Goal: Task Accomplishment & Management: Manage account settings

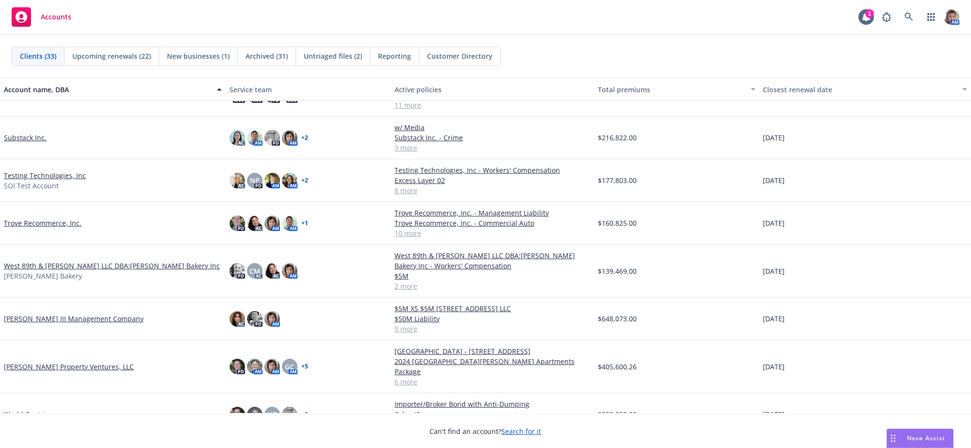
scroll to position [778, 0]
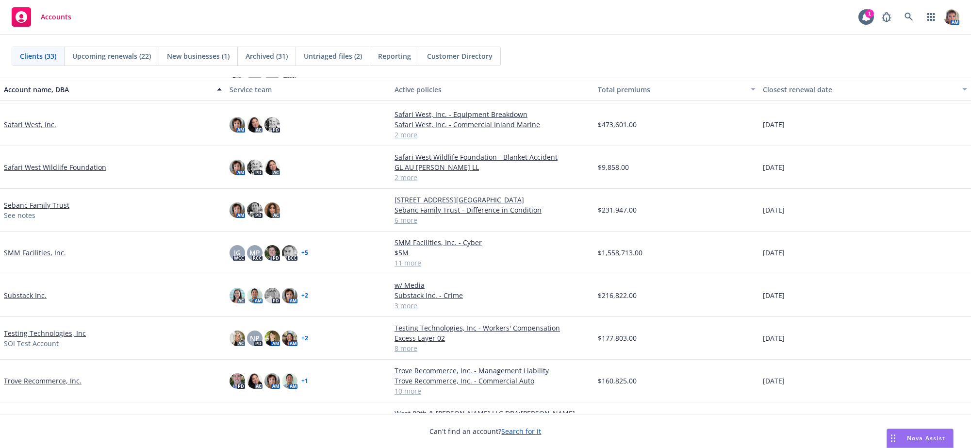
click at [18, 127] on link "Safari West, Inc." at bounding box center [30, 124] width 52 height 10
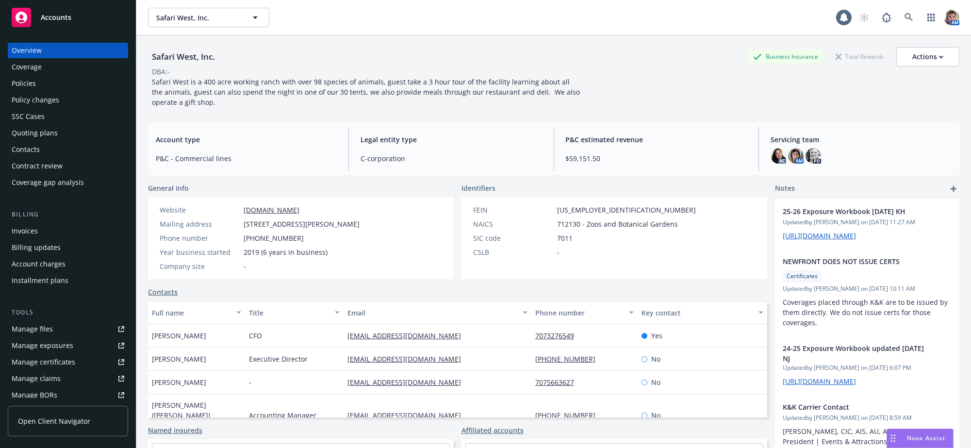
click at [61, 141] on div "Quoting plans" at bounding box center [68, 133] width 113 height 16
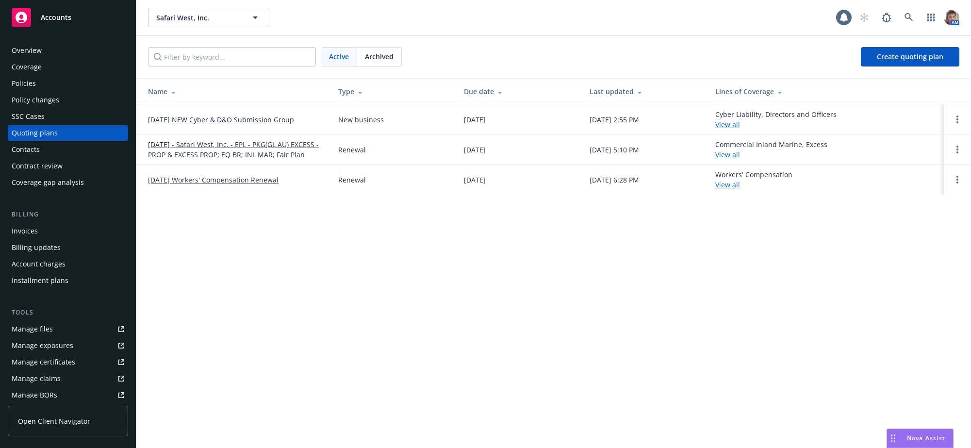
click at [228, 154] on link "08/15/25 - Safari West, Inc. - EPL - PKG(GL AU) EXCESS - PROP & EXCESS PROP; EQ…" at bounding box center [235, 149] width 175 height 20
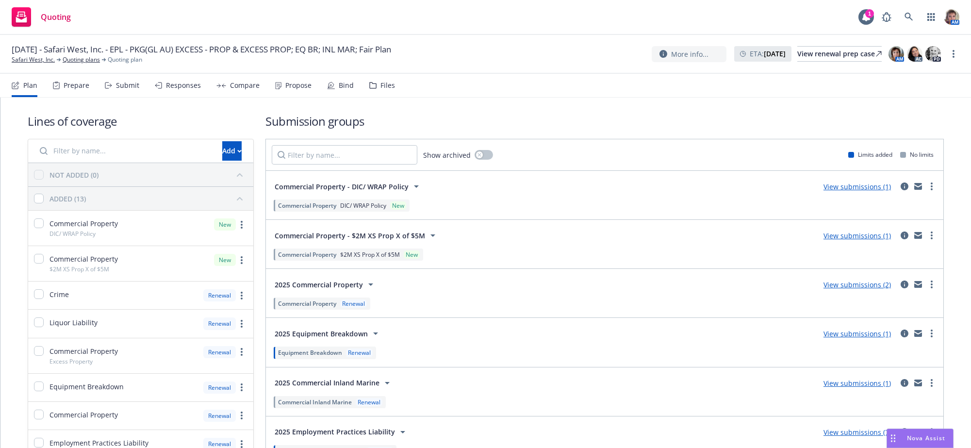
click at [354, 89] on div "Bind" at bounding box center [346, 86] width 15 height 8
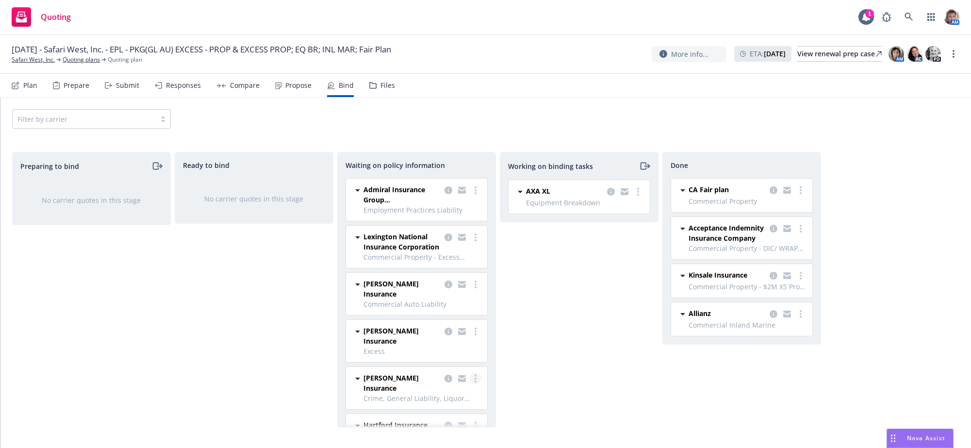
click at [474, 380] on circle "more" at bounding box center [475, 381] width 2 height 2
click at [446, 352] on span "Copy logging email" at bounding box center [426, 351] width 85 height 9
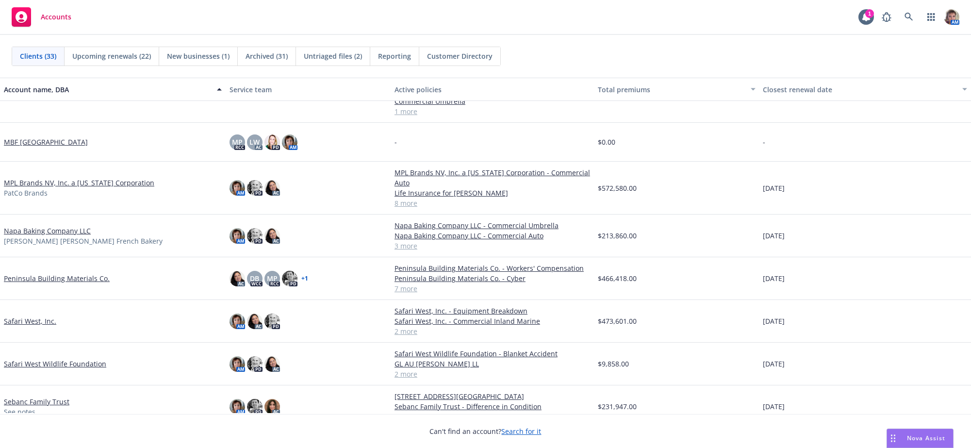
scroll to position [636, 0]
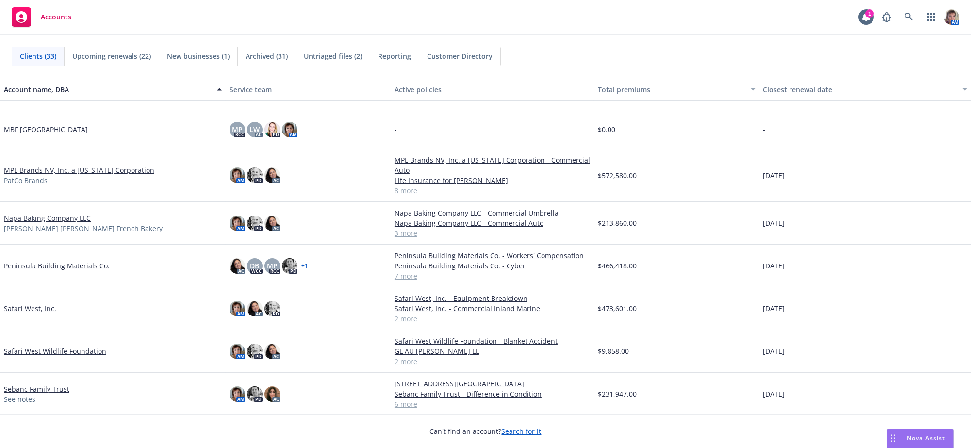
click at [36, 223] on link "Napa Baking Company LLC" at bounding box center [47, 218] width 87 height 10
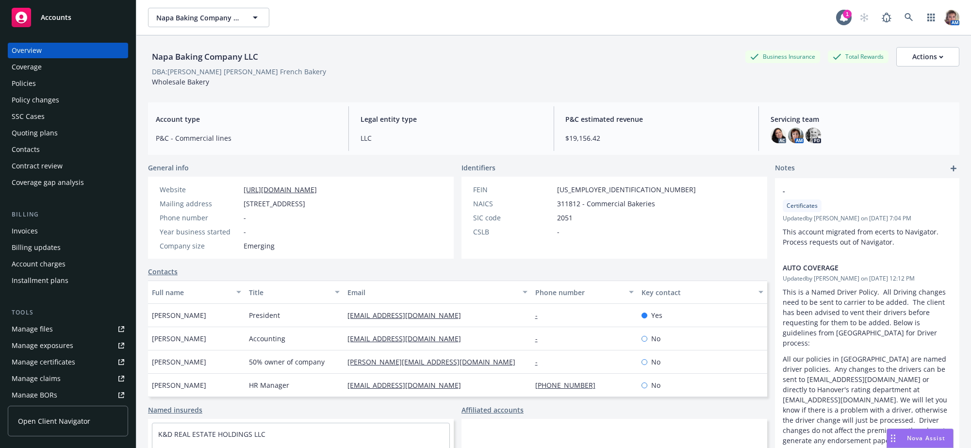
click at [48, 91] on div "Policies" at bounding box center [68, 84] width 113 height 16
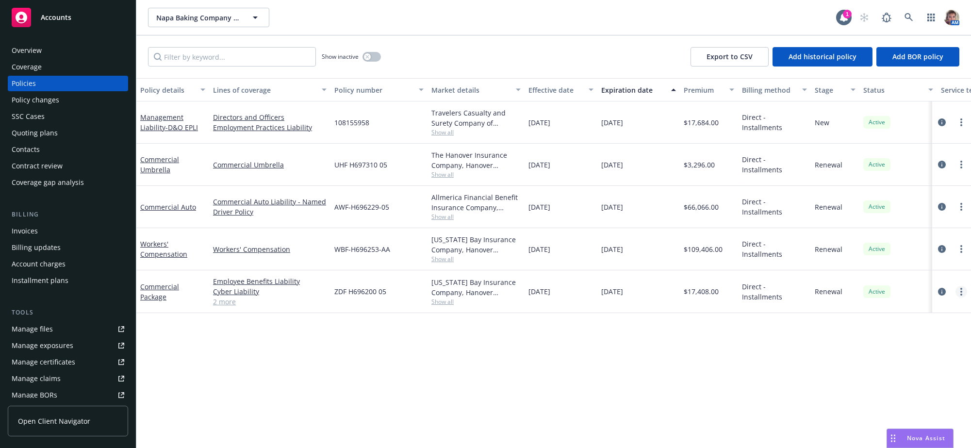
click at [960, 295] on icon "more" at bounding box center [961, 292] width 2 height 8
click at [899, 299] on link "Copy logging email" at bounding box center [913, 298] width 114 height 19
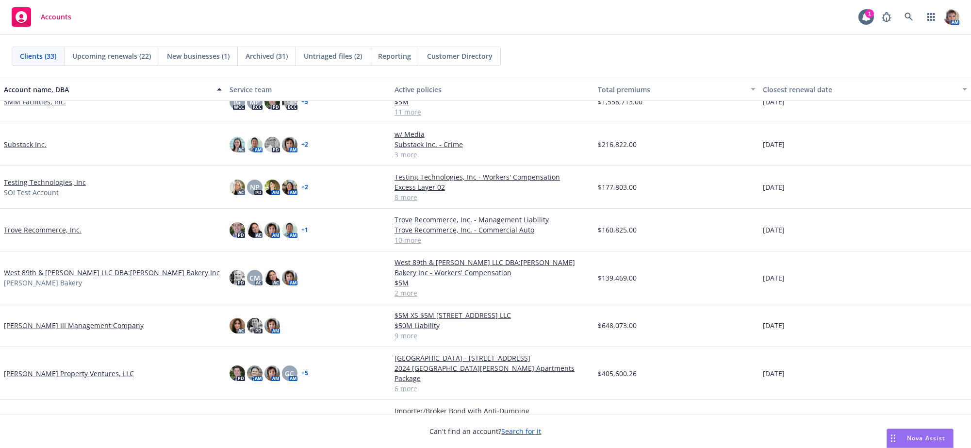
scroll to position [966, 0]
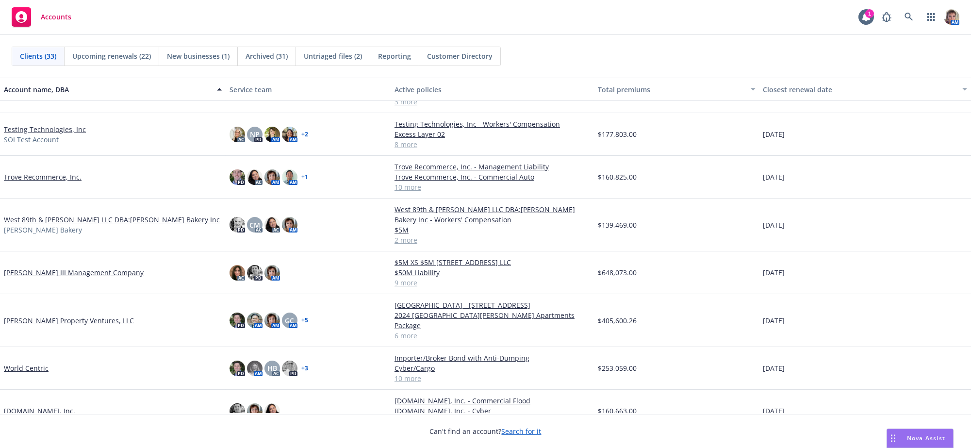
click at [43, 318] on div "[PERSON_NAME] Property Ventures, LLC" at bounding box center [113, 320] width 226 height 53
click at [43, 326] on link "[PERSON_NAME] Property Ventures, LLC" at bounding box center [69, 320] width 130 height 10
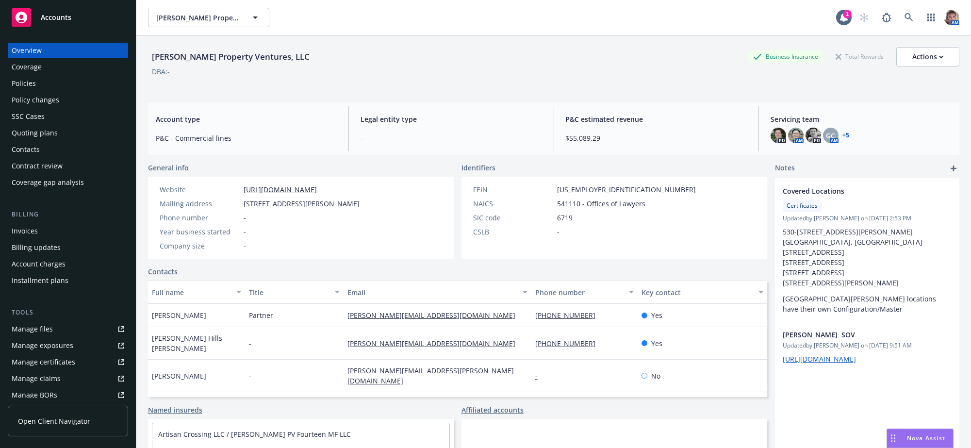
click at [51, 141] on div "Quoting plans" at bounding box center [35, 133] width 46 height 16
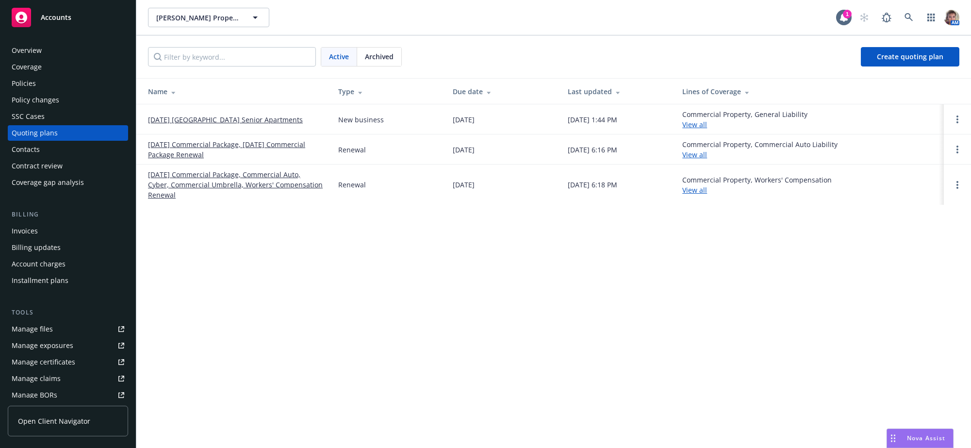
click at [221, 125] on link "09/08/25 New Carmel Pines Senior Apartments" at bounding box center [225, 119] width 155 height 10
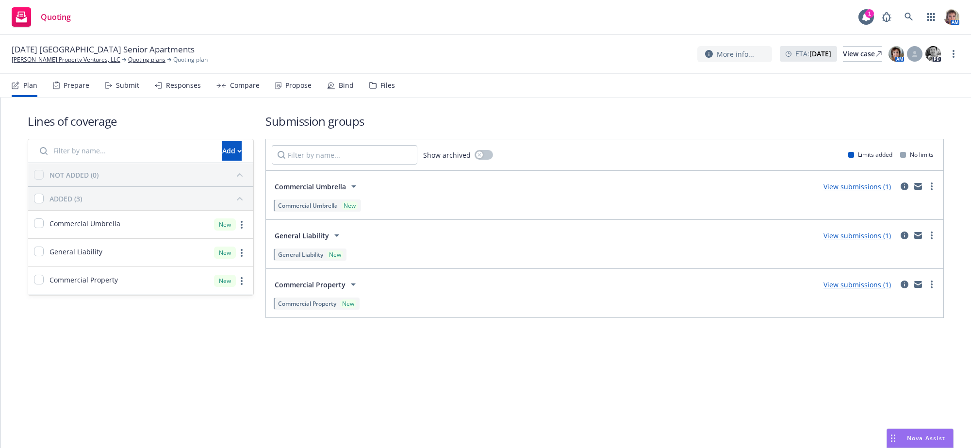
click at [302, 89] on div "Propose" at bounding box center [298, 86] width 26 height 8
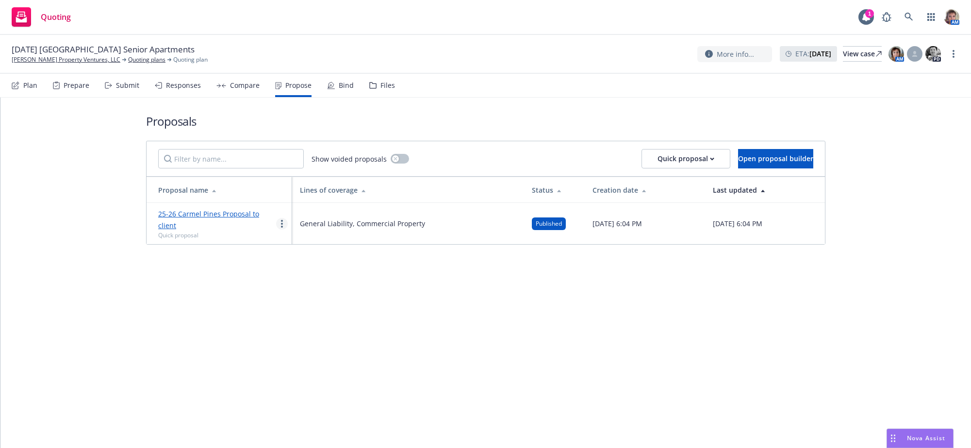
click at [281, 226] on icon "more" at bounding box center [282, 224] width 2 height 8
click at [313, 354] on span "Copy logging email" at bounding box center [319, 350] width 85 height 9
click at [544, 380] on div "Proposals Show voided proposals Quick proposal Open proposal builder Proposal n…" at bounding box center [485, 273] width 970 height 350
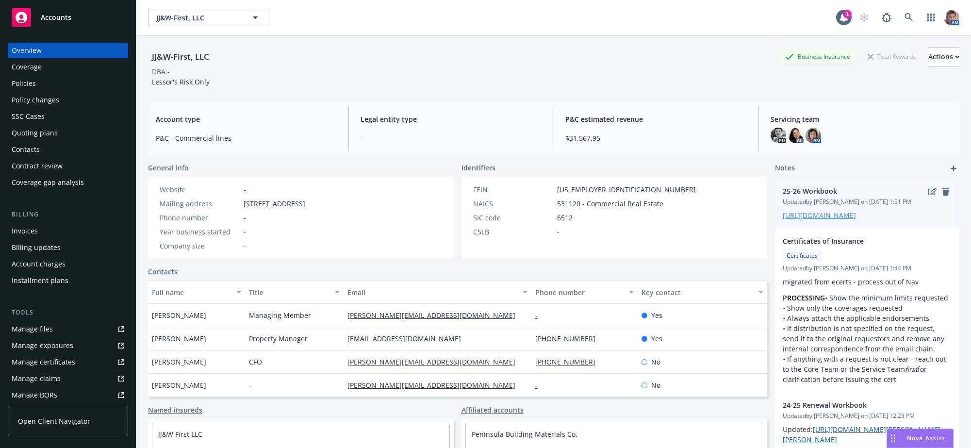
click at [787, 220] on link "[URL][DOMAIN_NAME]" at bounding box center [819, 215] width 73 height 9
click at [67, 90] on div "Policies" at bounding box center [68, 84] width 113 height 16
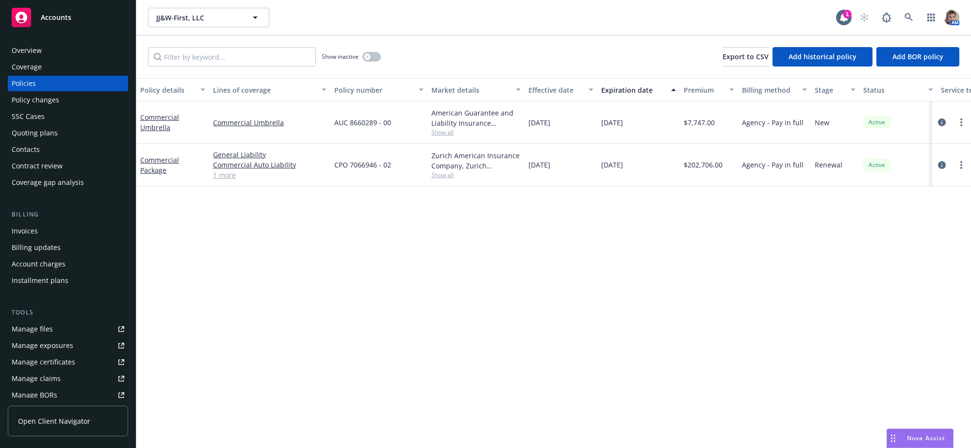
click at [746, 322] on div "Policy details Lines of coverage Policy number Market details Effective date Ex…" at bounding box center [553, 259] width 834 height 363
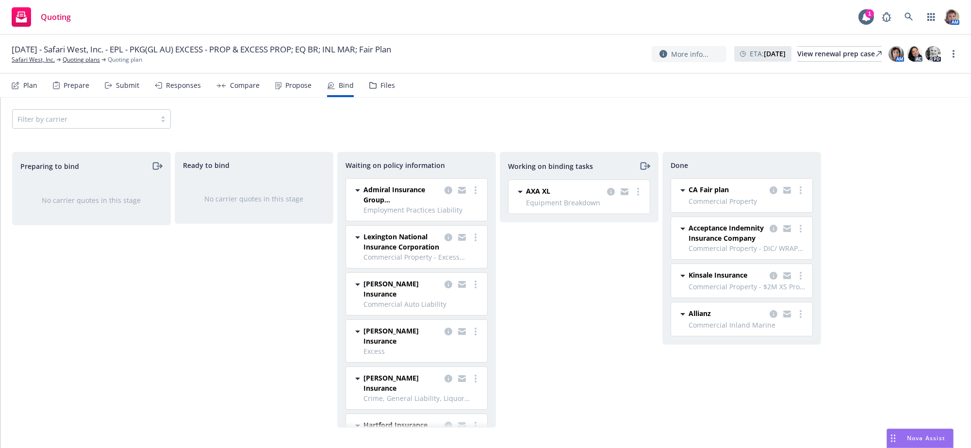
click at [163, 326] on div "Preparing to bind No carrier quotes in this stage" at bounding box center [91, 290] width 159 height 276
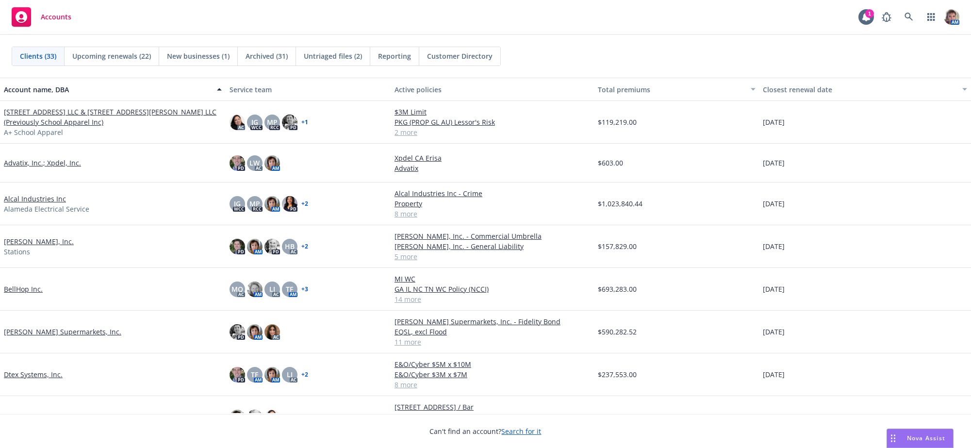
click at [31, 294] on link "BellHop Inc." at bounding box center [23, 289] width 39 height 10
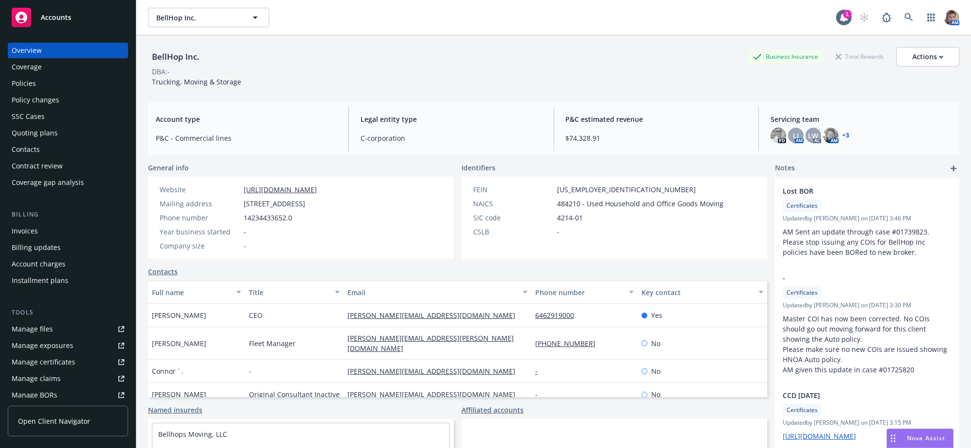
click at [67, 88] on div "Policies" at bounding box center [68, 84] width 113 height 16
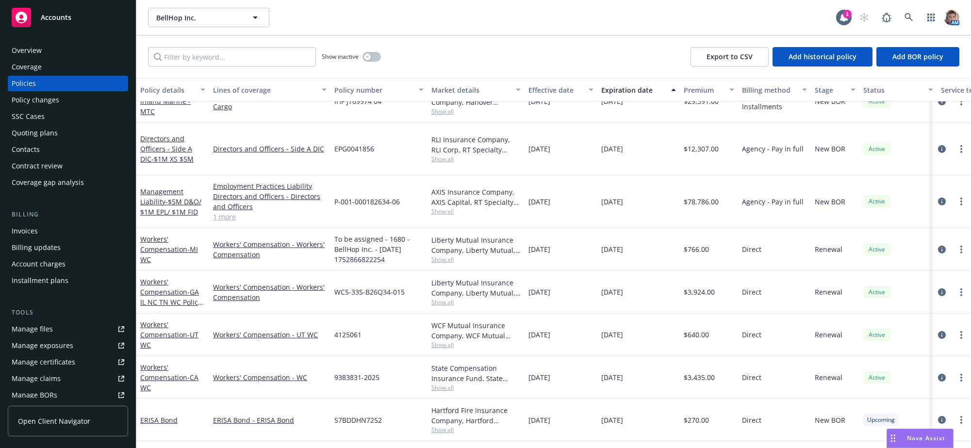
scroll to position [385, 0]
click at [249, 57] on input "Filter by keyword..." at bounding box center [232, 56] width 168 height 19
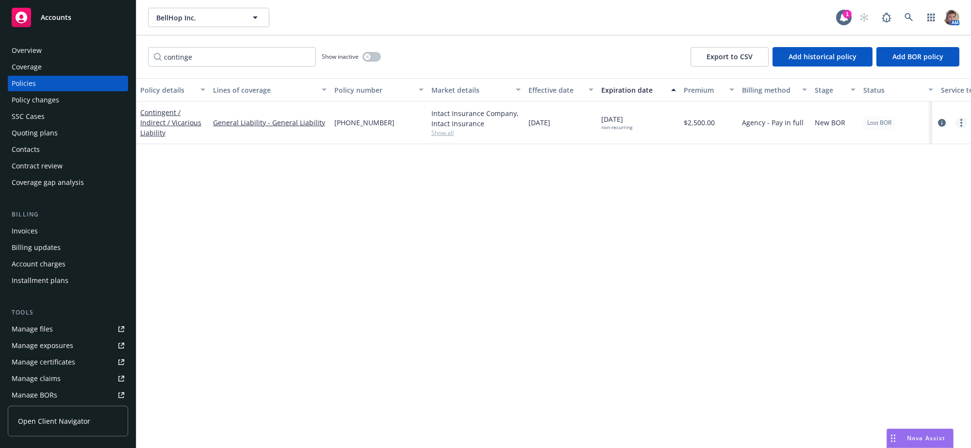
click at [962, 129] on link "more" at bounding box center [961, 123] width 12 height 12
click at [470, 311] on div "Policy details Lines of coverage Policy number Market details Effective date Ex…" at bounding box center [553, 259] width 834 height 363
drag, startPoint x: 212, startPoint y: 57, endPoint x: 70, endPoint y: 73, distance: 142.1
click at [71, 72] on div "Accounts Overview Coverage Policies Policy changes SSC Cases Quoting plans Cont…" at bounding box center [485, 224] width 971 height 448
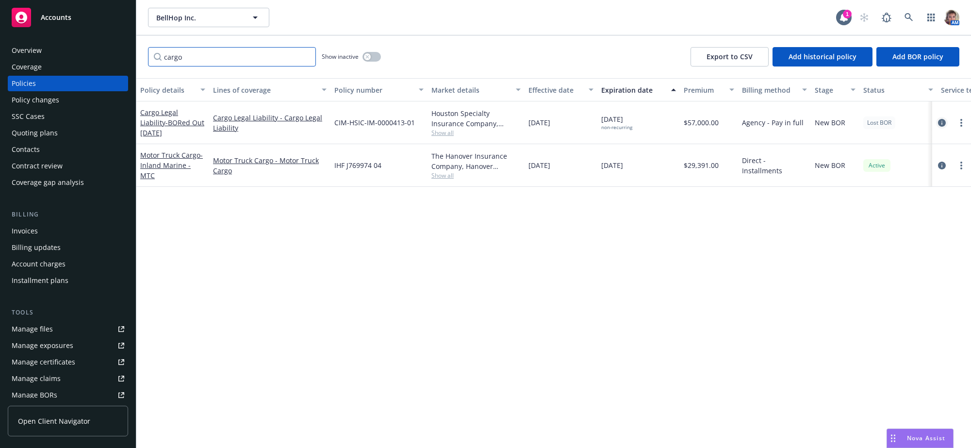
type input "cargo"
click at [940, 127] on icon "circleInformation" at bounding box center [942, 123] width 8 height 8
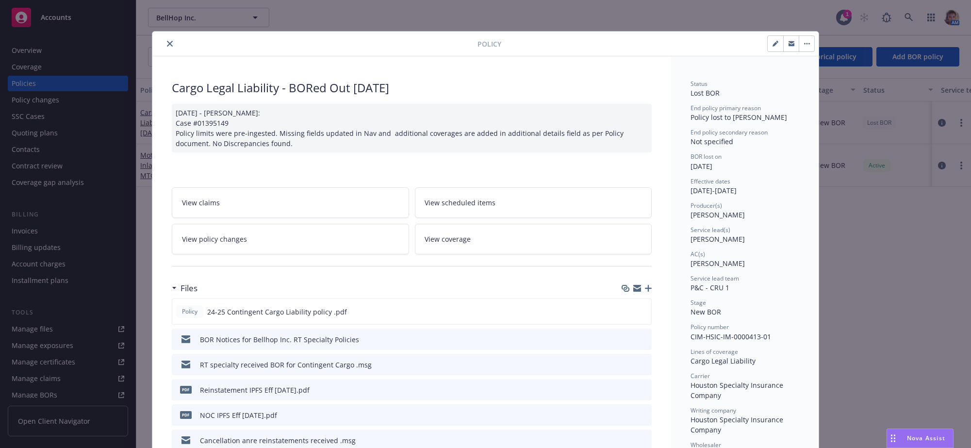
click at [645, 292] on icon "button" at bounding box center [648, 288] width 7 height 7
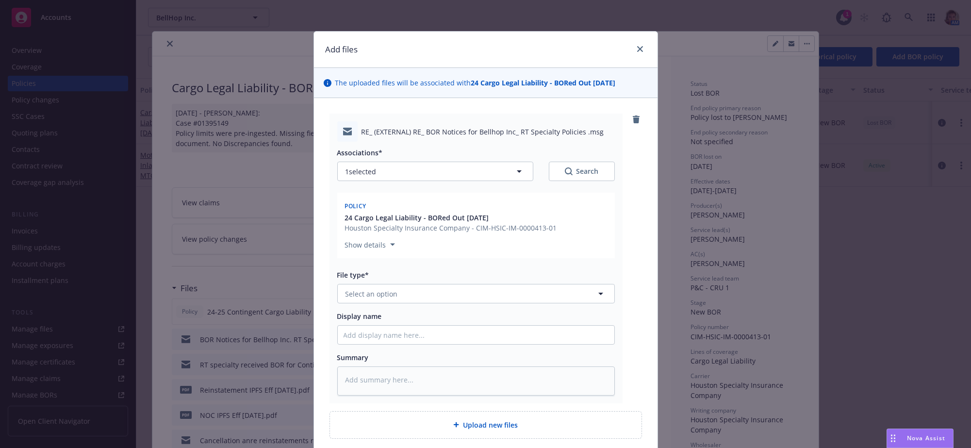
click at [391, 328] on div "Associations* 1 selected Search Policy 24 Cargo Legal Liability - BORed Out 08/…" at bounding box center [476, 268] width 278 height 253
click at [391, 299] on span "Select an option" at bounding box center [371, 294] width 52 height 10
type input "bor"
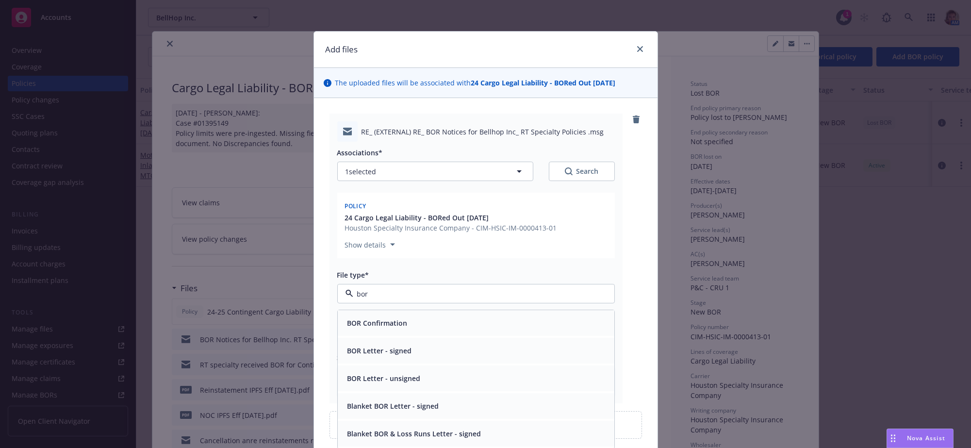
click at [409, 330] on div "BOR Confirmation" at bounding box center [475, 323] width 265 height 14
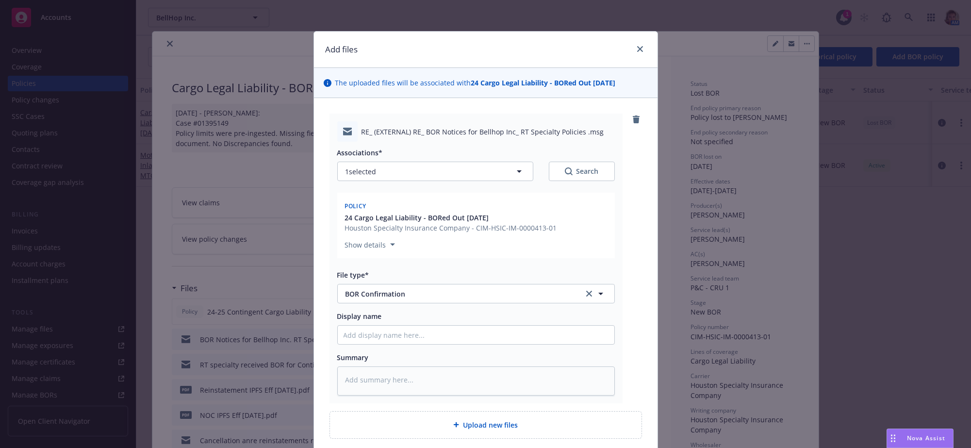
click at [409, 344] on div "Display name" at bounding box center [476, 327] width 278 height 33
click at [410, 344] on input "Display name" at bounding box center [476, 335] width 277 height 18
type textarea "x"
type input "R"
type textarea "x"
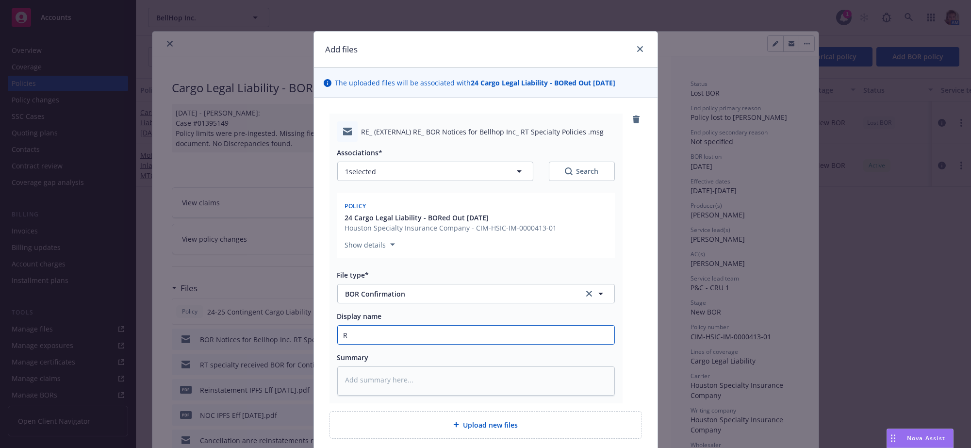
type input "RT"
type textarea "x"
type input "RT"
type textarea "x"
type input "RT S"
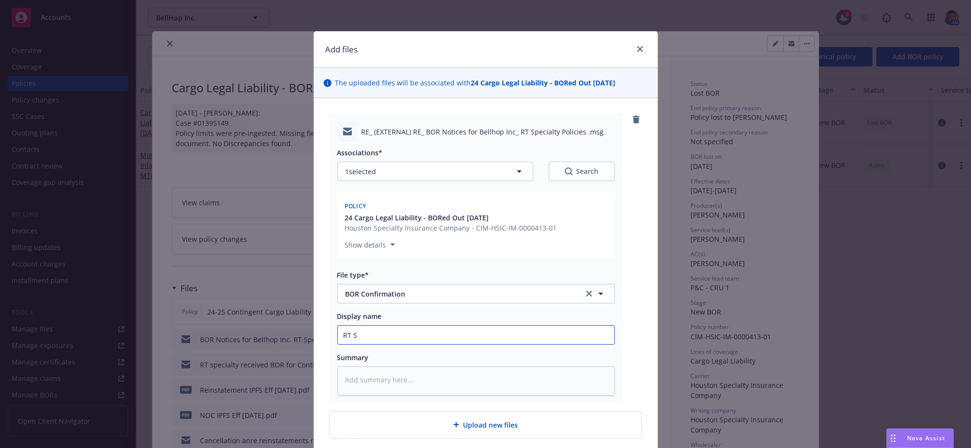
type textarea "x"
type input "RT So"
type textarea "x"
type input "RT Soe"
type textarea "x"
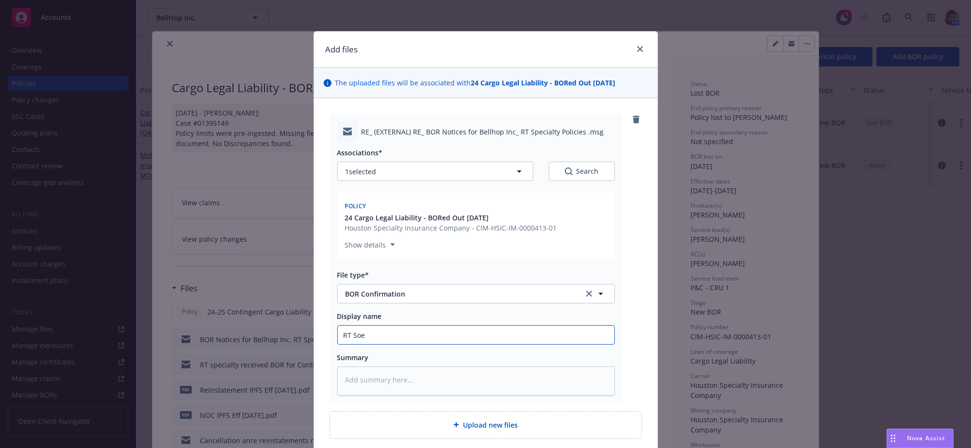
type input "RT Soec"
type textarea "x"
type input "RT Soecu"
type textarea "x"
type input "RT Soecuak"
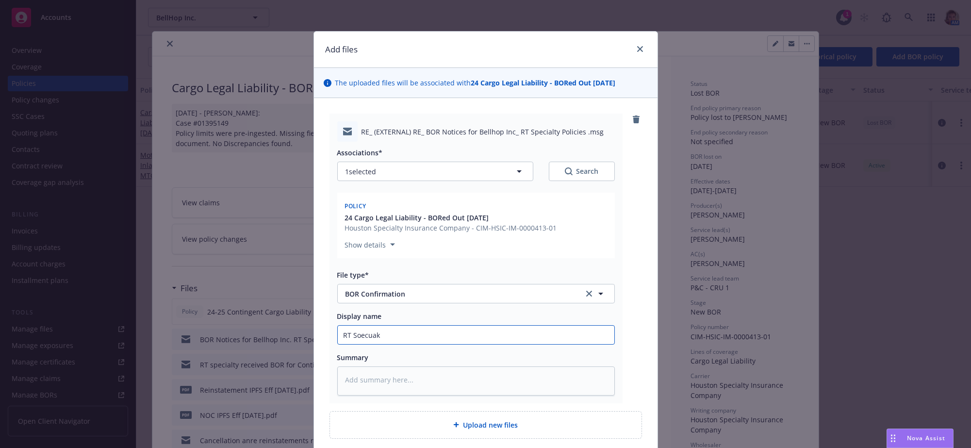
type textarea "x"
type input "RT Soecua"
type textarea "x"
type input "RT Soecu"
type textarea "x"
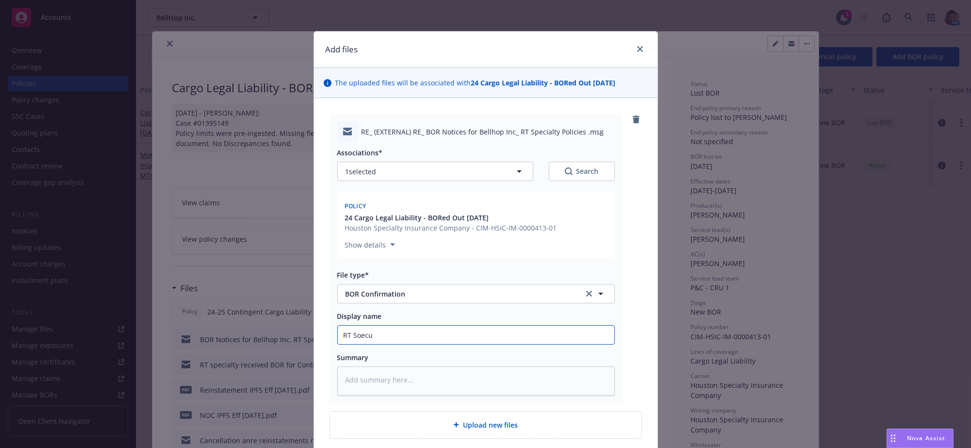
type input "RT Soec"
type textarea "x"
type input "RT Soe"
type textarea "x"
type input "RT So"
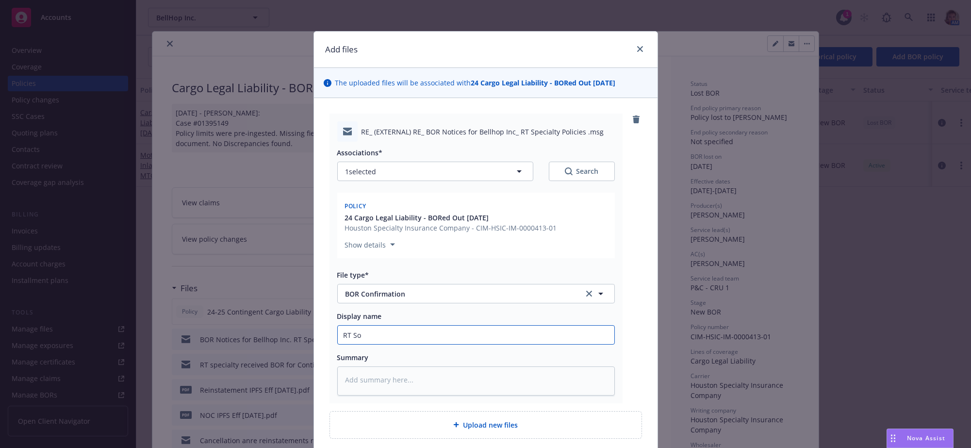
type textarea "x"
type input "RT S"
type textarea "x"
type input "RT Sp"
type textarea "x"
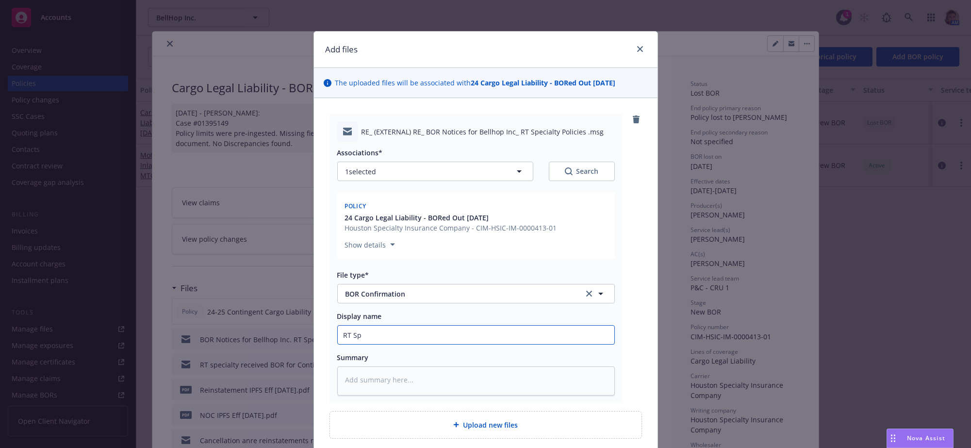
type input "RT Spe"
type textarea "x"
type input "RT Spec"
type textarea "x"
type input "RT Speci"
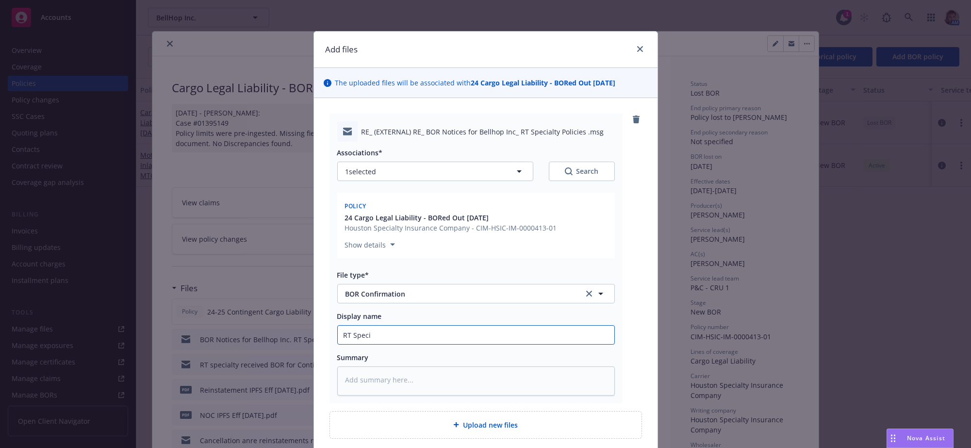
type textarea "x"
type input "RT Special"
type textarea "x"
type input "RT Specialt"
type textarea "x"
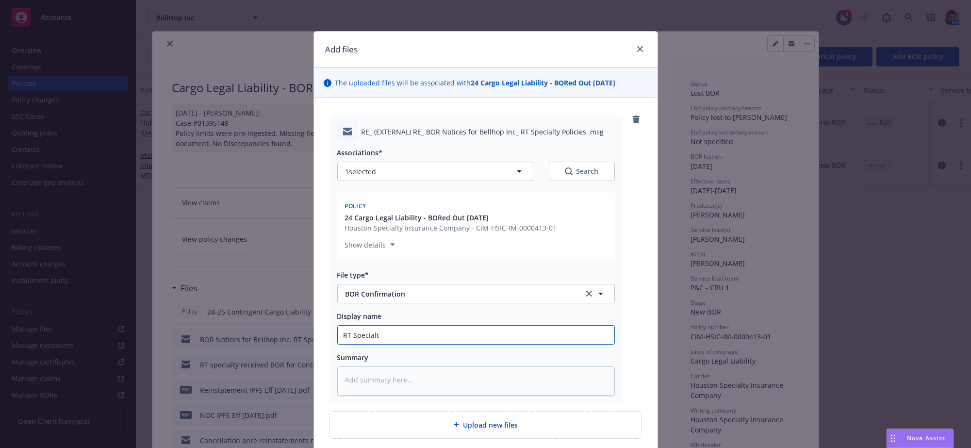
type input "RT Specialty"
type textarea "x"
type input "RT Specialty"
type textarea "x"
type input "RT Specialty h"
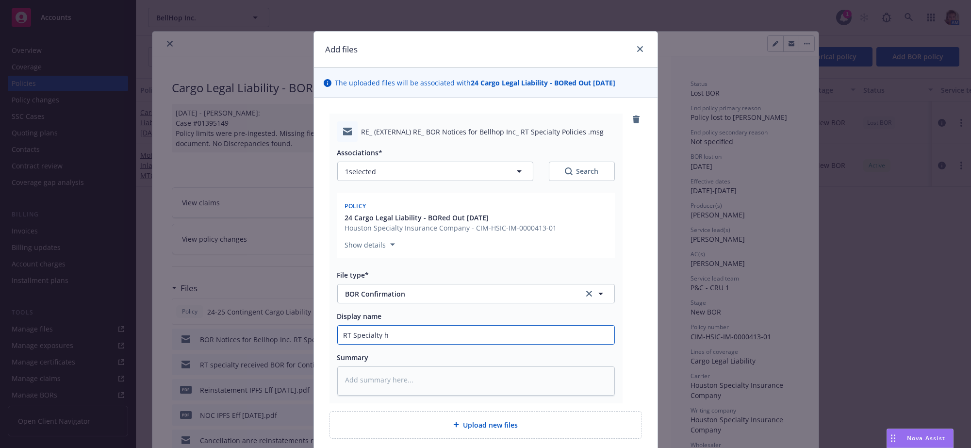
type textarea "x"
type input "RT Specialty ha"
type textarea "x"
type input "RT Specialty has"
type textarea "x"
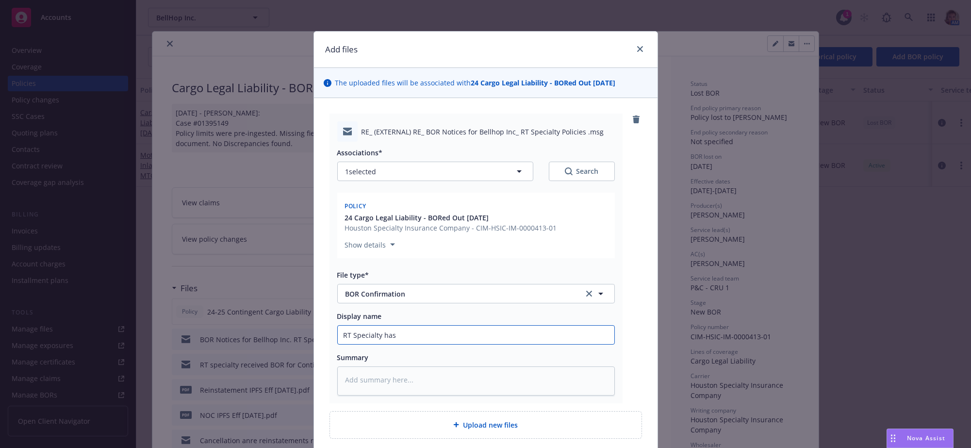
type input "RT Specialty has"
type textarea "x"
type input "RT Specialty has r"
type textarea "x"
type input "RT Specialty has re"
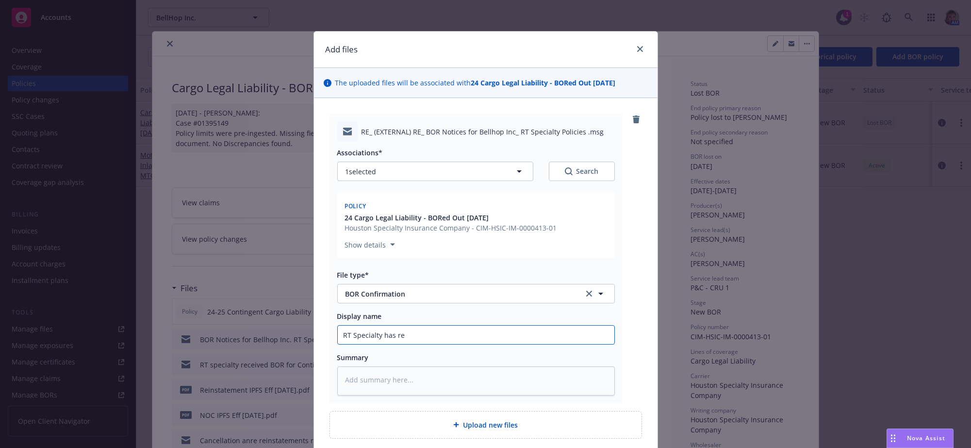
type textarea "x"
type input "RT Specialty has rec"
type textarea "x"
type input "RT Specialty has rece"
type textarea "x"
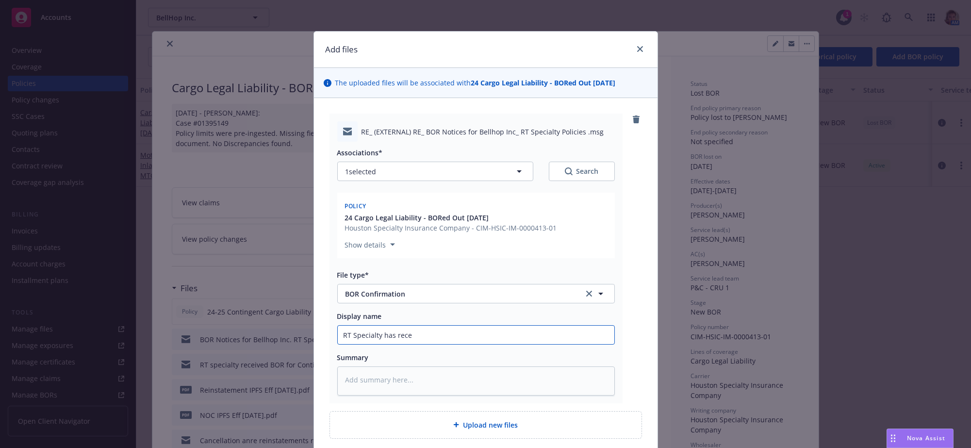
type input "RT Specialty has recei"
type textarea "x"
type input "RT Specialty has receiv"
type textarea "x"
type input "RT Specialty has receive"
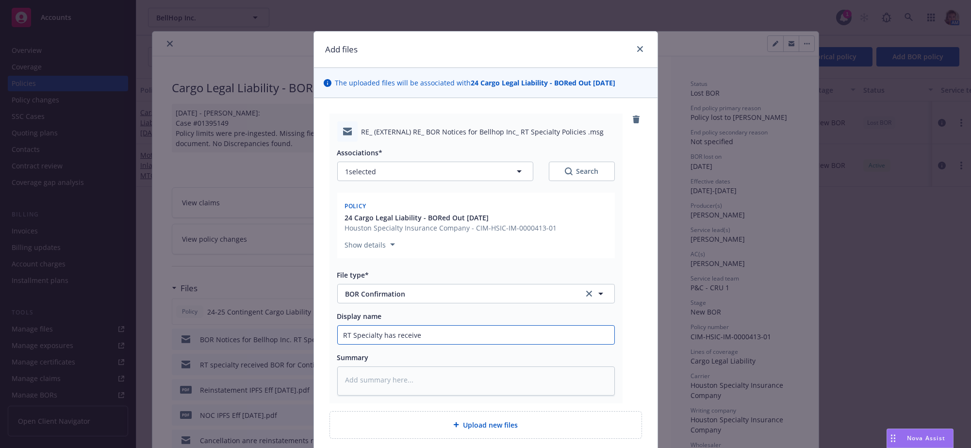
type textarea "x"
type input "RT Specialty has received"
type textarea "x"
type input "RT Specialty has received"
type textarea "x"
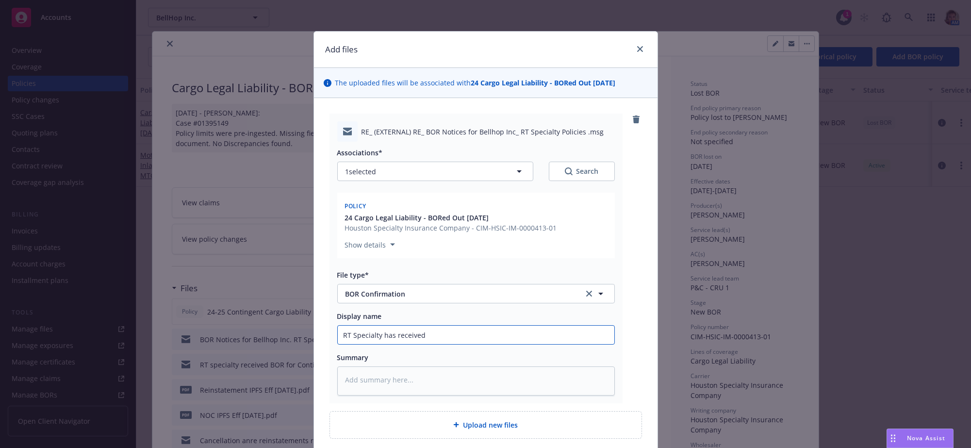
type input "RT Specialty has received G"
type textarea "x"
type input "RT Specialty has received GO"
type textarea "x"
type input "RT Specialty has received GOR"
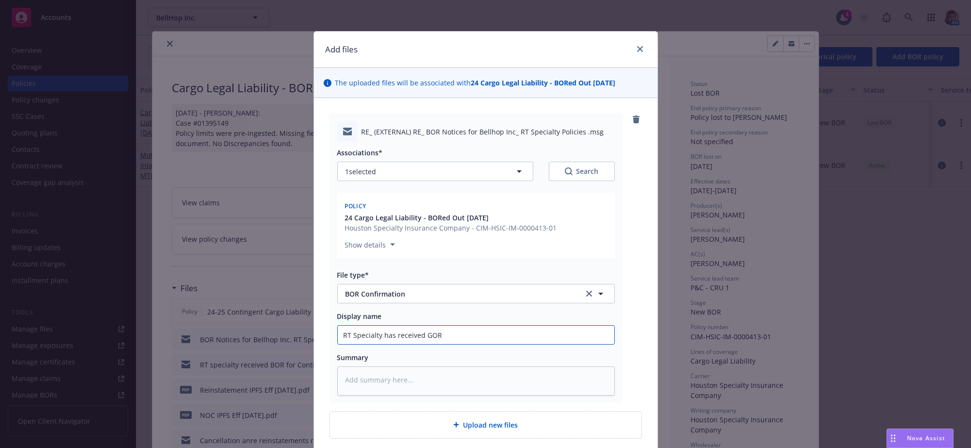
type textarea "x"
type input "RT Specialty has received GOR"
type textarea "x"
type input "RT Specialty has received GOR"
type textarea "x"
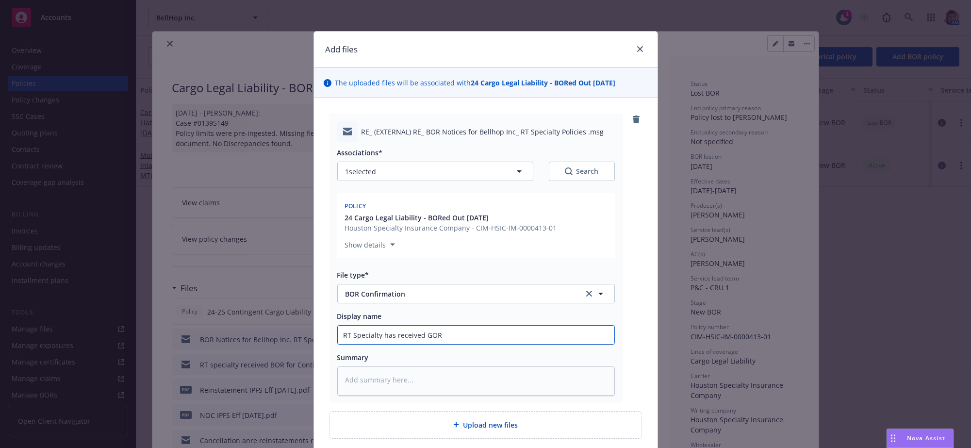
type input "RT Specialty has received GO"
type textarea "x"
type input "RT Specialty has received G"
type textarea "x"
type input "RT Specialty has received"
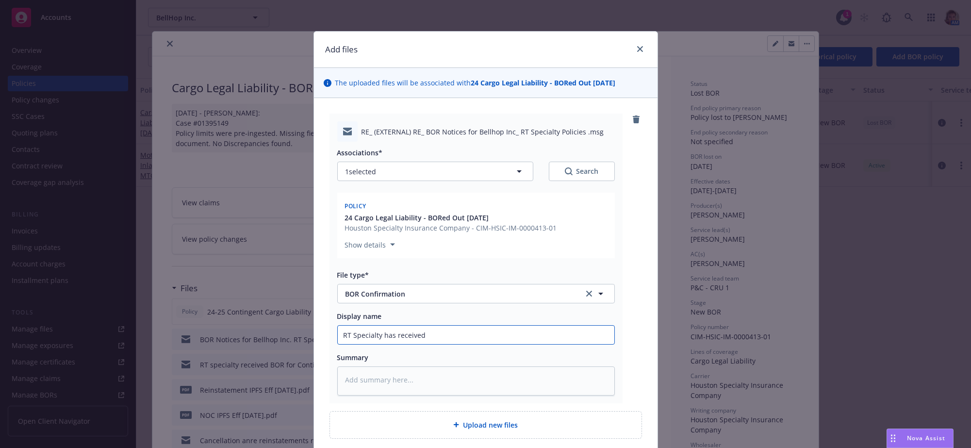
type textarea "x"
type input "RT Specialty has received"
type textarea "x"
type input "RT Specialty has received"
type textarea "x"
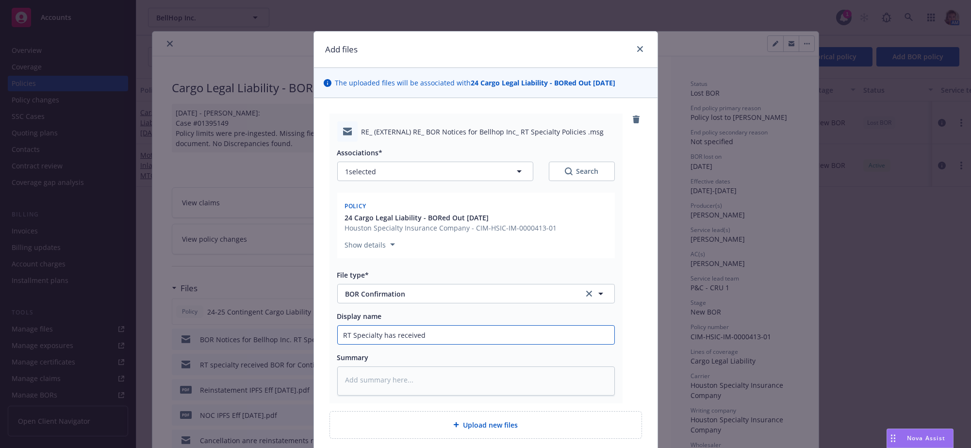
type input "RT Specialty has received B"
type textarea "x"
type input "RT Specialty has received BO"
type textarea "x"
type input "RT Specialty has received BOR"
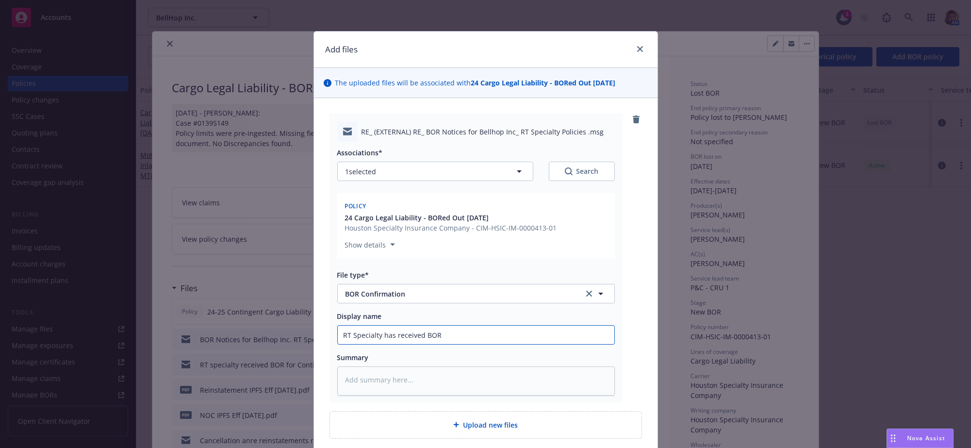
type textarea "x"
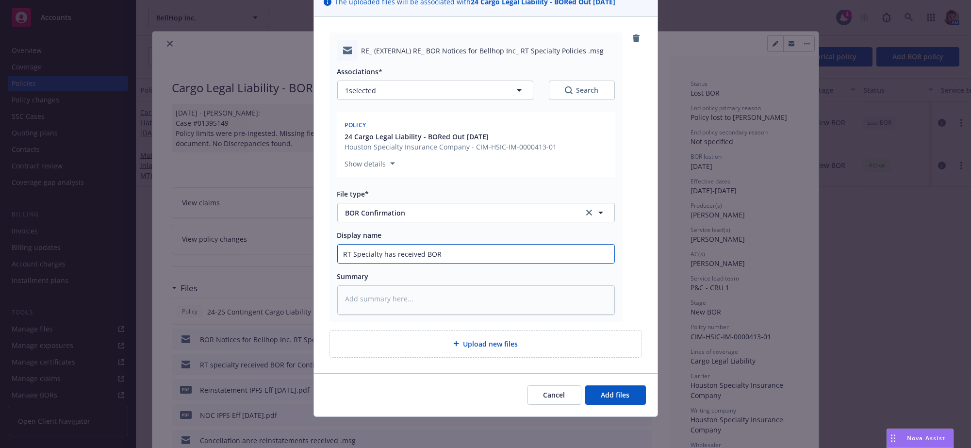
scroll to position [116, 0]
type input "RT Specialty has received BOR"
type textarea "x"
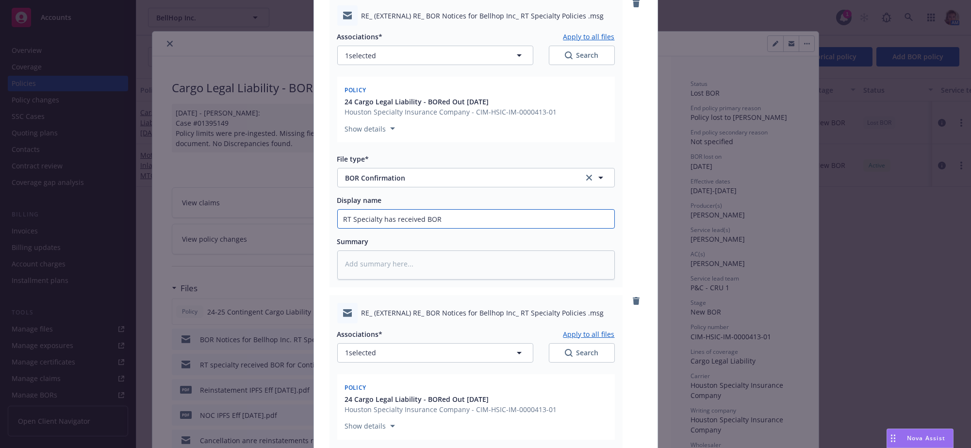
scroll to position [435, 0]
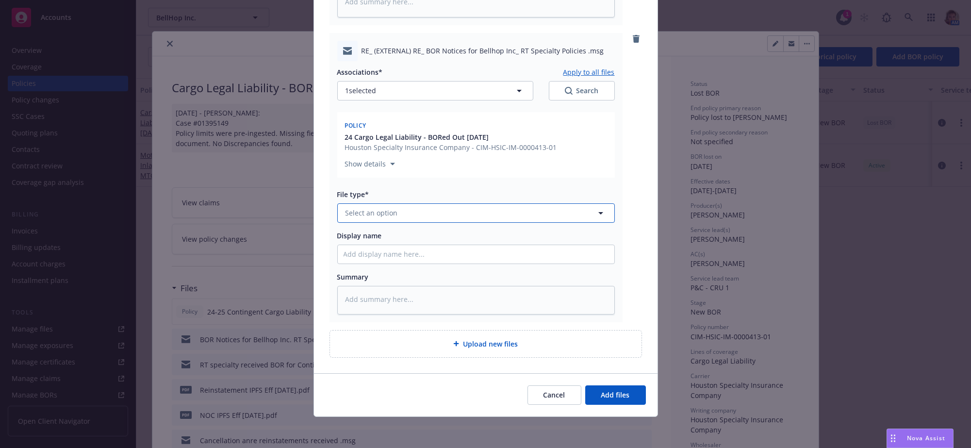
click at [439, 203] on button "Select an option" at bounding box center [476, 212] width 278 height 19
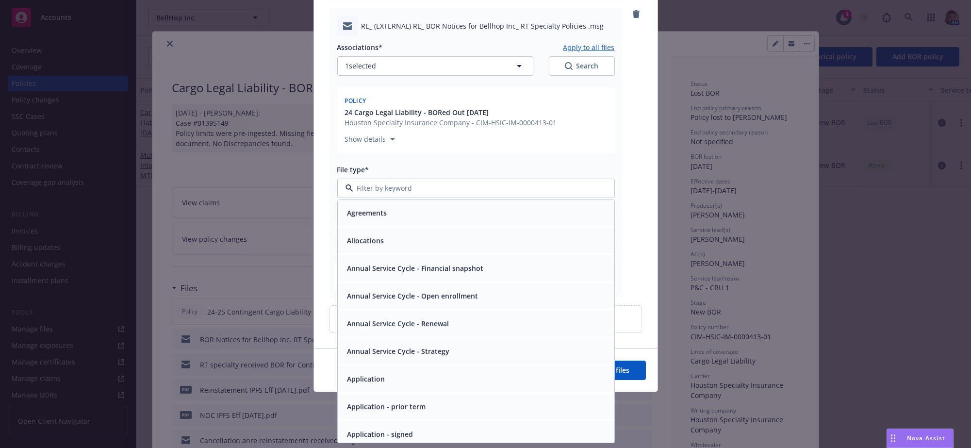
type input "e"
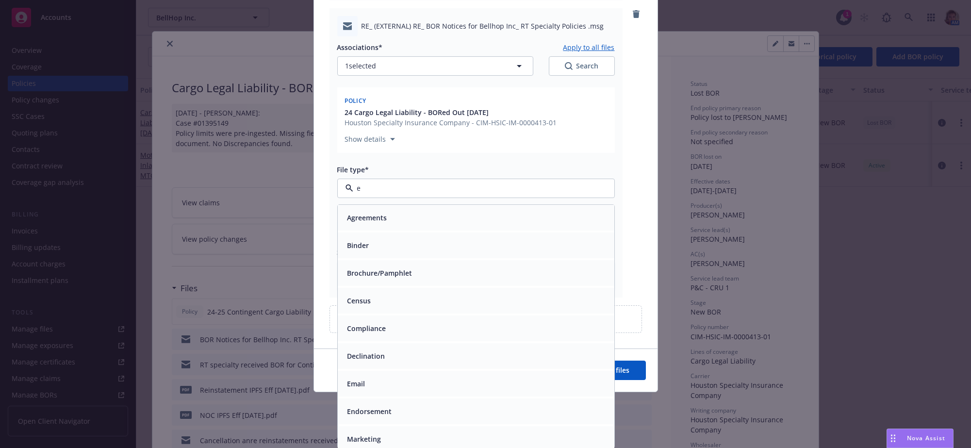
click at [432, 396] on div "Email" at bounding box center [476, 384] width 277 height 26
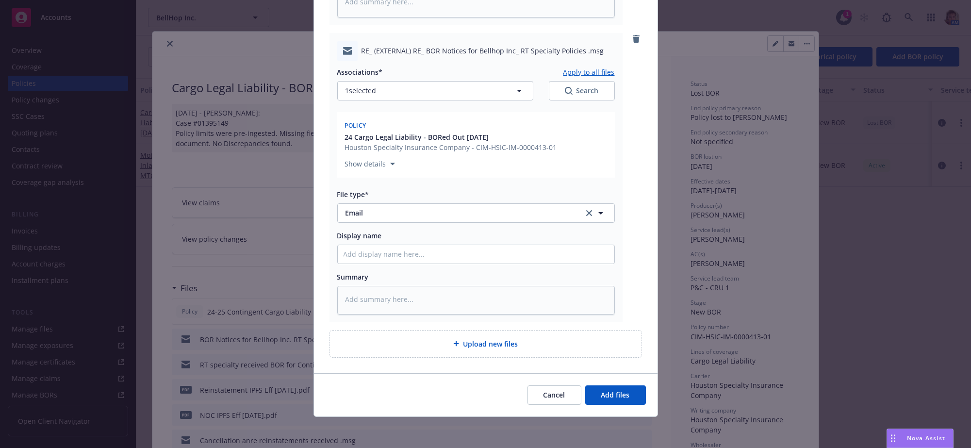
click at [403, 231] on div "Display name" at bounding box center [476, 246] width 278 height 33
type textarea "x"
type input "A"
type textarea "x"
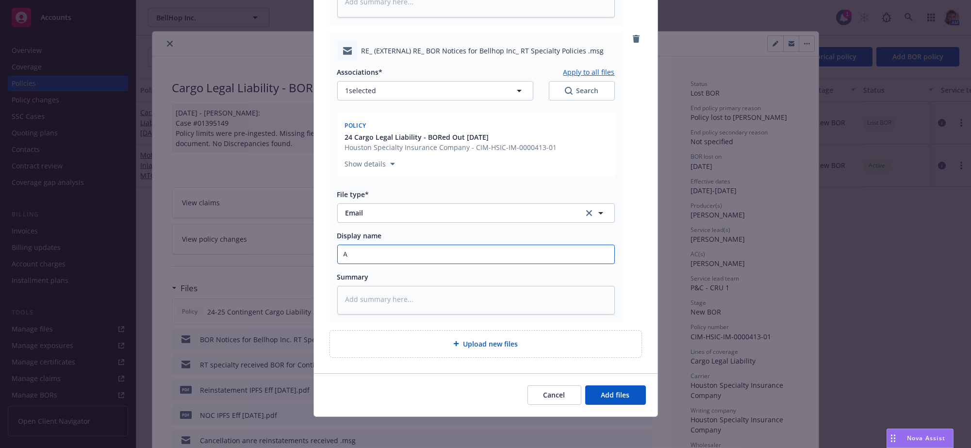
type input "Ad"
type textarea "x"
type input "Adv"
type textarea "x"
type input "Advi"
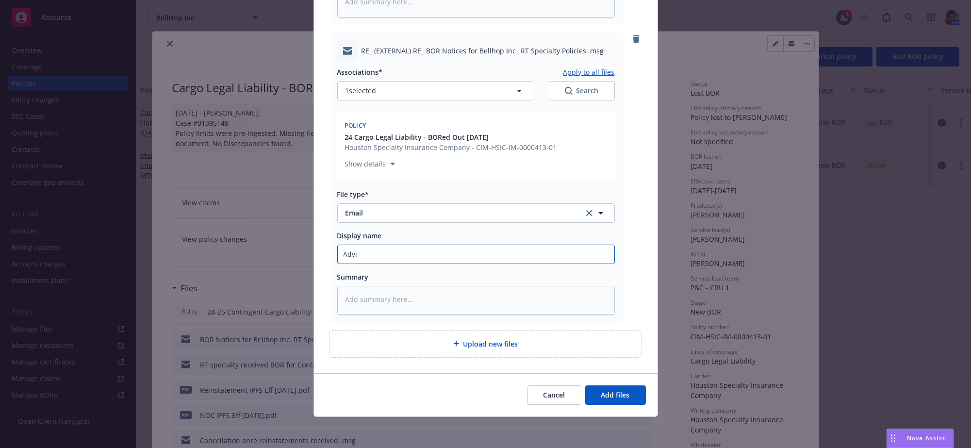
type textarea "x"
type input "Advid"
type textarea "x"
type input "Advid"
type textarea "x"
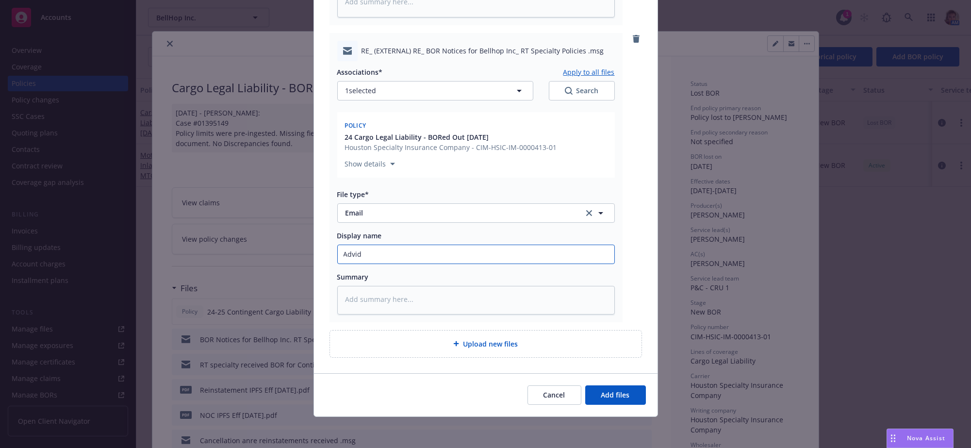
type input "Advid"
type textarea "x"
type input "Advi"
type textarea "x"
type input "Advis"
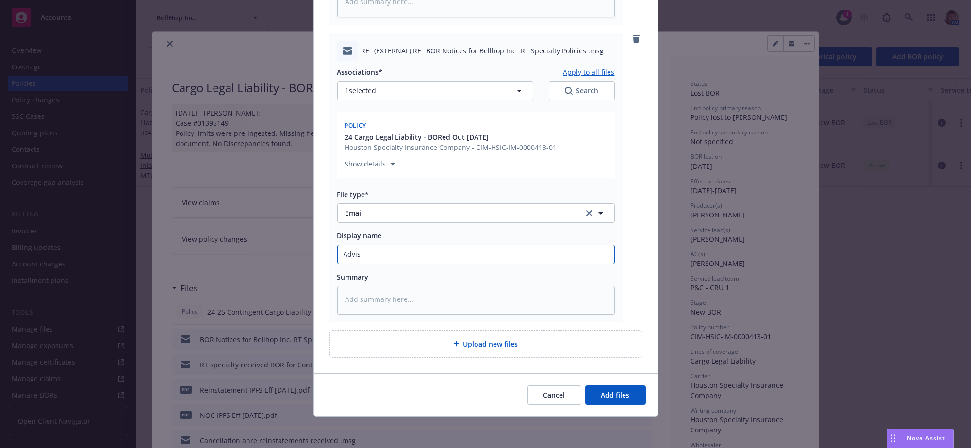
type textarea "x"
type input "Advise"
type textarea "x"
type input "Advised"
type textarea "x"
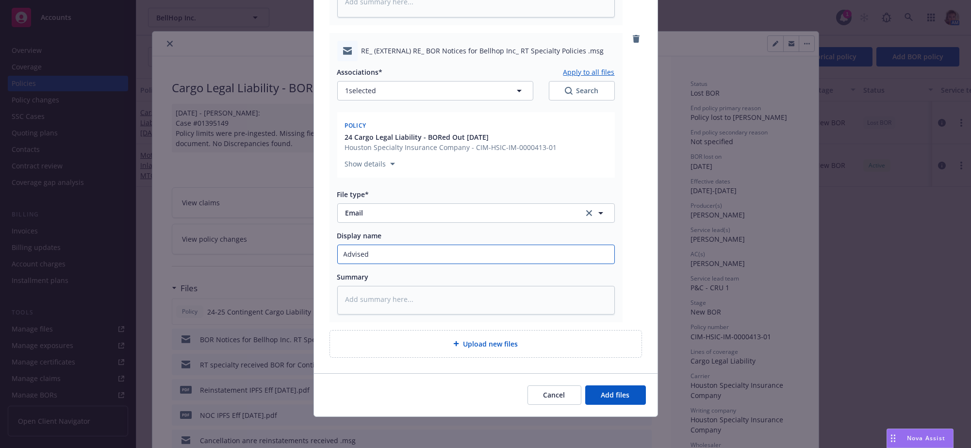
type input "Advised R"
type textarea "x"
type input "Advised RT"
type textarea "x"
type input "Advised RT"
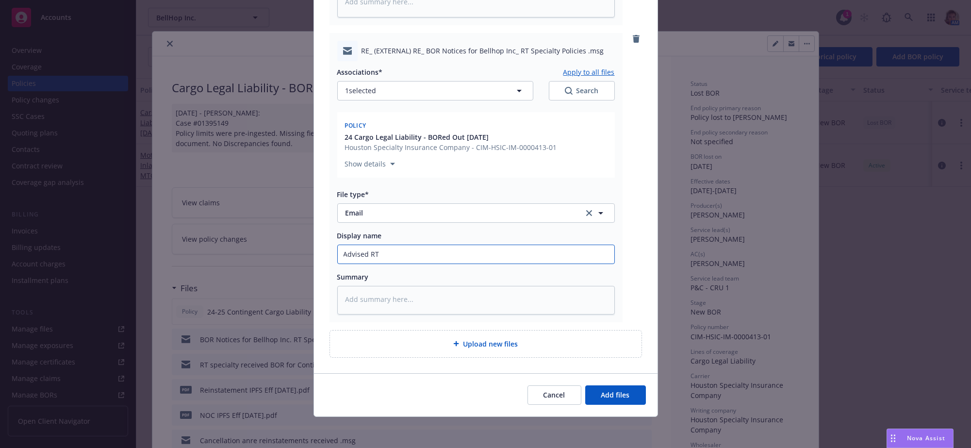
type textarea "x"
type input "Advised RT S"
type textarea "x"
type input "Advised RT Sp"
type textarea "x"
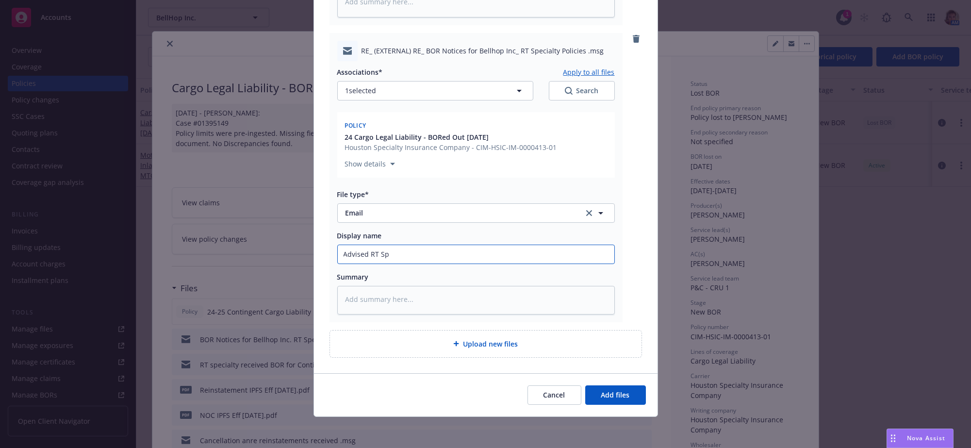
type input "Advised RT Spe"
type textarea "x"
type input "Advised RT Spec"
type textarea "x"
type input "Advised RT Speci"
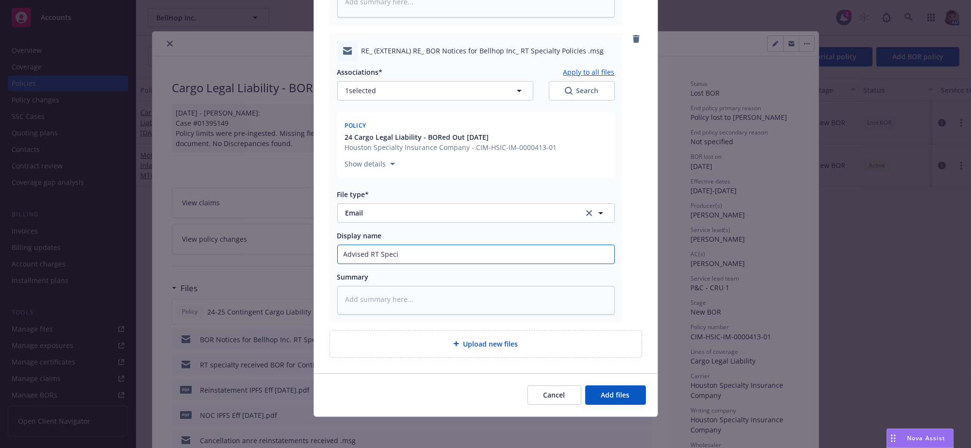
type textarea "x"
type input "Advised RT Special"
type textarea "x"
type input "Advised RT Specialt"
type textarea "x"
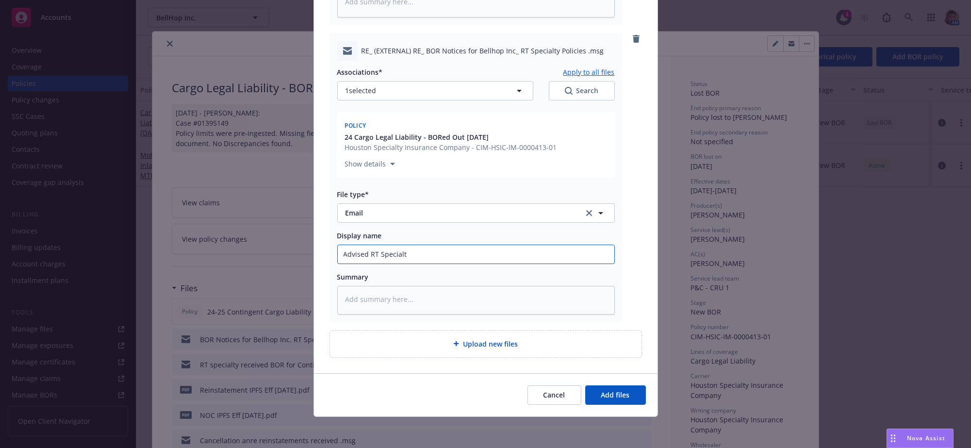
type input "Advised RT Specialty"
type textarea "x"
type input "Advised RT Specialty t"
type textarea "x"
type input "Advised RT Specialty the"
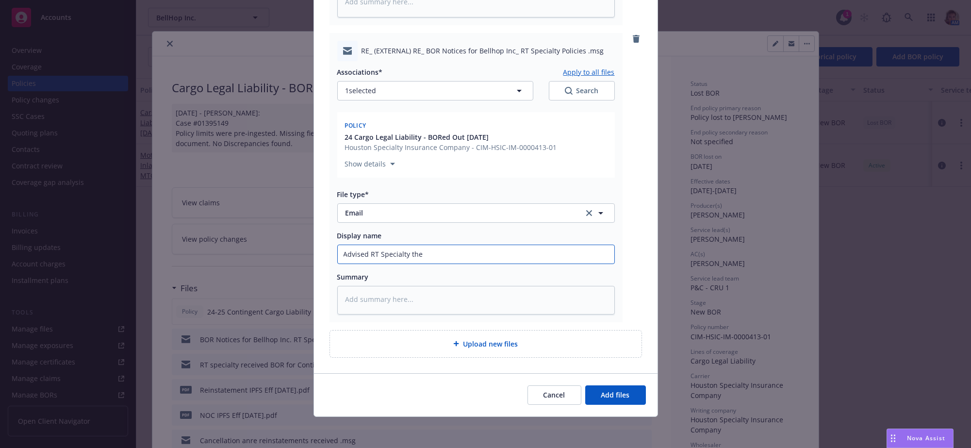
type textarea "x"
type input "Advised RT Specialty they"
type textarea "x"
type input "Advised RT Specialty they"
type textarea "x"
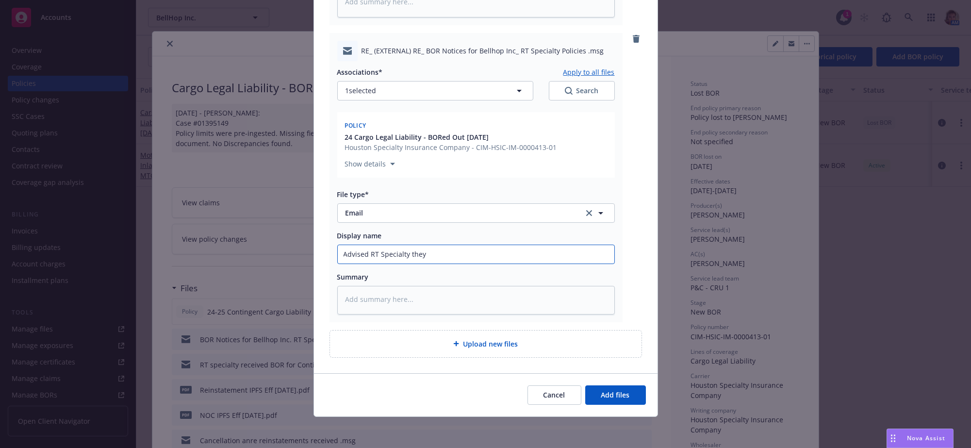
type input "Advised RT Specialty they c"
type textarea "x"
type input "Advised RT Specialty they ca"
type textarea "x"
type input "Advised RT Specialty they can"
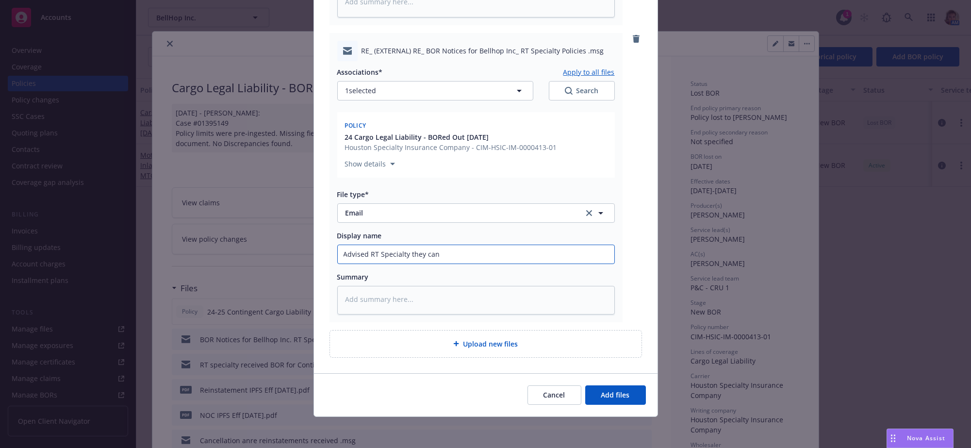
type textarea "x"
type input "Advised RT Specialty they can"
type textarea "x"
type input "Advised RT Specialty they can n"
type textarea "x"
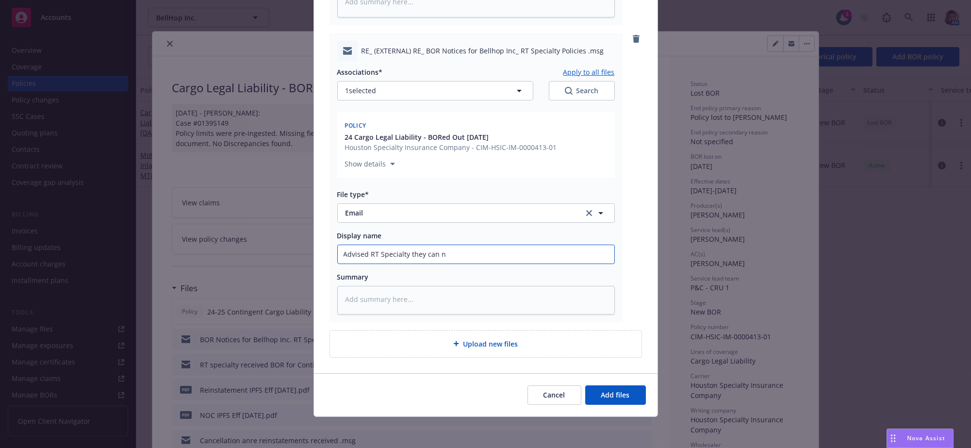
type input "Advised RT Specialty they can no"
type textarea "x"
type input "Advised RT Specialty they can now"
type textarea "x"
type input "Advised RT Specialty they can now"
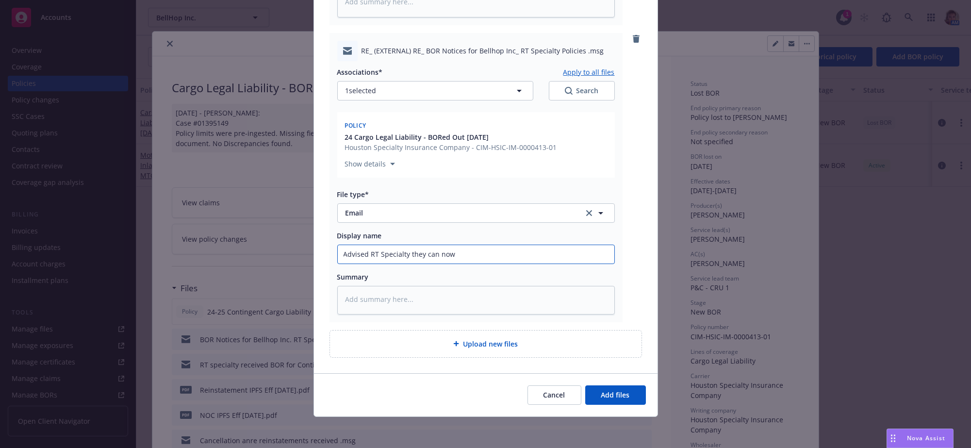
type textarea "x"
type input "Advised RT Specialty they can now r"
type textarea "x"
type input "Advised RT Specialty they can now re"
type textarea "x"
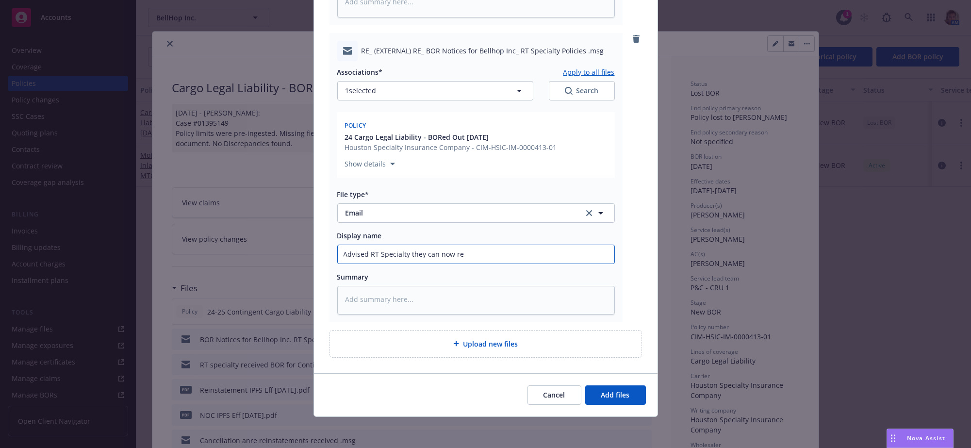
type input "Advised RT Specialty they can now rel"
type textarea "x"
type input "Advised RT Specialty they can now rele"
type textarea "x"
type input "Advised RT Specialty they can now releas"
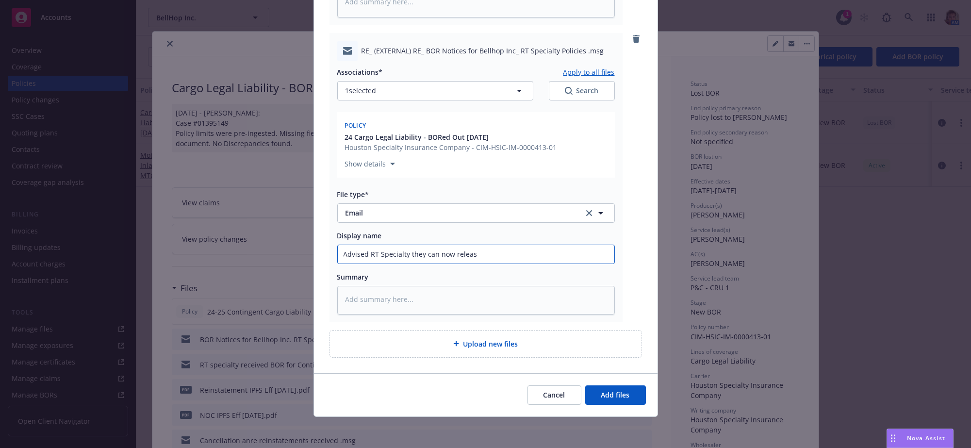
type textarea "x"
type input "Advised RT Specialty they can now release"
type textarea "x"
type input "Advised RT Specialty they can now release"
type textarea "x"
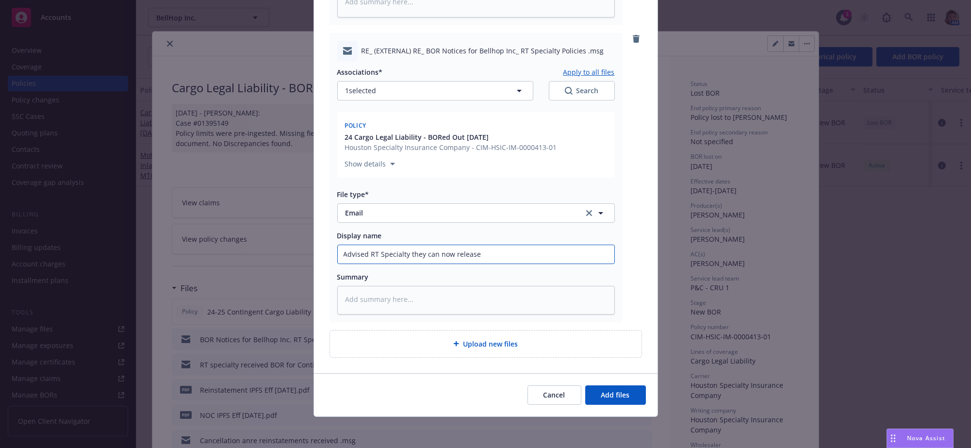
type input "Advised RT Specialty they can now release t"
type textarea "x"
type input "Advised RT Specialty they can now release to"
type textarea "x"
type input "Advised RT Specialty they can now release to ot"
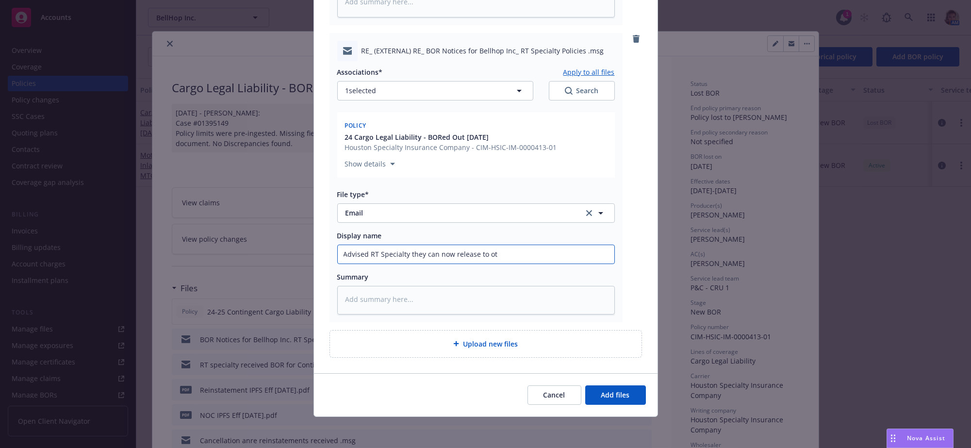
type textarea "x"
type input "Advised RT Specialty they can now release to oth"
type textarea "x"
type input "Advised RT Specialty they can now release to othe"
type textarea "x"
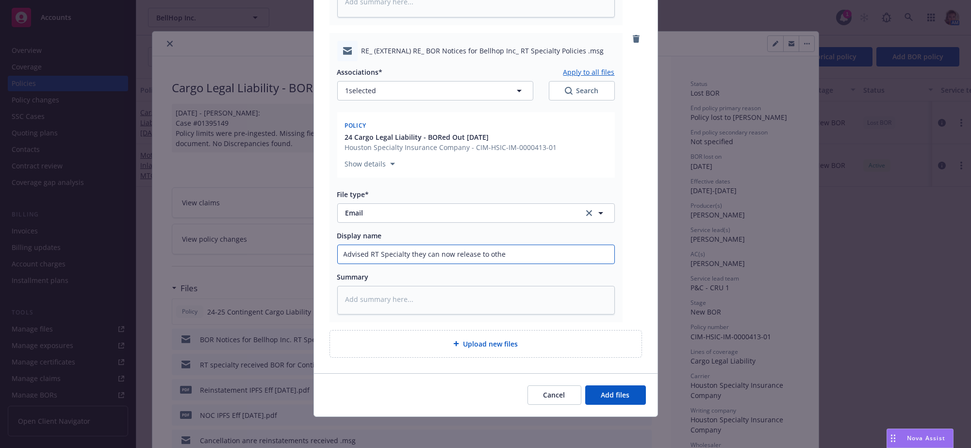
type input "Advised RT Specialty they can now release to other"
type textarea "x"
type input "Advised RT Specialty they can now release to other"
click at [601, 396] on span "Add files" at bounding box center [615, 394] width 29 height 9
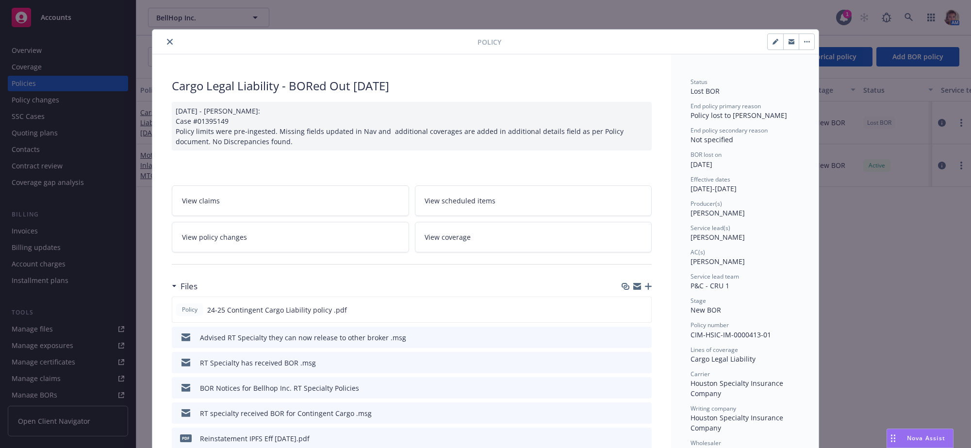
scroll to position [0, 0]
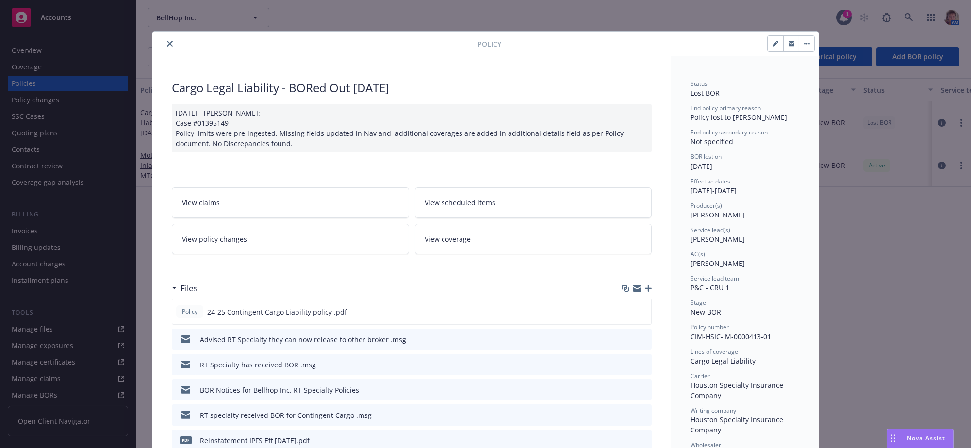
click at [169, 46] on icon "close" at bounding box center [170, 44] width 6 height 6
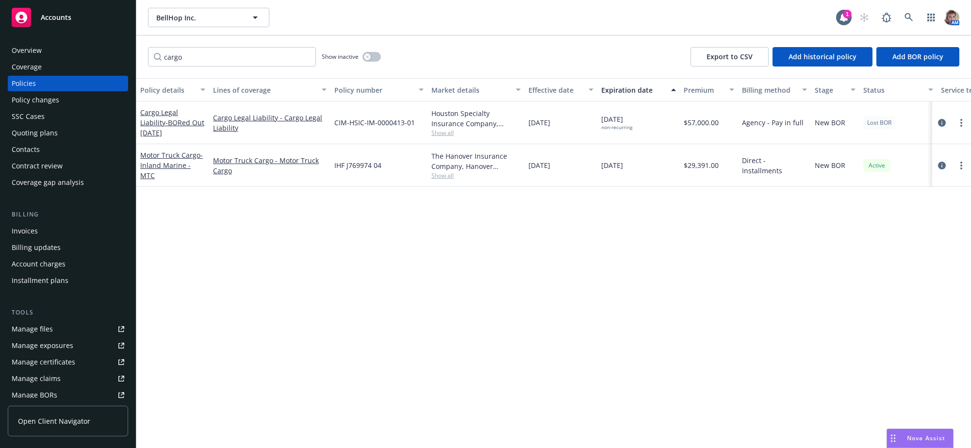
click at [71, 20] on span "Accounts" at bounding box center [56, 18] width 31 height 8
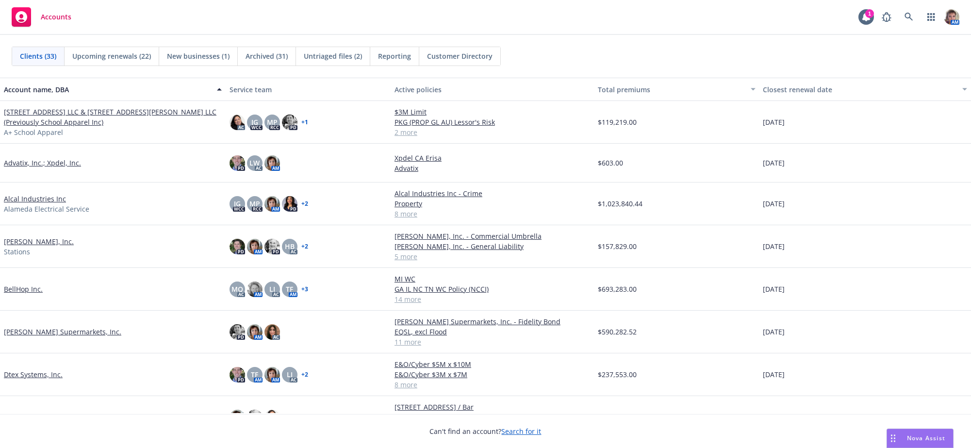
click at [961, 410] on div "04/24/2026" at bounding box center [865, 417] width 212 height 43
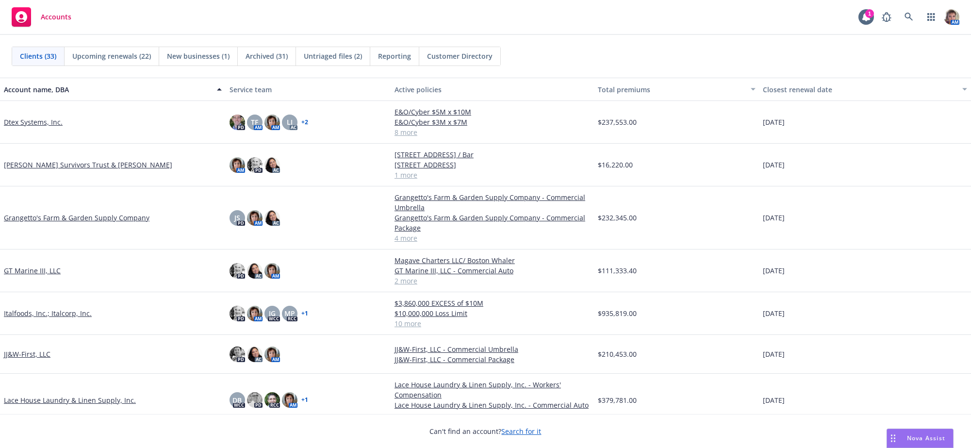
scroll to position [242, 0]
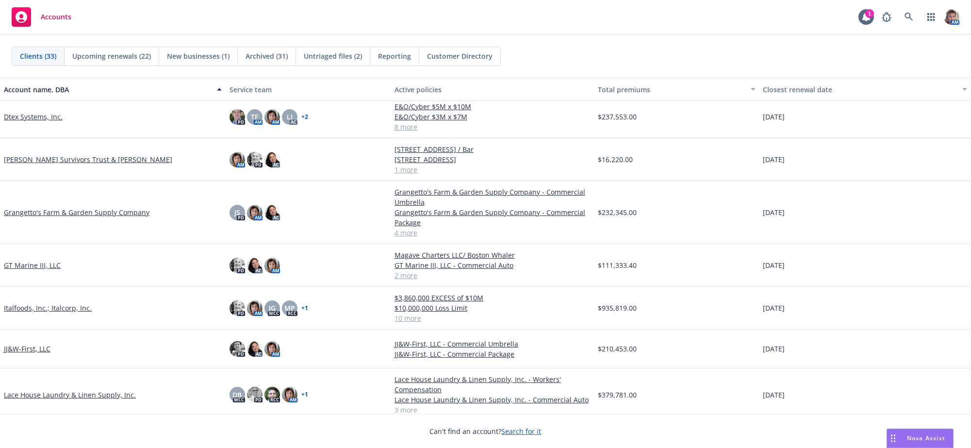
click at [86, 313] on link "Italfoods, Inc.; Italcorp, Inc." at bounding box center [48, 308] width 88 height 10
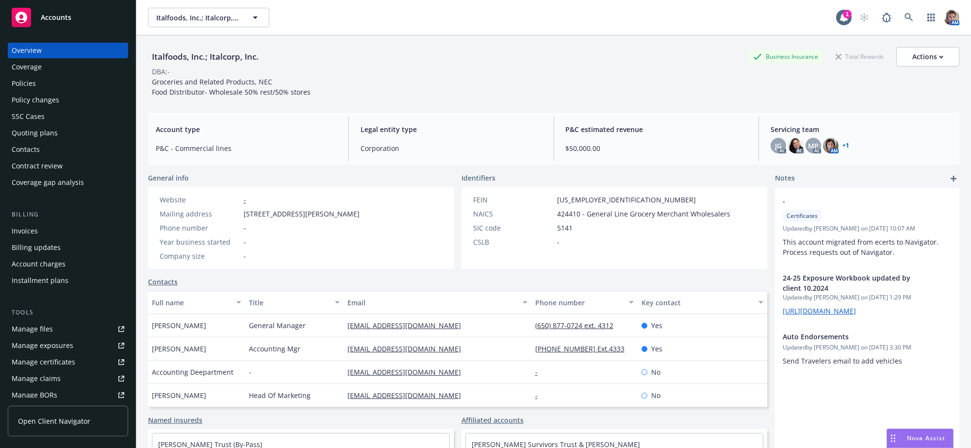
click at [61, 141] on div "Quoting plans" at bounding box center [68, 133] width 113 height 16
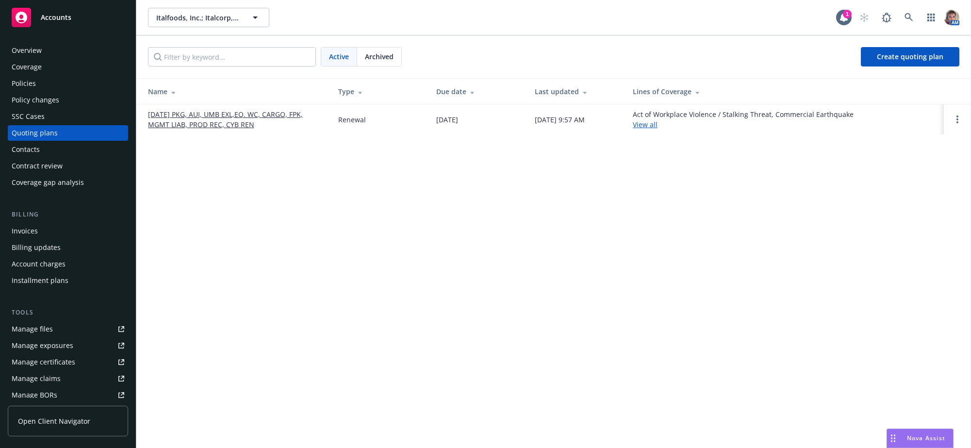
click at [207, 116] on link "11/01/25 PKG, AUI, UMB EXL,EQ. WC, CARGO, FPK, MGMT LIAB, PROD REC, CYB REN" at bounding box center [235, 119] width 175 height 20
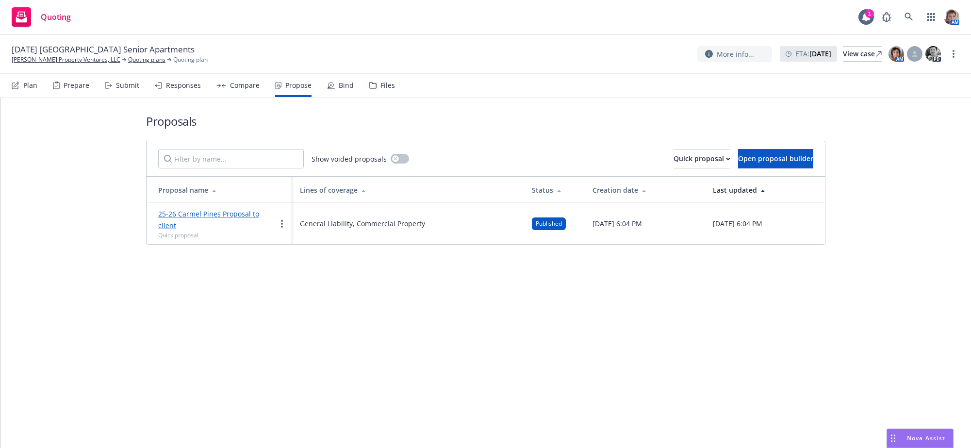
click at [57, 23] on div "Quoting" at bounding box center [41, 16] width 59 height 19
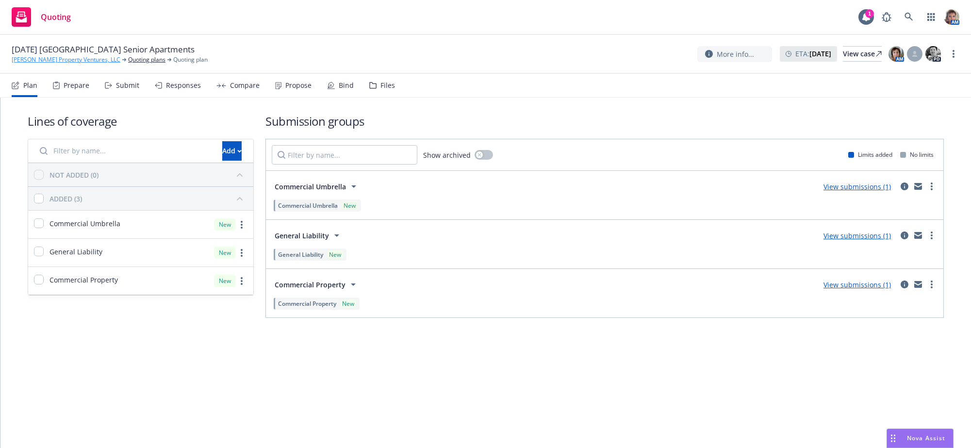
click at [58, 60] on link "Windy Hill Property Ventures, LLC" at bounding box center [66, 59] width 109 height 9
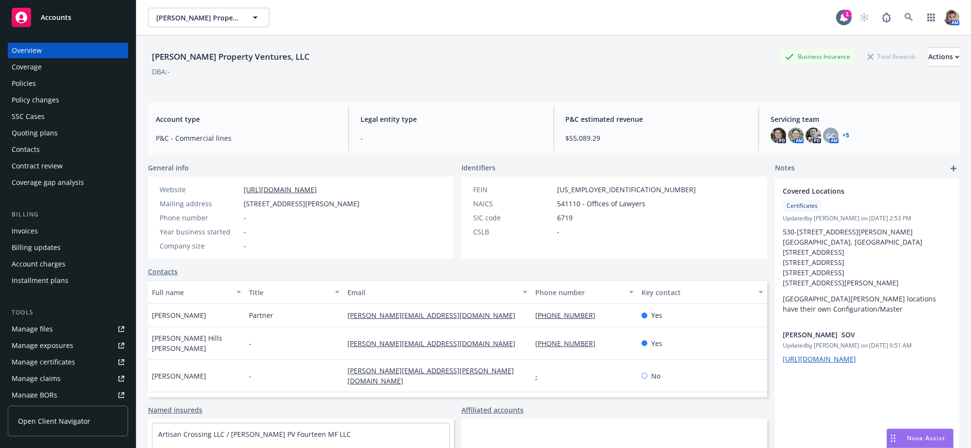
click at [73, 91] on div "Policies" at bounding box center [68, 84] width 113 height 16
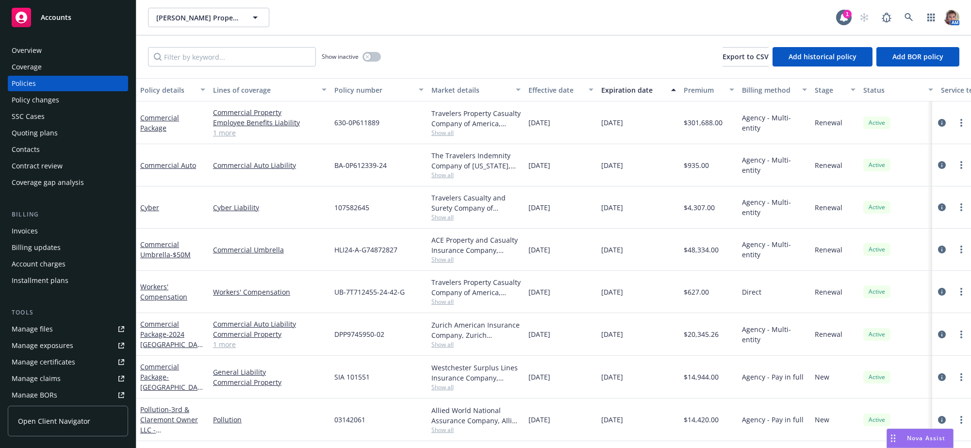
scroll to position [26, 0]
click at [376, 387] on div "SIA 101551" at bounding box center [378, 377] width 97 height 43
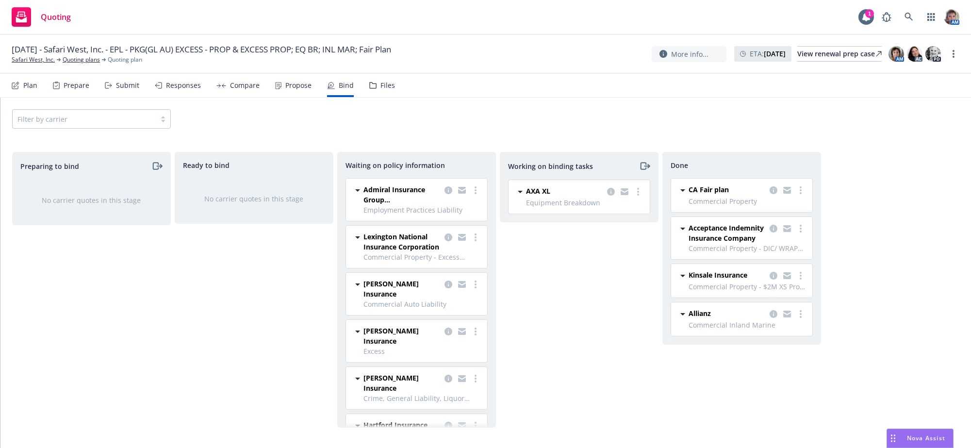
click at [197, 357] on div "Ready to bind No carrier quotes in this stage" at bounding box center [254, 290] width 159 height 276
click at [539, 343] on div "Working on binding tasks AXA XL Equipment Breakdown [DATE] - [DATE] [DATE] 3:17…" at bounding box center [579, 290] width 159 height 276
click at [444, 375] on icon "copy logging email" at bounding box center [448, 379] width 8 height 8
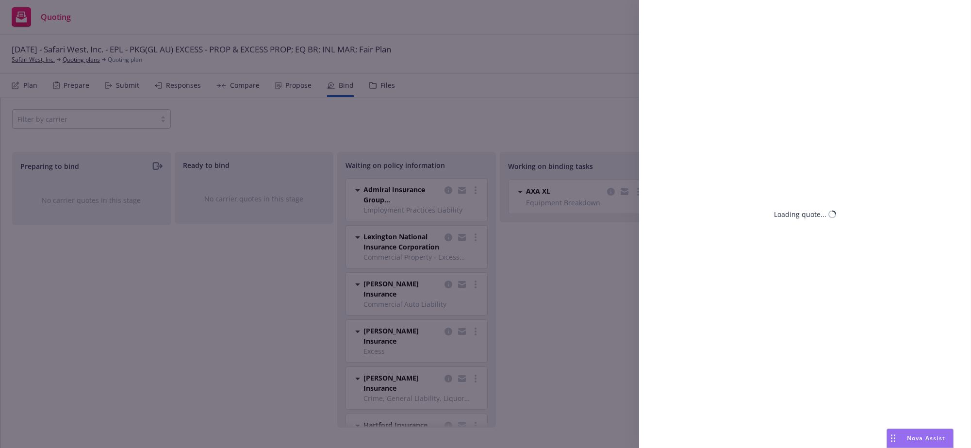
select select "CA"
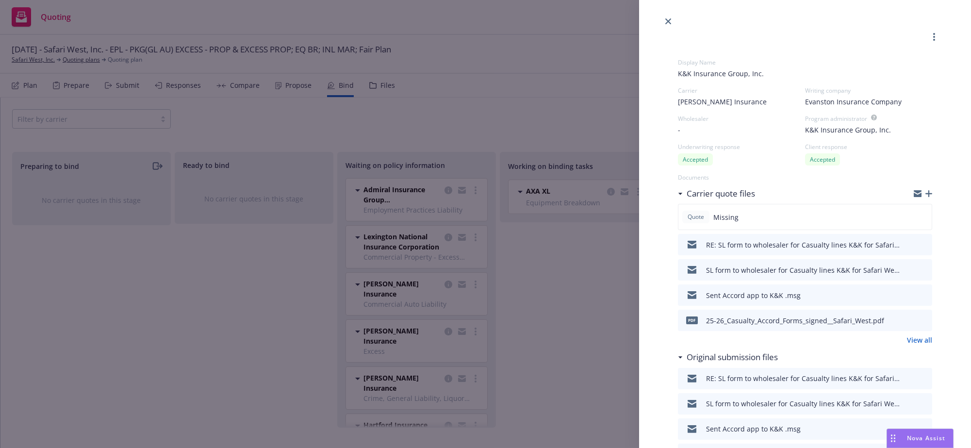
click at [925, 197] on icon "button" at bounding box center [928, 193] width 7 height 7
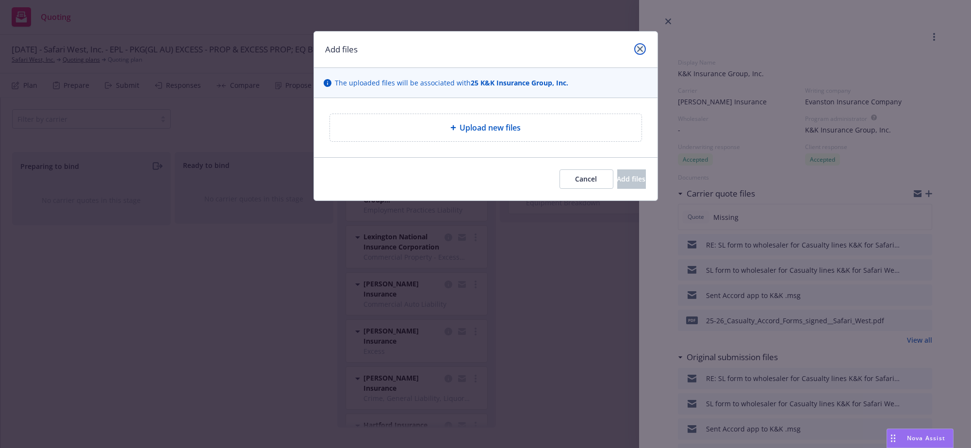
click at [639, 53] on link "close" at bounding box center [640, 49] width 12 height 12
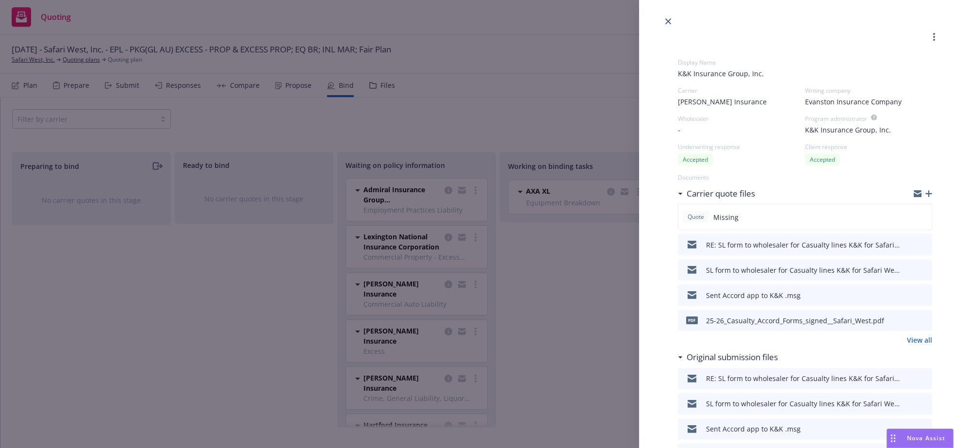
click at [915, 345] on link "View all" at bounding box center [919, 340] width 25 height 10
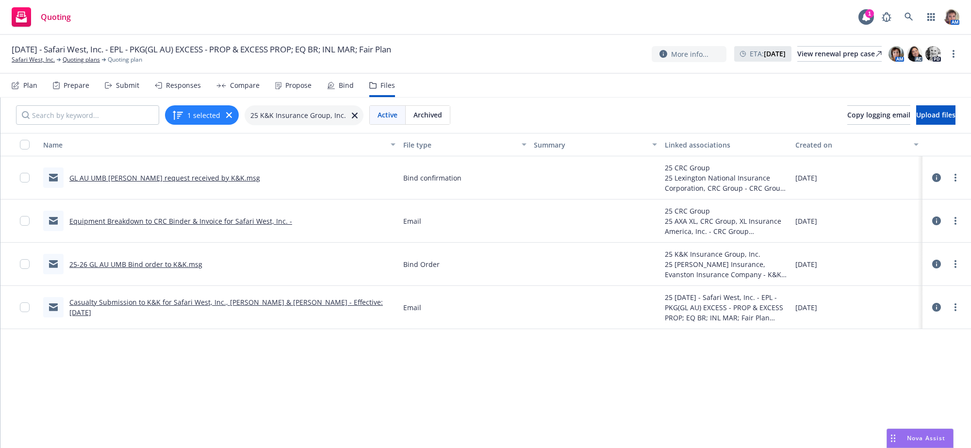
click at [130, 89] on div "Submit" at bounding box center [127, 86] width 23 height 8
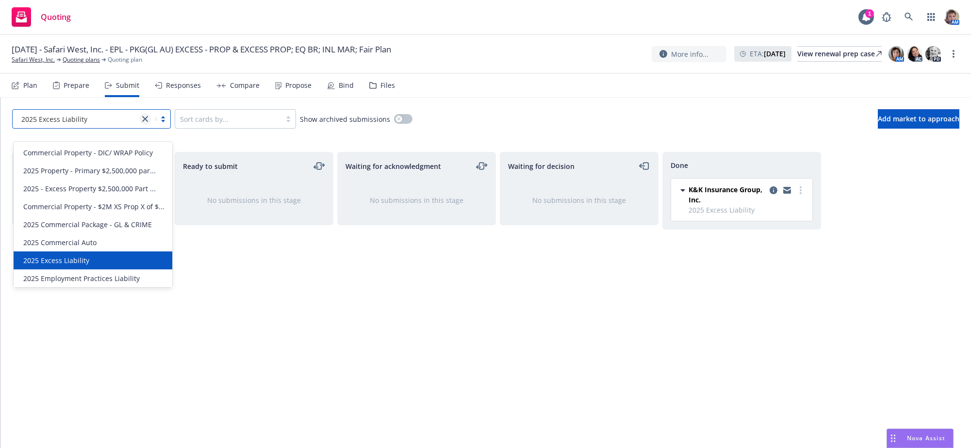
click at [145, 122] on icon "close" at bounding box center [145, 119] width 6 height 6
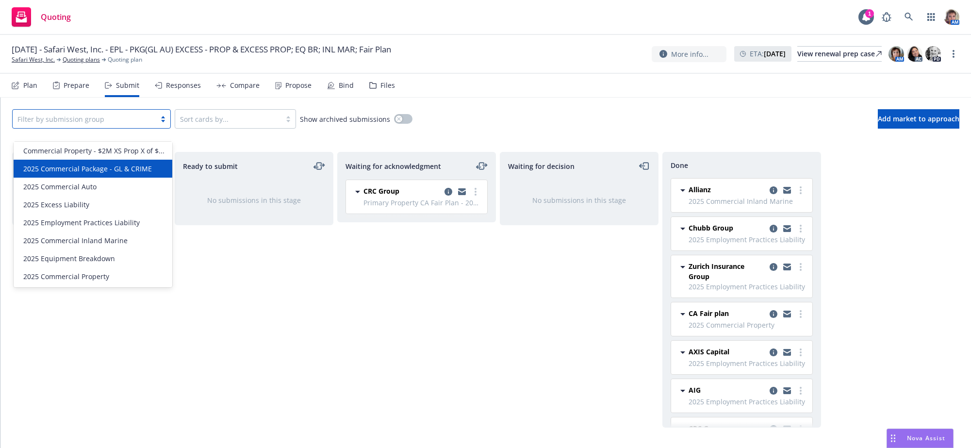
scroll to position [65, 0]
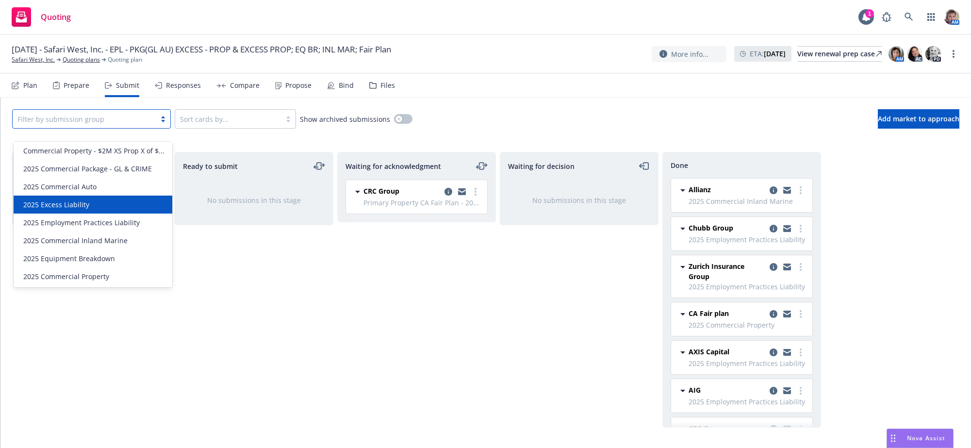
click at [96, 209] on div "2025 Excess Liability" at bounding box center [92, 204] width 147 height 10
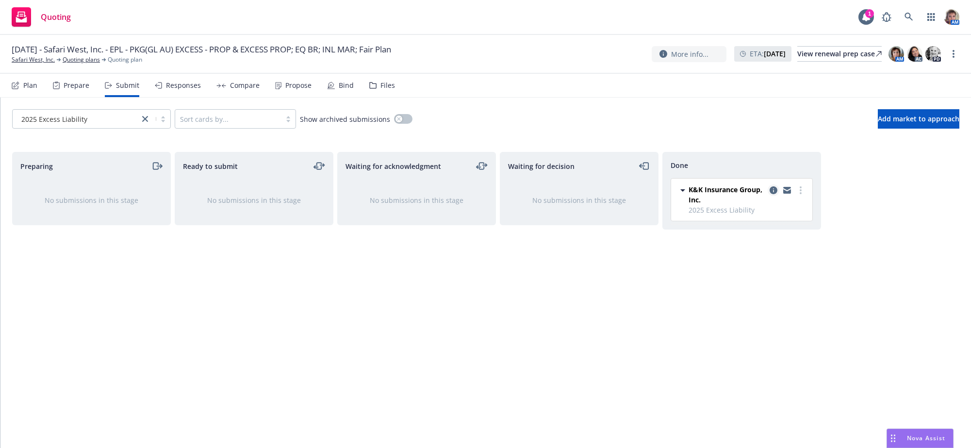
click at [772, 194] on icon "copy logging email" at bounding box center [773, 190] width 8 height 8
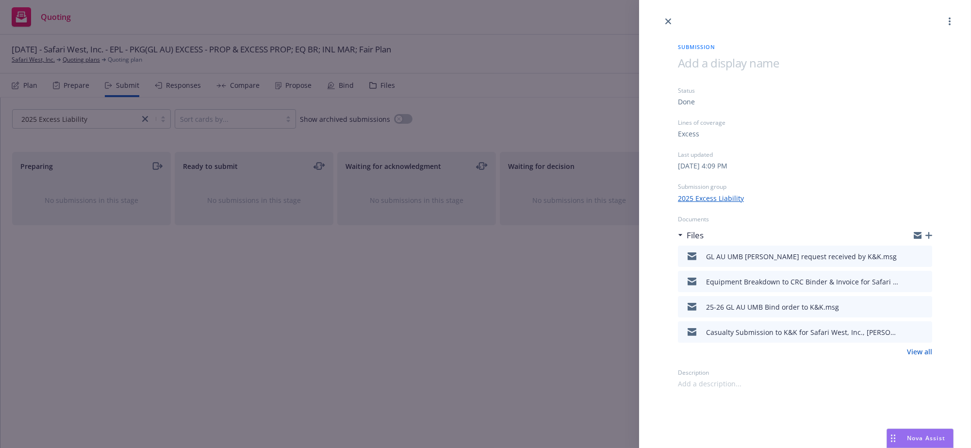
click at [917, 357] on link "View all" at bounding box center [919, 351] width 25 height 10
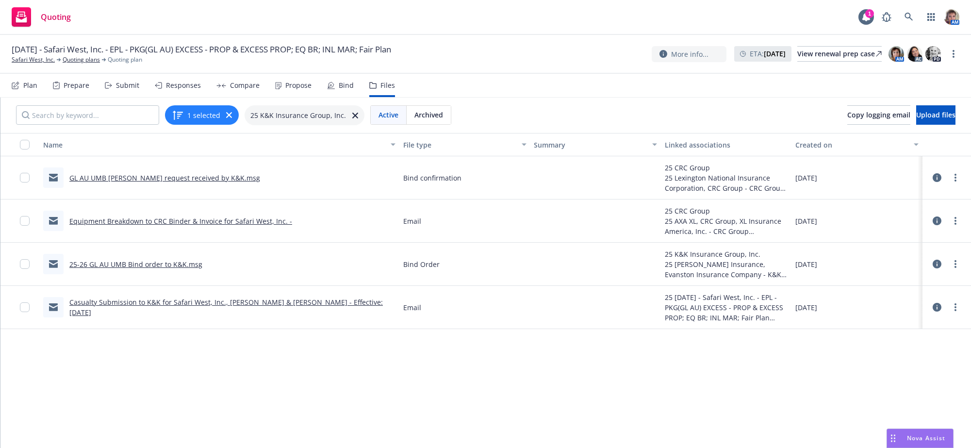
click at [138, 89] on div "Submit" at bounding box center [127, 86] width 23 height 8
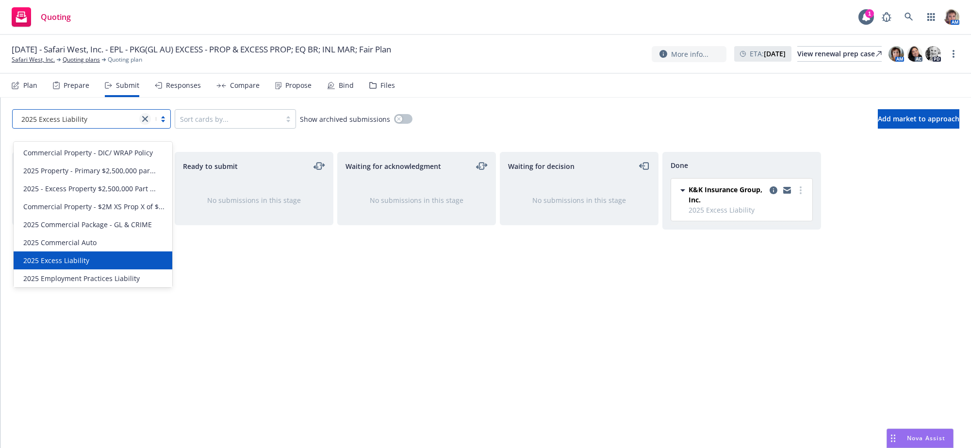
click at [150, 125] on link "close" at bounding box center [145, 119] width 12 height 12
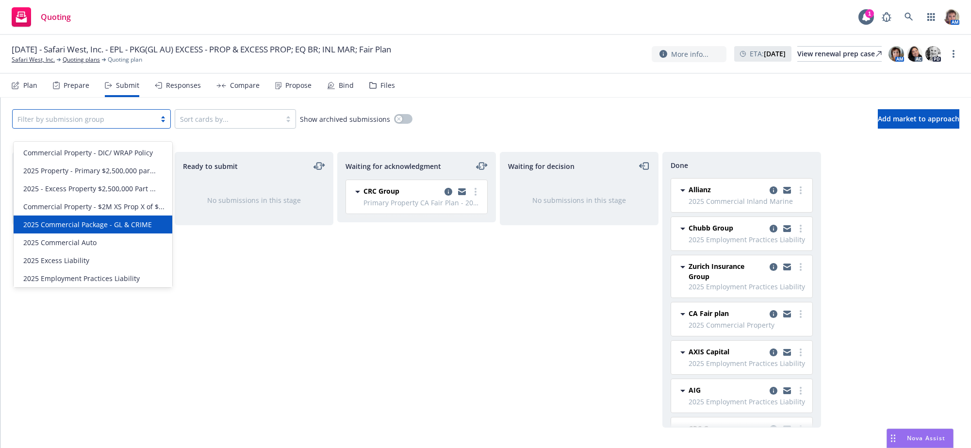
click at [124, 228] on div "2025 Commercial Package - GL & CRIME" at bounding box center [93, 224] width 159 height 18
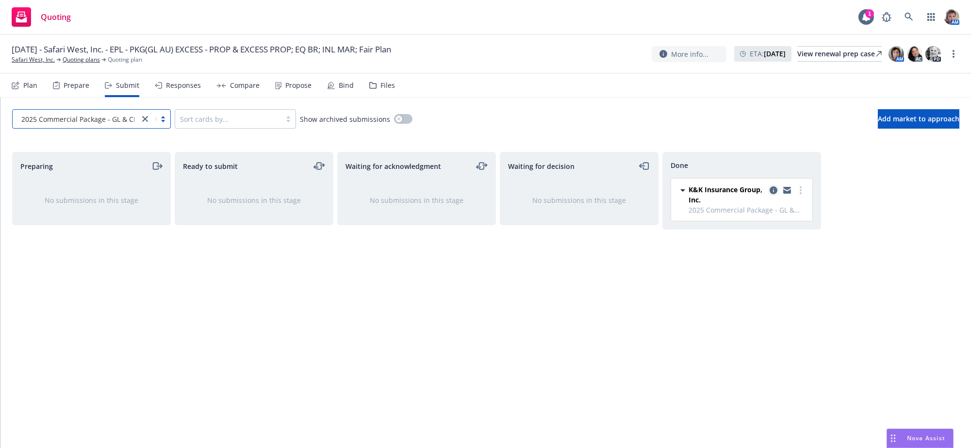
click at [768, 196] on link "copy logging email" at bounding box center [774, 190] width 12 height 12
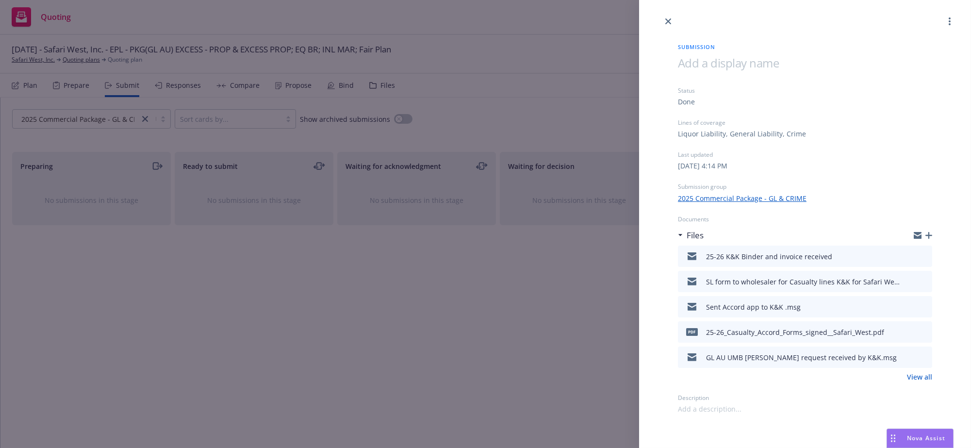
click at [917, 382] on link "View all" at bounding box center [919, 377] width 25 height 10
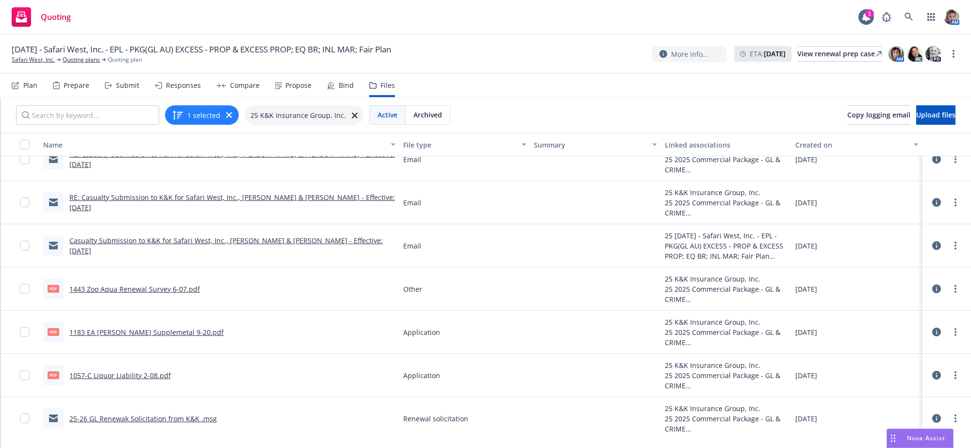
scroll to position [760, 0]
click at [18, 424] on div at bounding box center [19, 416] width 39 height 43
click at [25, 422] on input "checkbox" at bounding box center [25, 417] width 10 height 10
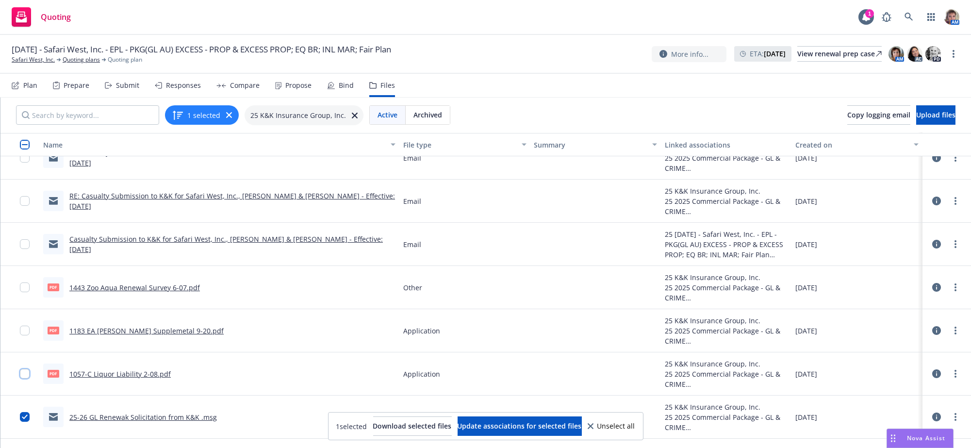
click at [26, 378] on input "checkbox" at bounding box center [25, 374] width 10 height 10
drag, startPoint x: 26, startPoint y: 336, endPoint x: 27, endPoint y: 311, distance: 25.2
click at [26, 335] on input "checkbox" at bounding box center [25, 331] width 10 height 10
click at [25, 288] on input "checkbox" at bounding box center [25, 287] width 10 height 10
click at [23, 249] on input "checkbox" at bounding box center [25, 244] width 10 height 10
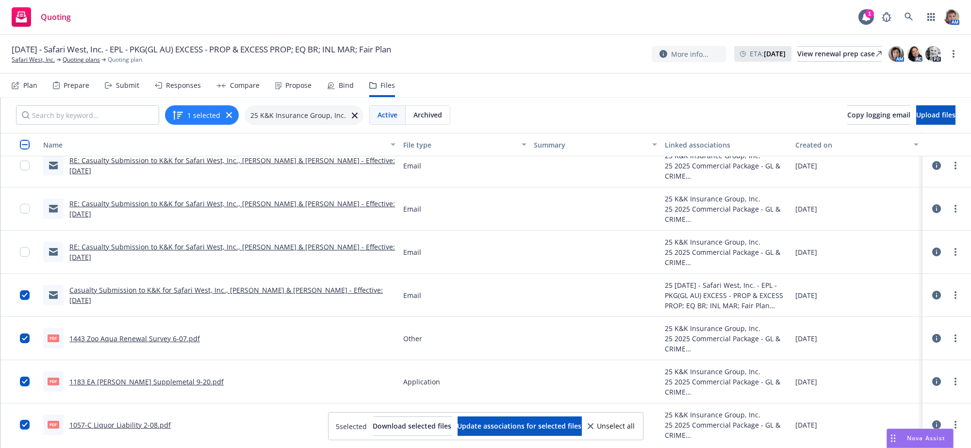
scroll to position [704, 0]
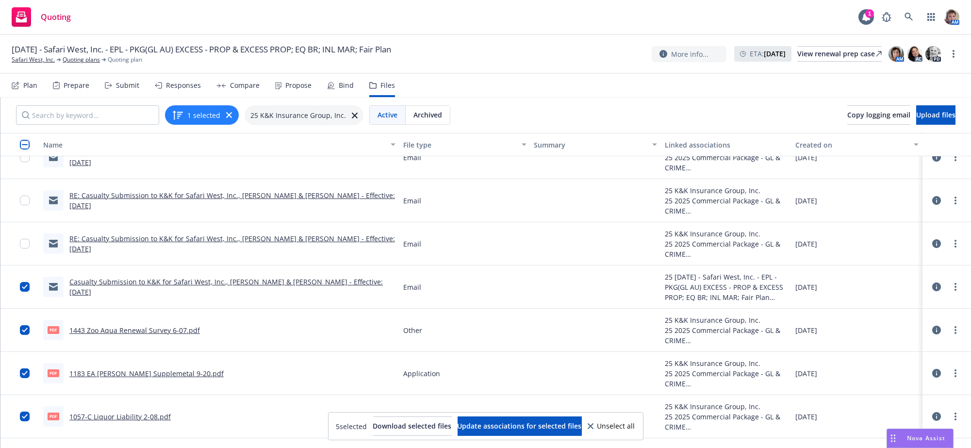
click at [223, 253] on link "RE: Casualty Submission to K&K for Safari West, Inc., Peter & Nancy Lang - Effe…" at bounding box center [232, 243] width 326 height 19
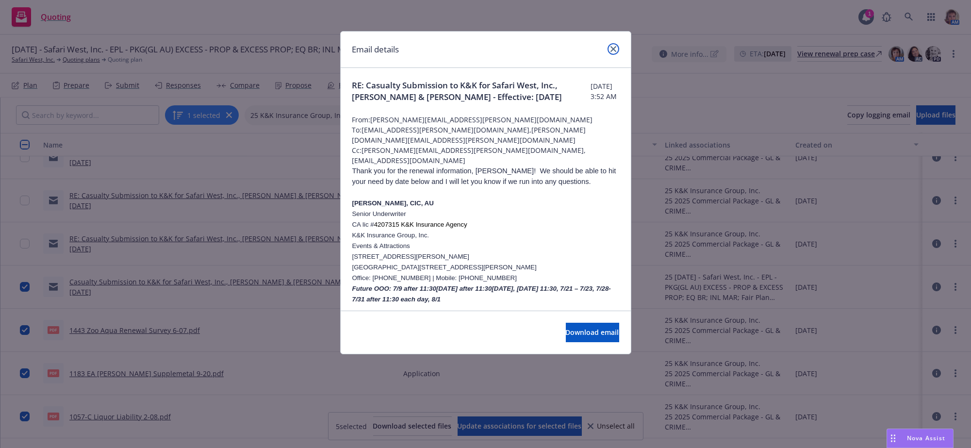
click at [610, 54] on link "close" at bounding box center [613, 49] width 12 height 12
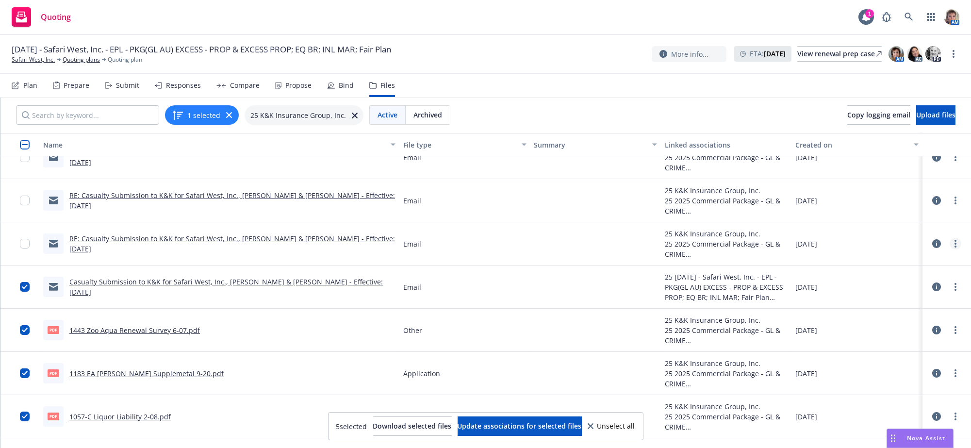
click at [954, 245] on circle "more" at bounding box center [955, 244] width 2 height 2
click at [882, 279] on link "Archive" at bounding box center [902, 280] width 97 height 19
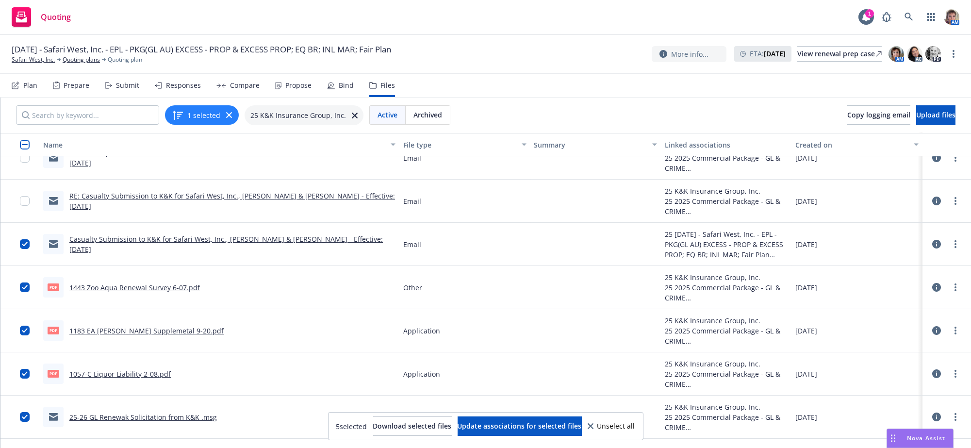
click at [210, 211] on link "RE: Casualty Submission to K&K for Safari West, Inc., Peter & Nancy Lang - Effe…" at bounding box center [232, 200] width 326 height 19
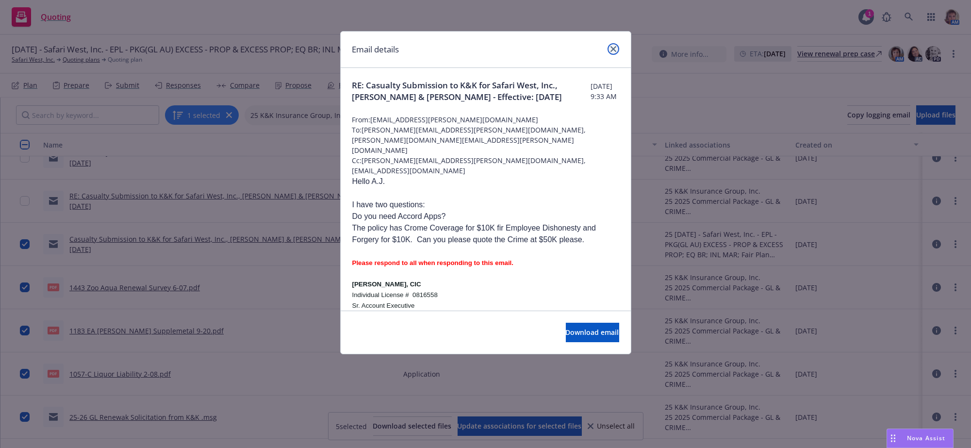
click at [615, 48] on link "close" at bounding box center [613, 49] width 12 height 12
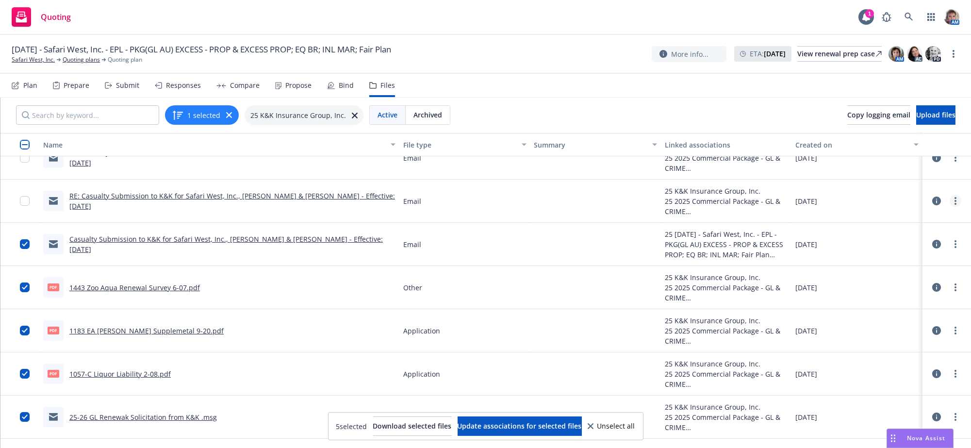
click at [949, 207] on link "more" at bounding box center [955, 201] width 12 height 12
click at [884, 278] on link "Edit" at bounding box center [902, 275] width 97 height 19
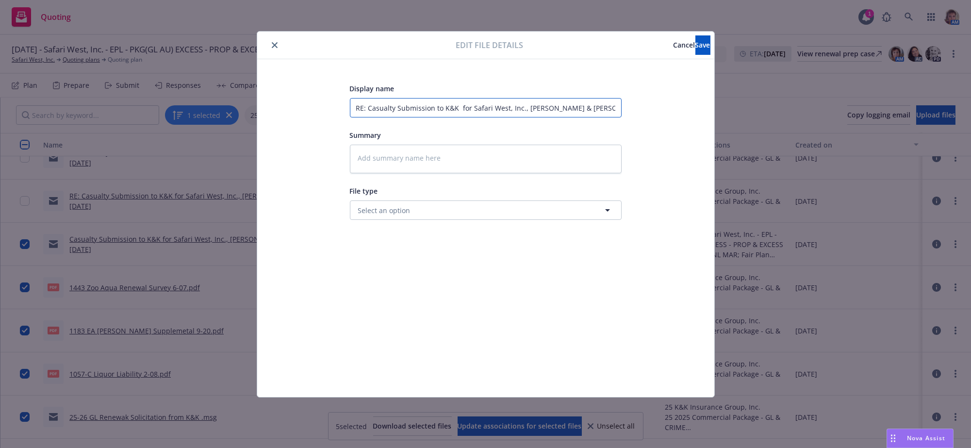
scroll to position [0, 31]
drag, startPoint x: 357, startPoint y: 109, endPoint x: 647, endPoint y: 127, distance: 291.1
click at [647, 127] on div "Display name RE: Casualty Submission to K&K for Safari West, Inc., Peter & Nanc…" at bounding box center [486, 227] width 418 height 291
click at [574, 88] on div "Display name" at bounding box center [486, 88] width 272 height 12
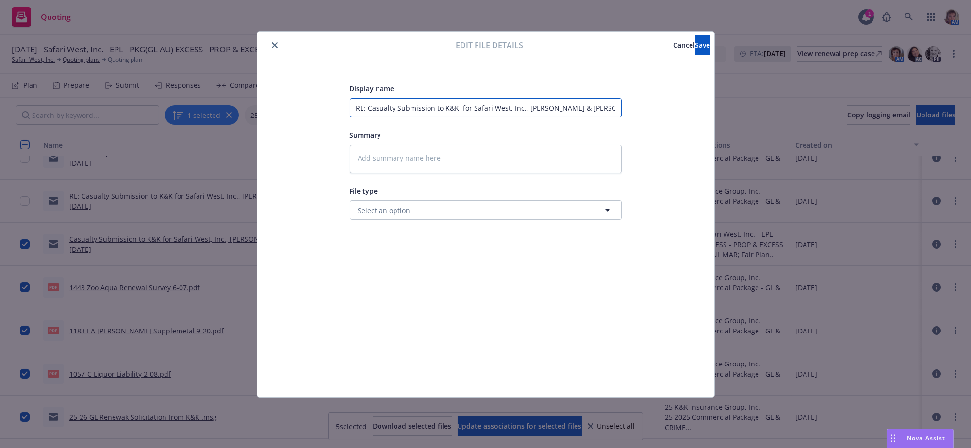
scroll to position [0, 31]
drag, startPoint x: 355, startPoint y: 108, endPoint x: 697, endPoint y: 128, distance: 343.1
click at [697, 128] on div "Display name RE: Casualty Submission to K&K for Safari West, Inc., Peter & Nanc…" at bounding box center [485, 228] width 457 height 338
type textarea "x"
type input "a"
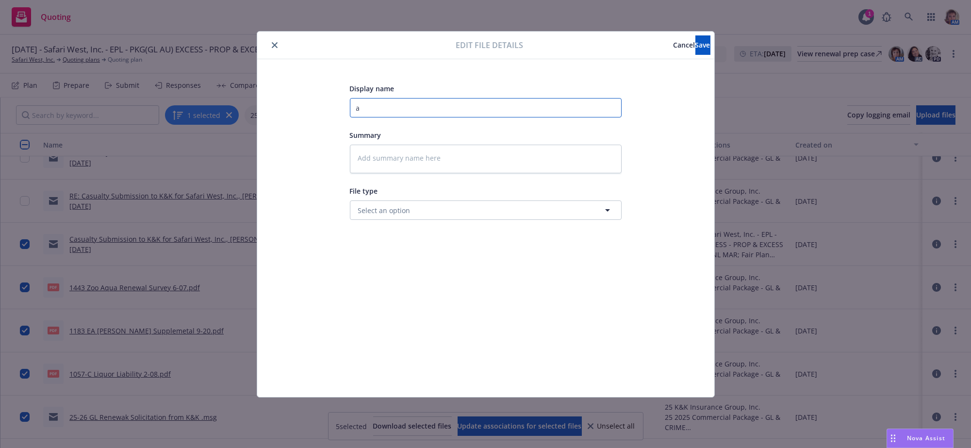
scroll to position [0, 0]
type textarea "x"
type input "aS"
type textarea "x"
type input "aSK"
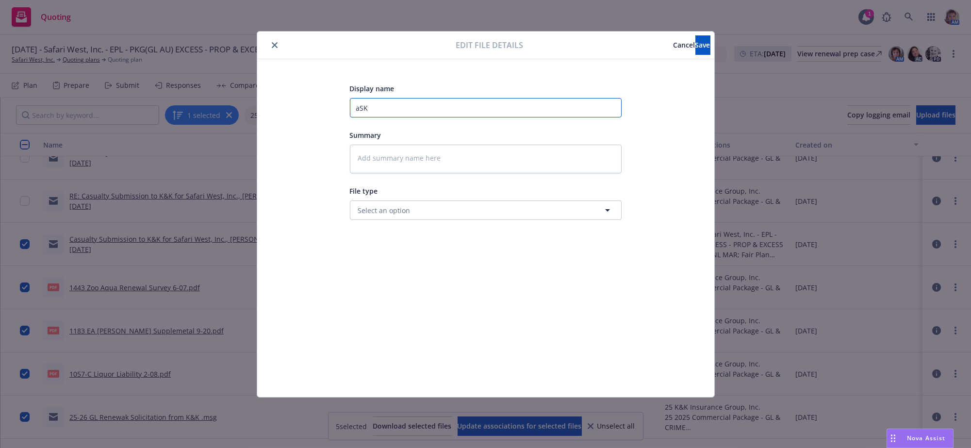
type textarea "x"
type input "aSKE"
type textarea "x"
type input "aSKED"
type textarea "x"
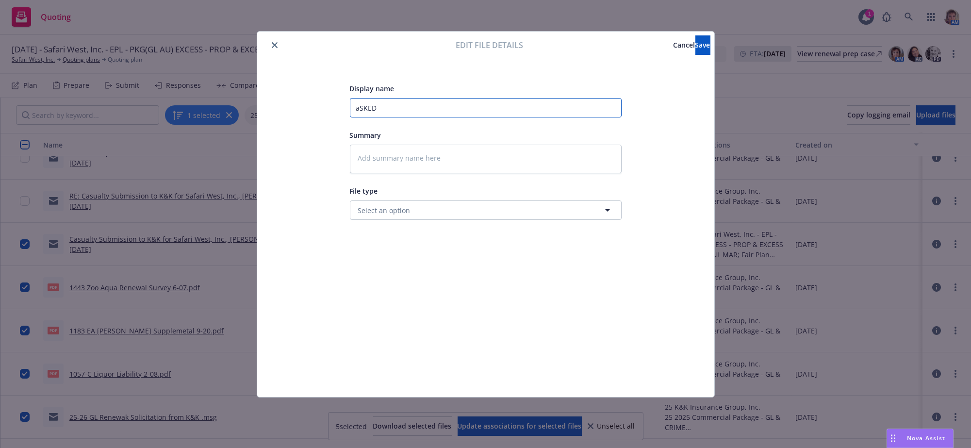
type input "aSKED"
type textarea "x"
type input "aSKED I"
type textarea "x"
type input "aSKED IF"
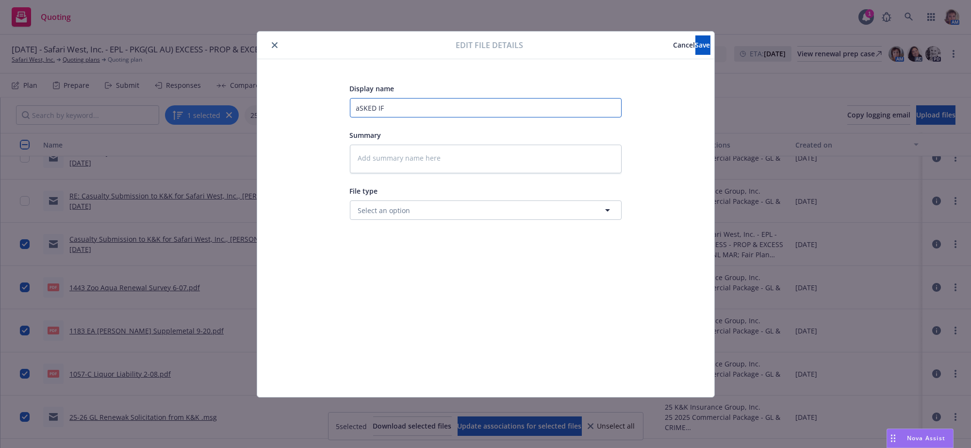
type textarea "x"
type input "aSKED I"
type textarea "x"
type input "aSKED"
type textarea "x"
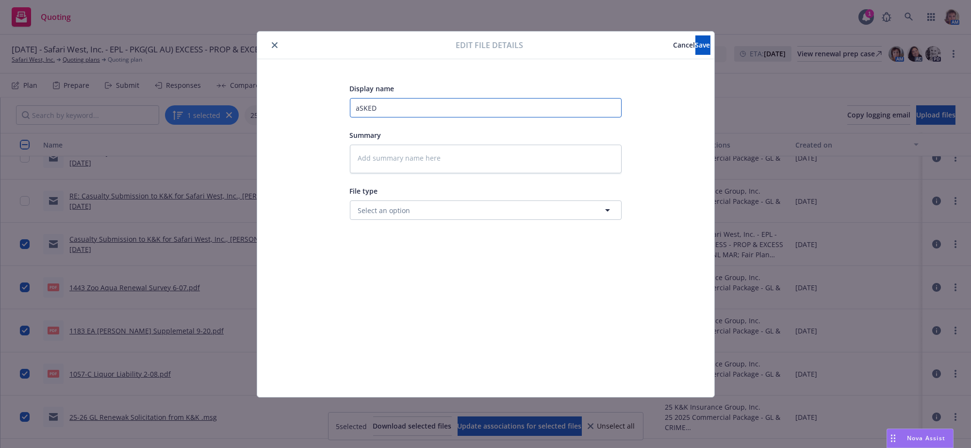
type input "aSKED"
type textarea "x"
type input "aSKE"
type textarea "x"
type input "aSK"
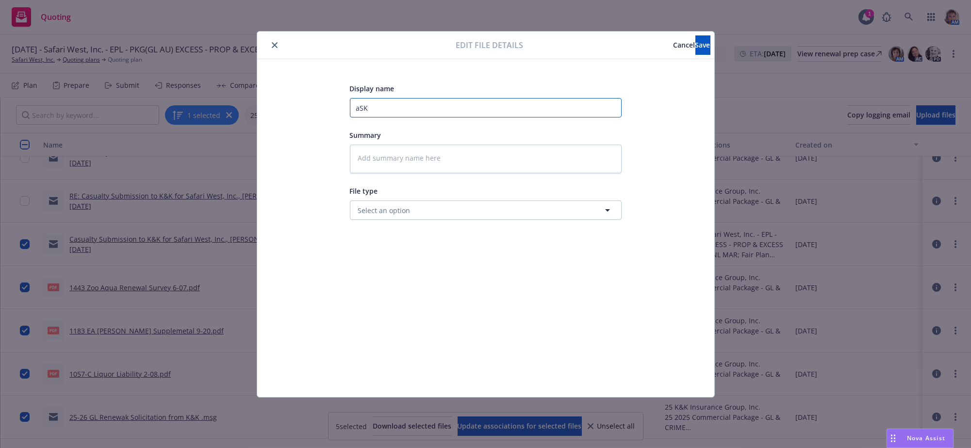
type textarea "x"
type input "aS"
type textarea "x"
type input "a"
type textarea "x"
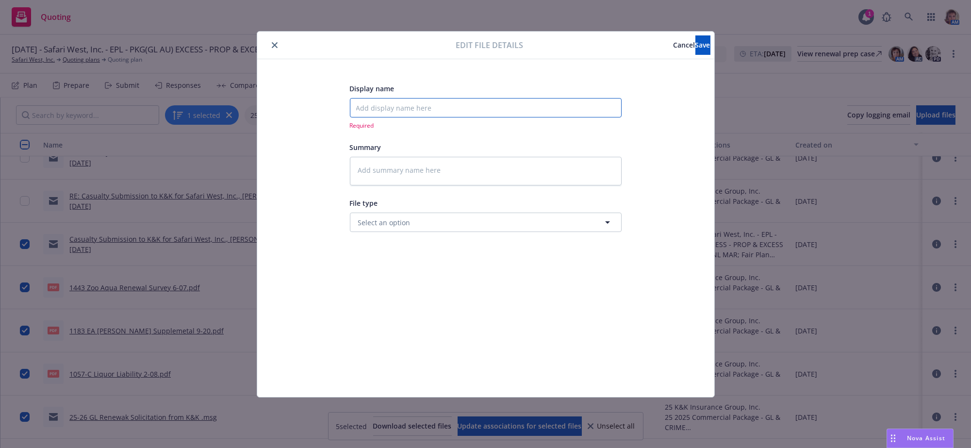
type textarea "x"
type input "A"
type textarea "x"
type input "As"
type textarea "x"
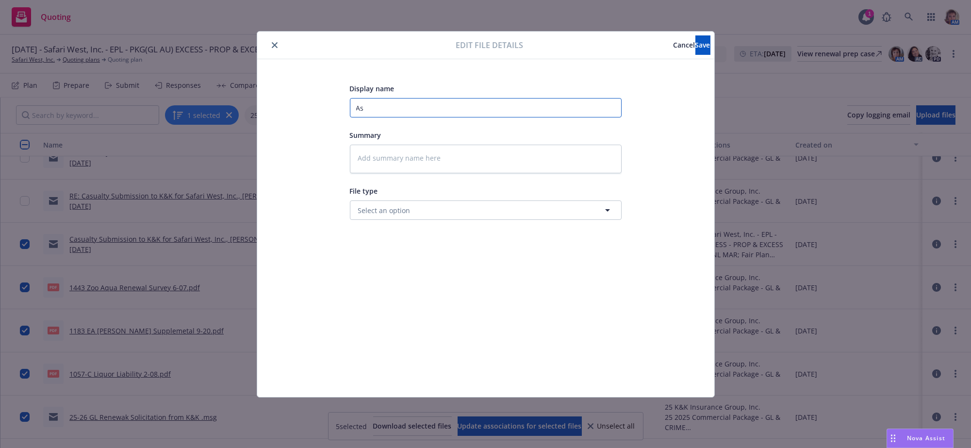
type input "Ask"
type textarea "x"
type input "Aske"
type textarea "x"
type input "Asked"
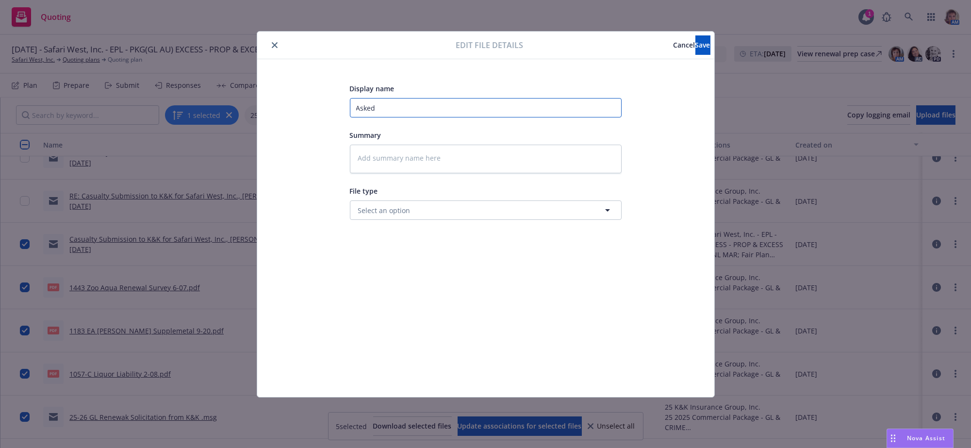
type textarea "x"
type input "Asked"
type textarea "x"
type input "Asked i"
type textarea "x"
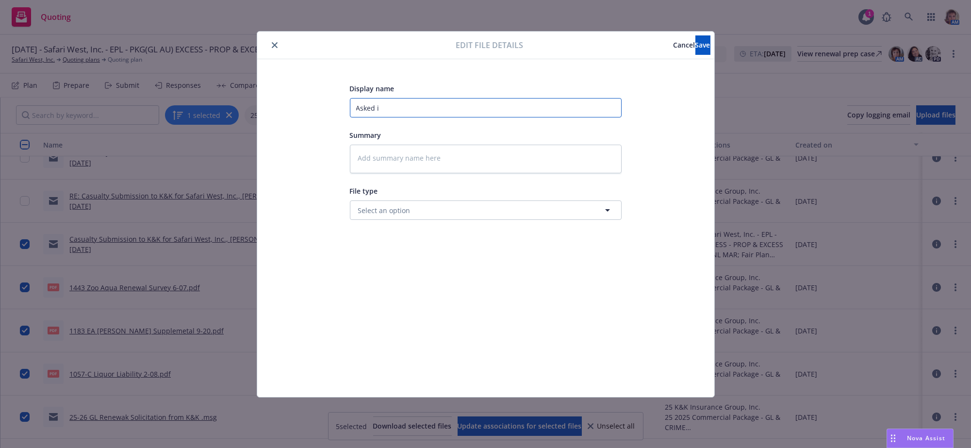
type input "Asked if"
type textarea "x"
type input "Asked if"
type textarea "x"
type input "Asked if t"
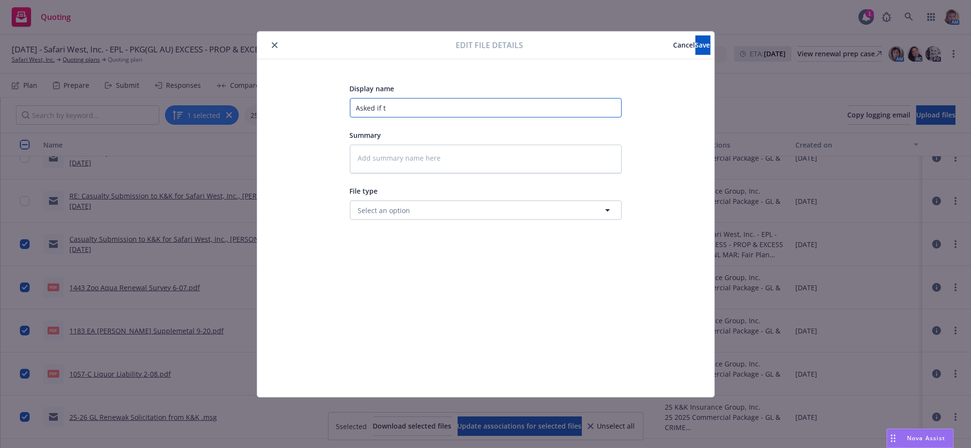
type textarea "x"
type input "Asked if th"
type textarea "x"
type input "Asked if the"
type textarea "x"
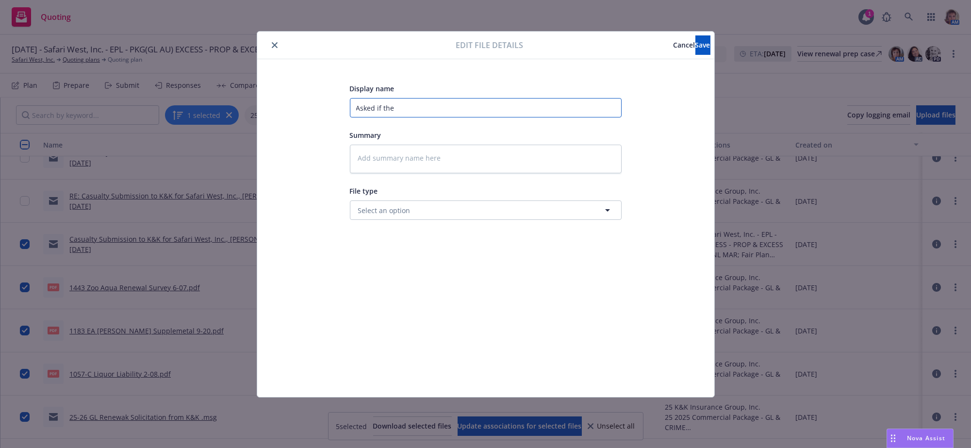
type input "Asked if they"
type textarea "x"
type input "Asked if they"
type textarea "x"
type input "Asked if they n"
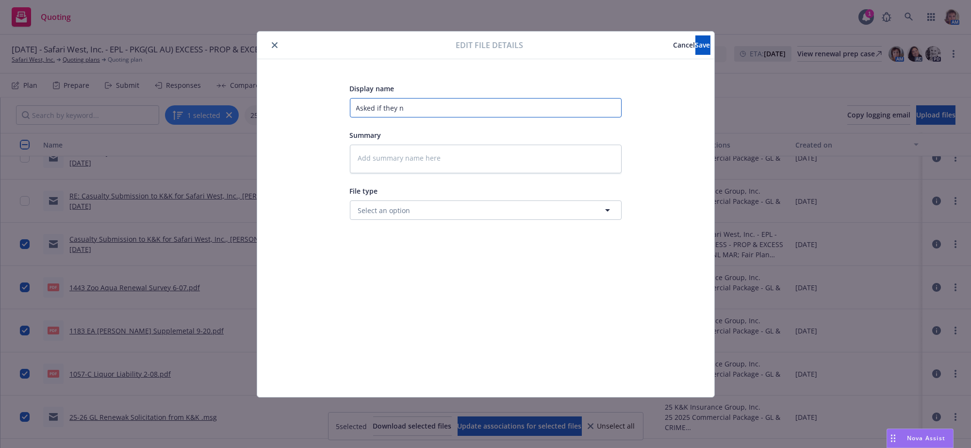
type textarea "x"
type input "Asked if they ne"
type textarea "x"
type input "Asked if they nee"
type textarea "x"
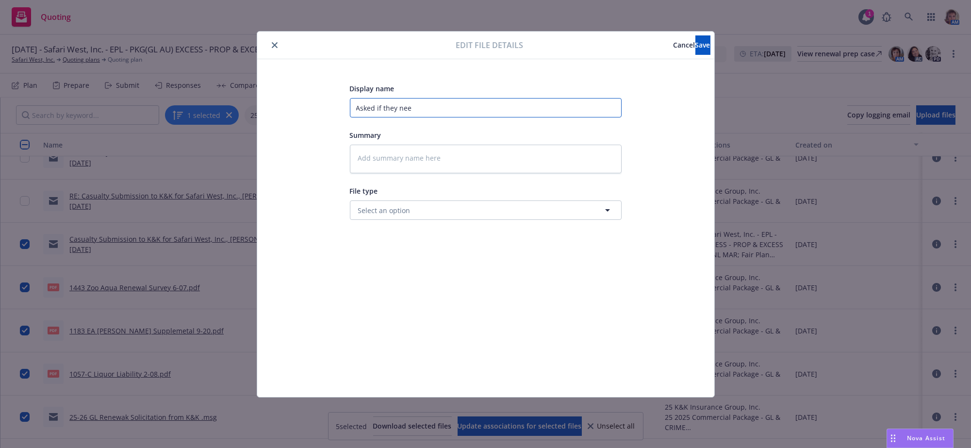
type input "Asked if they need"
type textarea "x"
type input "Asked if they neede"
type textarea "x"
type input "Asked if they needed"
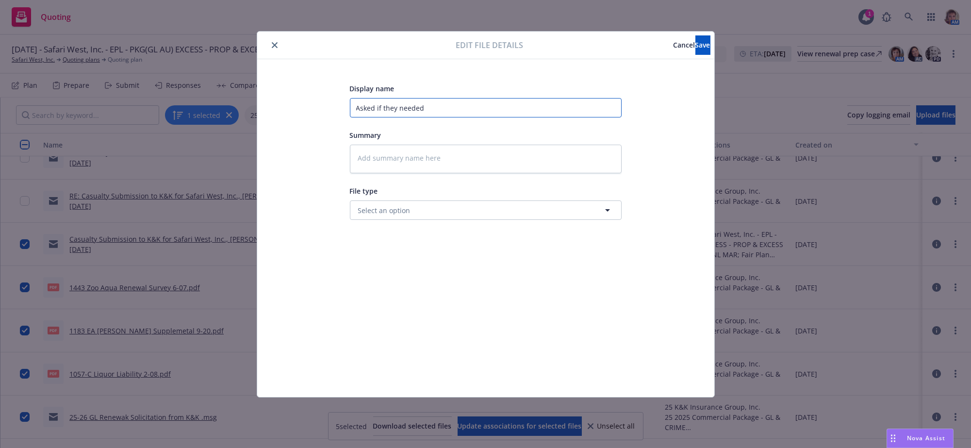
type textarea "x"
type input "Asked if they needed"
type textarea "x"
type input "Asked if they needed A"
type textarea "x"
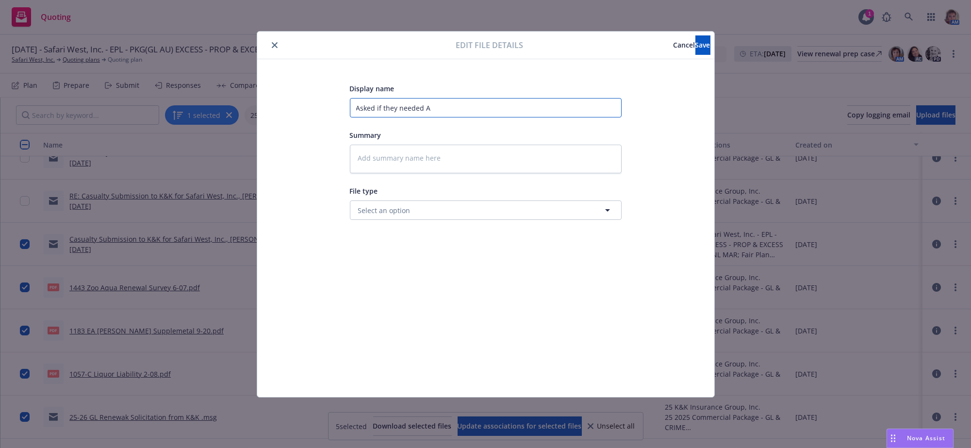
type input "Asked if they needed Ac"
type textarea "x"
type input "Asked if they needed Acc"
type textarea "x"
type input "Asked if they needed Acco"
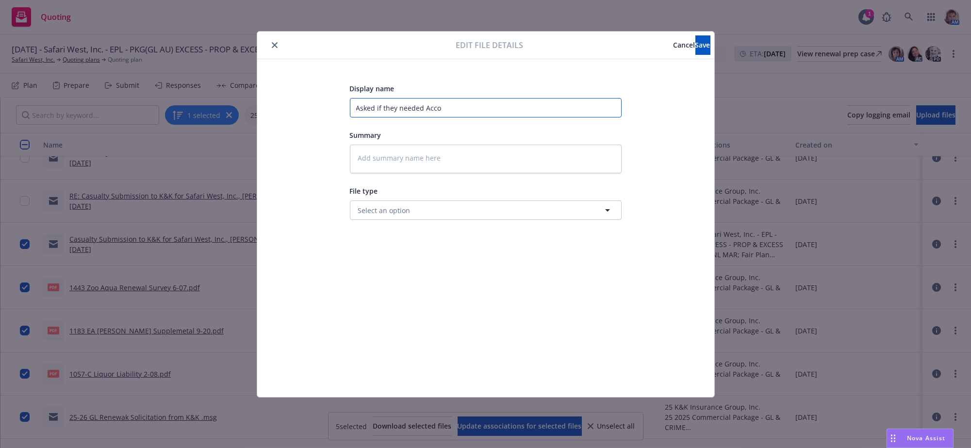
type textarea "x"
type input "Asked if they needed Accor"
type textarea "x"
type input "Asked if they needed Accord"
type textarea "x"
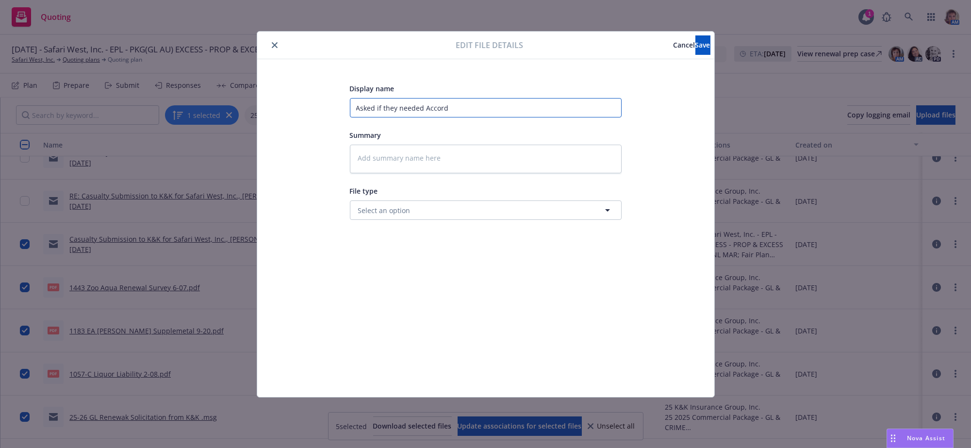
type input "Asked if they needed Accord"
type textarea "x"
type input "Asked if they needed Accord Ap"
type textarea "x"
type input "Asked if they needed Accord Ap;"
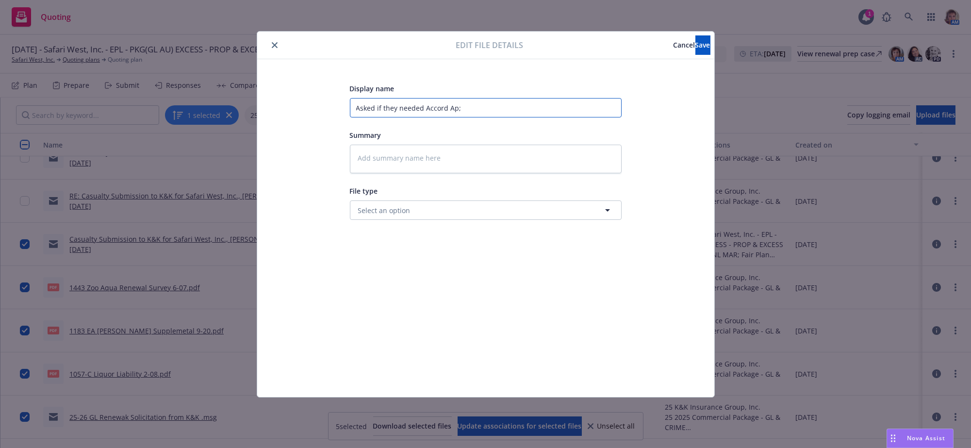
type textarea "x"
type input "Asked if they needed Accord Ap;p"
type textarea "x"
type input "Asked if they needed Accord Ap;ps"
type textarea "x"
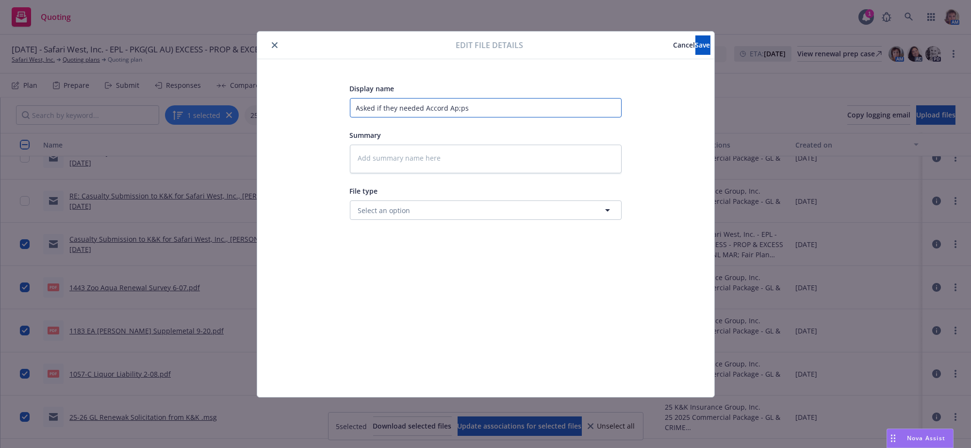
type input "Asked if they needed Accord Ap;ps"
type textarea "x"
type input "Asked if they needed Accord Ap;ps ="
type textarea "x"
type input "Asked if they needed Accord Ap;ps"
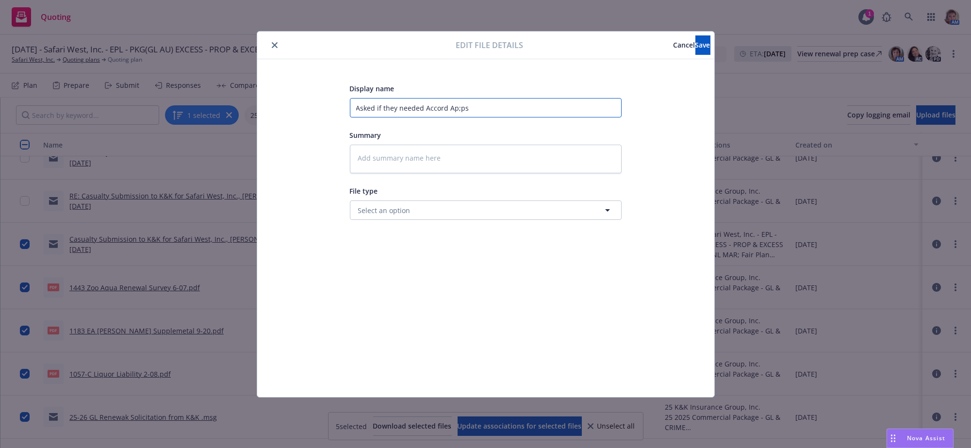
type textarea "x"
type input "Asked if they needed Accord Ap;ps"
type textarea "x"
type input "Asked if they needed Accord Ap;p"
type textarea "x"
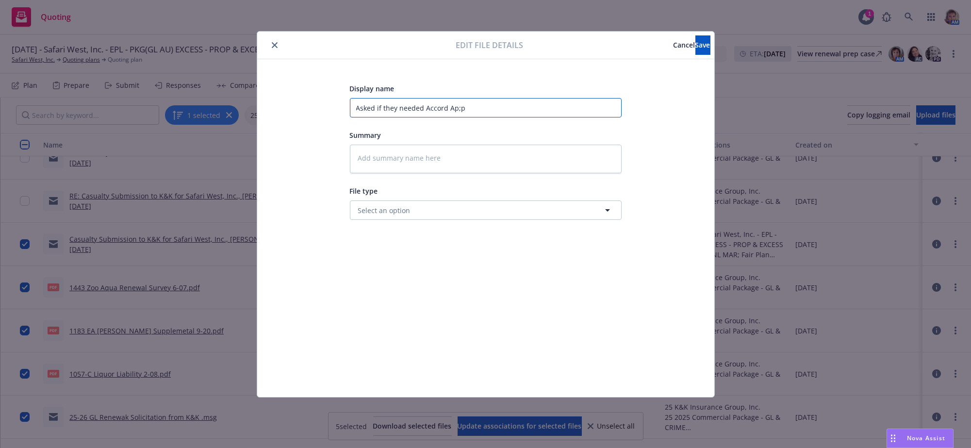
type input "Asked if they needed Accord Ap;"
type textarea "x"
type input "Asked if they needed Accord Ap"
type textarea "x"
type input "Asked if they needed Accord App"
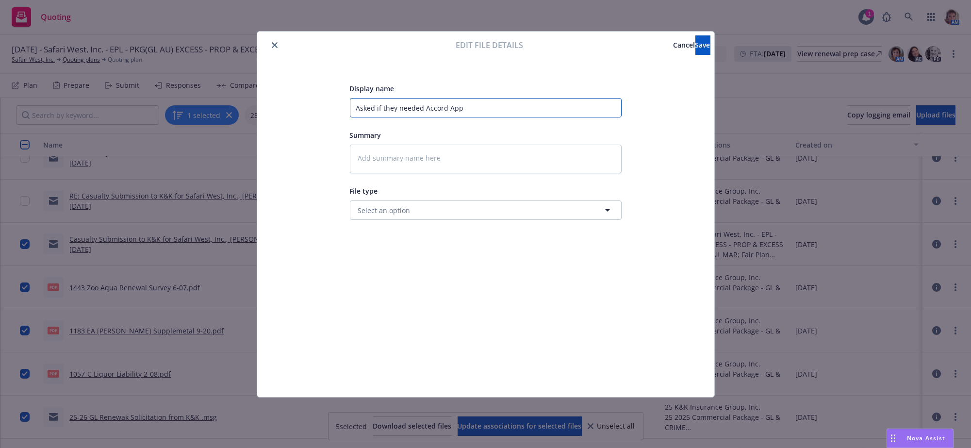
type textarea "x"
type input "Asked if they needed Accord Apps"
type textarea "x"
type input "Asked if they needed Accord Apps"
click at [695, 42] on span "Save" at bounding box center [702, 44] width 15 height 9
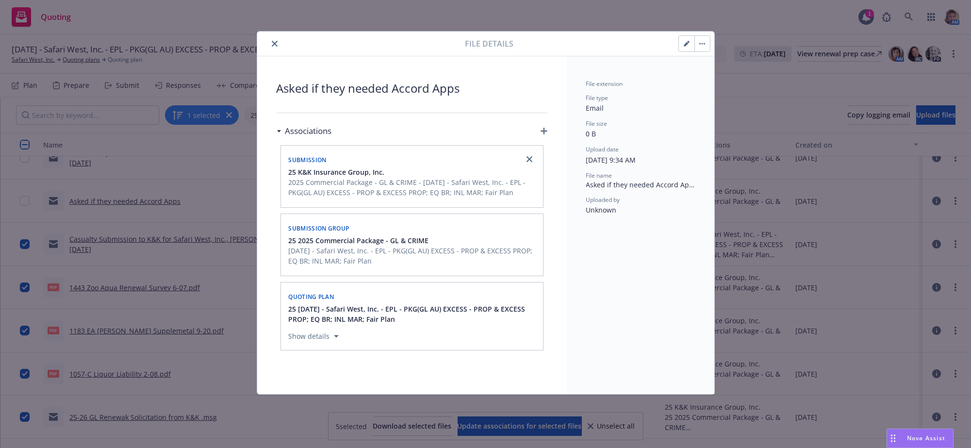
click at [277, 48] on button "close" at bounding box center [275, 44] width 12 height 12
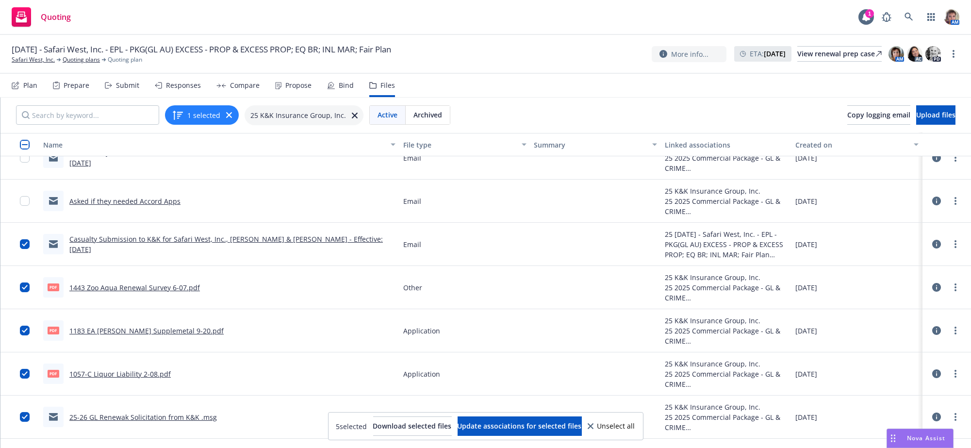
click at [149, 167] on link "RE: Casualty Submission to K&K for Safari West, Inc., Peter & Nancy Lang - Effe…" at bounding box center [232, 157] width 326 height 19
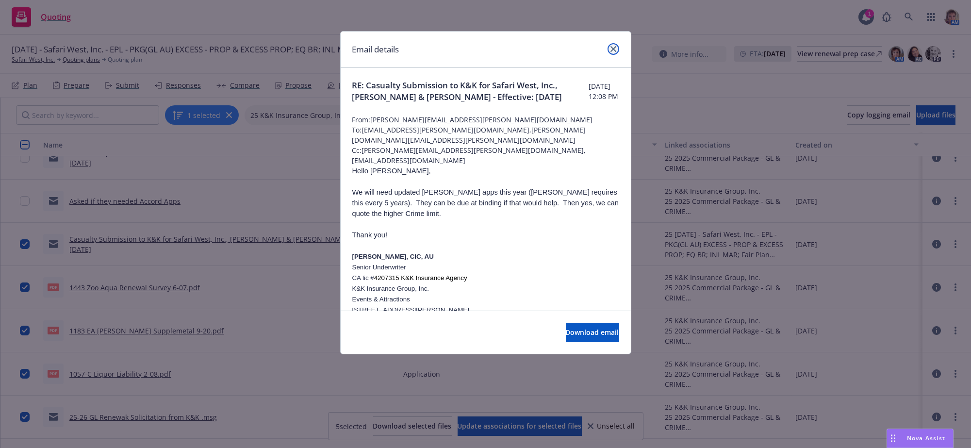
click at [611, 47] on link "close" at bounding box center [613, 49] width 12 height 12
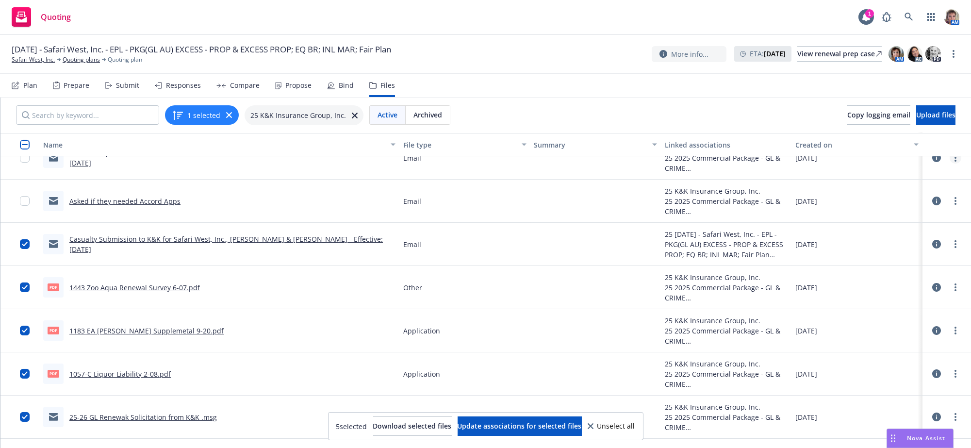
click at [954, 162] on circle "more" at bounding box center [955, 161] width 2 height 2
click at [872, 240] on link "Edit" at bounding box center [902, 230] width 97 height 19
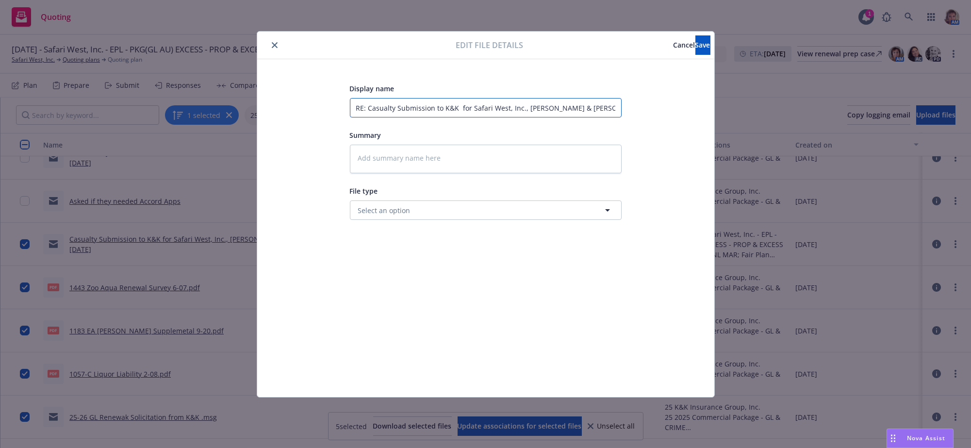
scroll to position [0, 31]
drag, startPoint x: 355, startPoint y: 108, endPoint x: 741, endPoint y: 129, distance: 386.7
click at [740, 128] on div "Edit file details Cancel Save Display name RE: Casualty Submission to K&K for S…" at bounding box center [485, 224] width 971 height 448
type textarea "x"
type input "K"
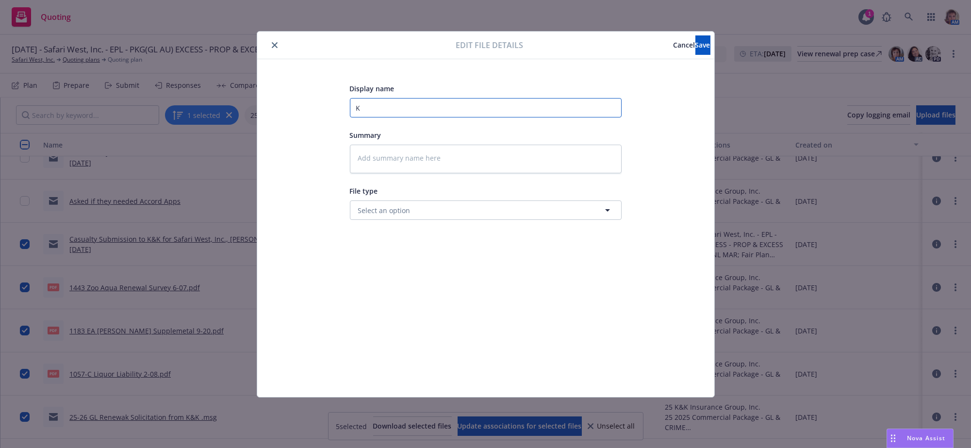
scroll to position [0, 0]
type textarea "x"
type input "K&"
type textarea "x"
type input "K&K"
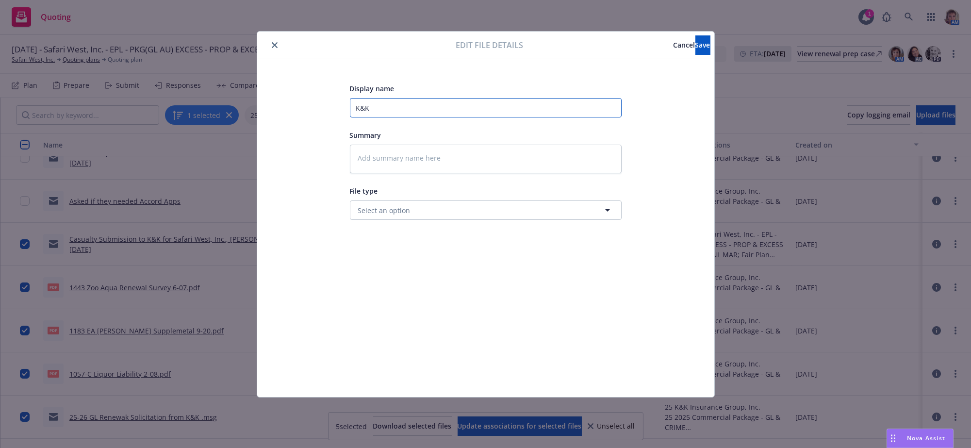
type textarea "x"
type input "K&K"
type textarea "x"
type input "K&K wi"
type textarea "x"
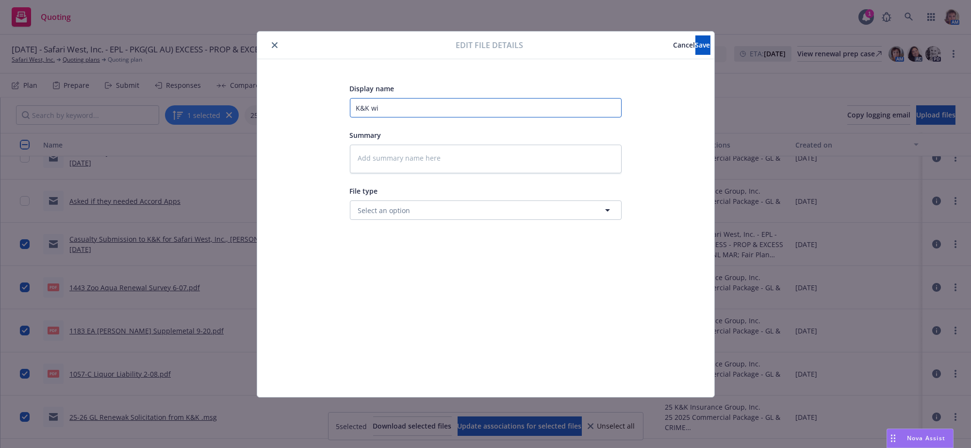
type input "K&K wil"
type textarea "x"
type input "K&K will"
type textarea "x"
type input "K&K will"
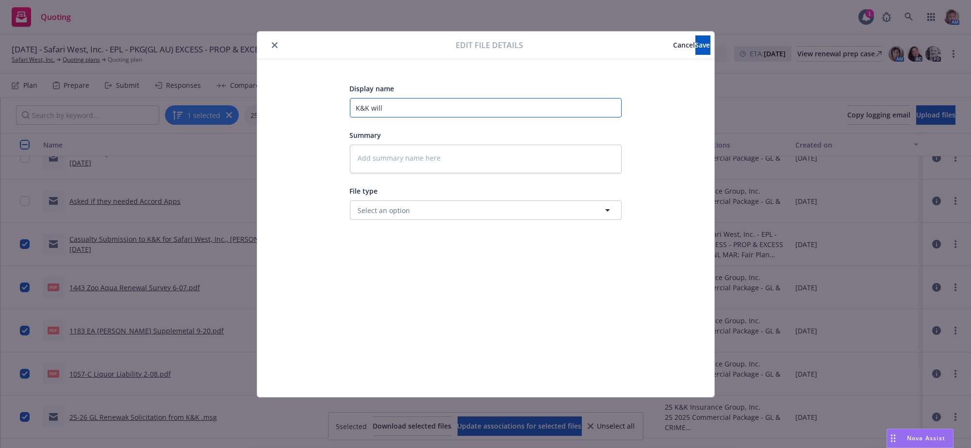
type textarea "x"
type input "K&K will n"
type textarea "x"
type input "K&K will ne"
type textarea "x"
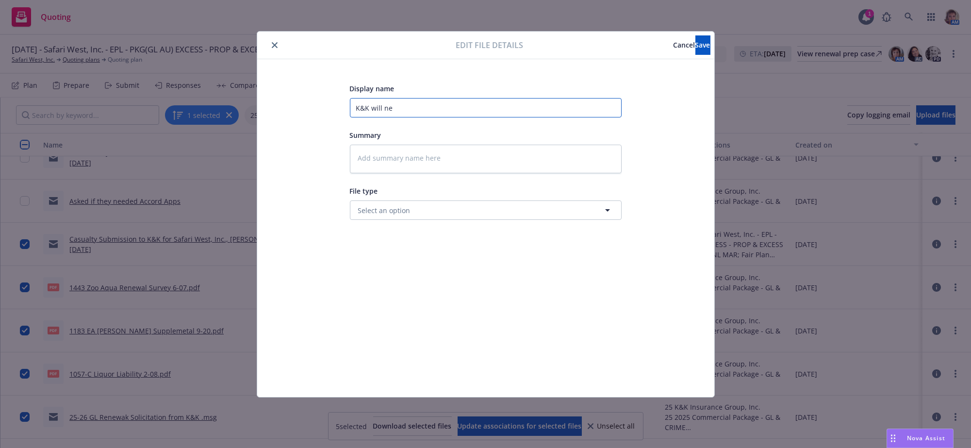
type input "K&K will nee"
type textarea "x"
type input "K&K will need"
type textarea "x"
type input "K&K will need"
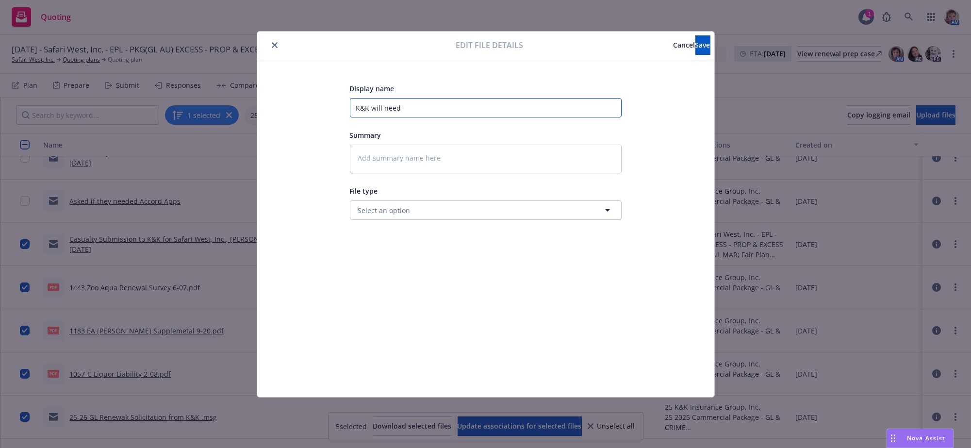
type textarea "x"
type input "K&K will need A"
type textarea "x"
type input "K&K will need Ac"
type textarea "x"
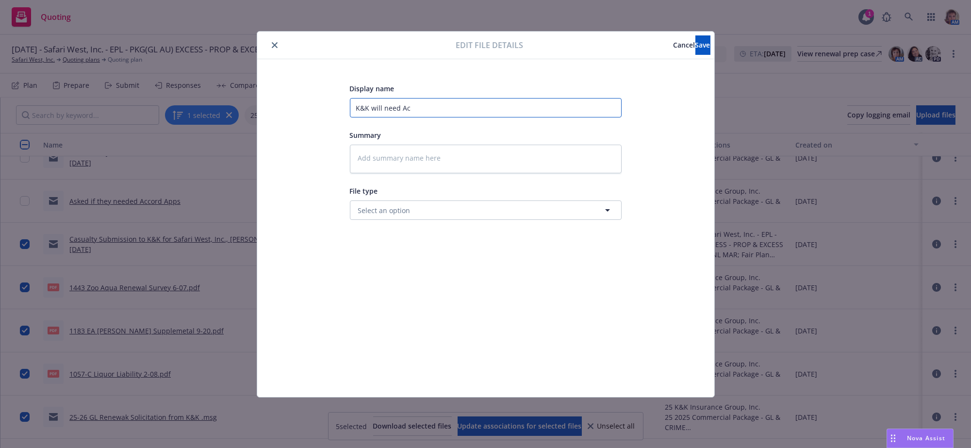
type input "K&K will need Acc"
type textarea "x"
type input "K&K will need Acco"
type textarea "x"
type input "K&K will need Accor"
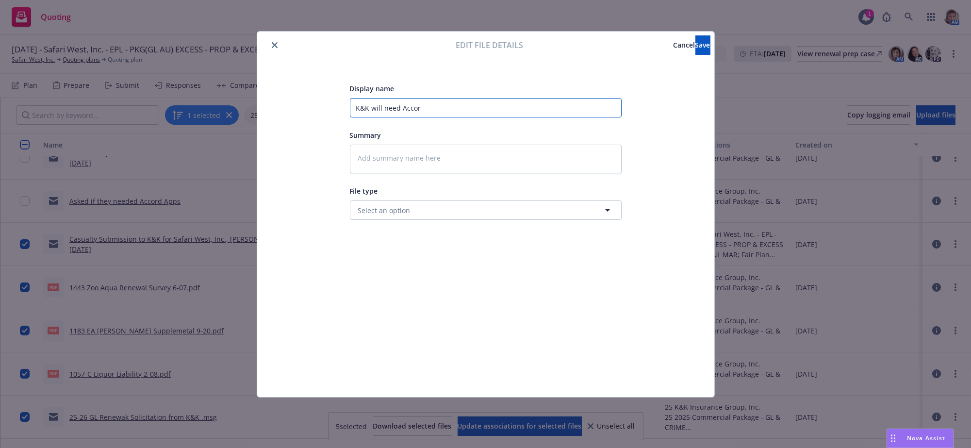
type textarea "x"
type input "K&K will need Accord"
type textarea "x"
type input "K&K will need Accord"
type textarea "x"
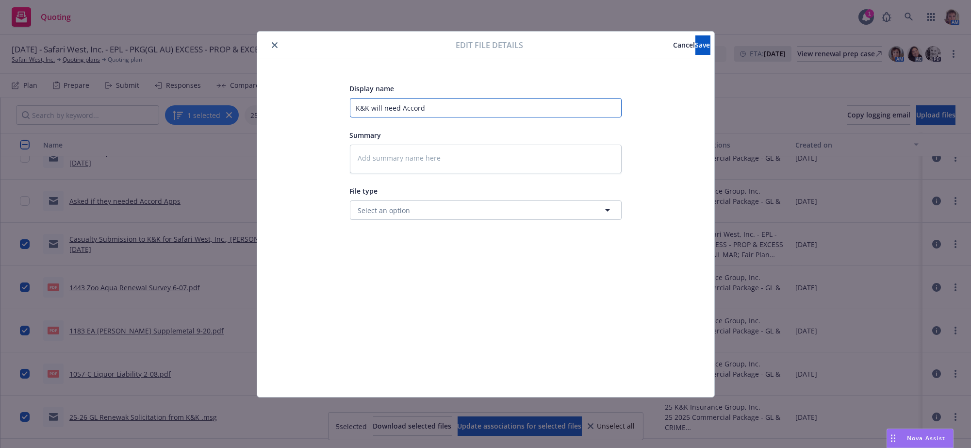
type input "K&K will need Accord A"
type textarea "x"
type input "K&K will need Accord Ap"
type textarea "x"
type input "K&K will need Accord App"
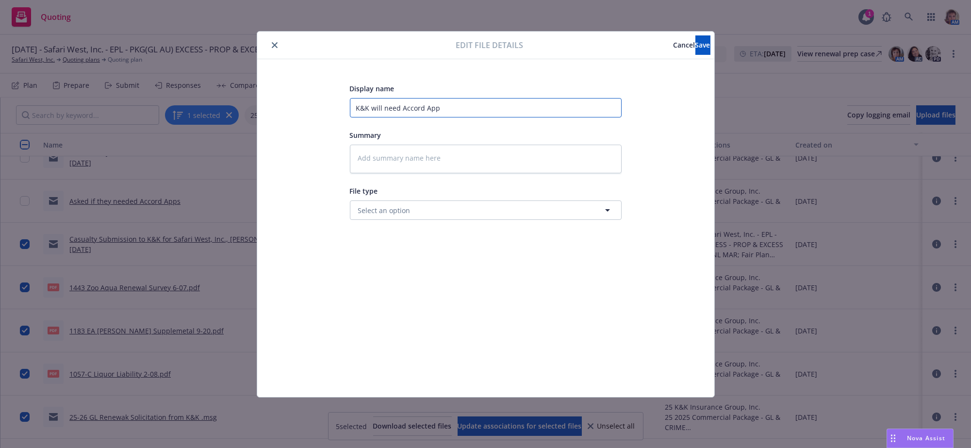
type textarea "x"
type input "K&K will need Accord Apps"
type textarea "x"
type input "K&K will need Accord Apps"
click at [695, 48] on span "Save" at bounding box center [702, 44] width 15 height 9
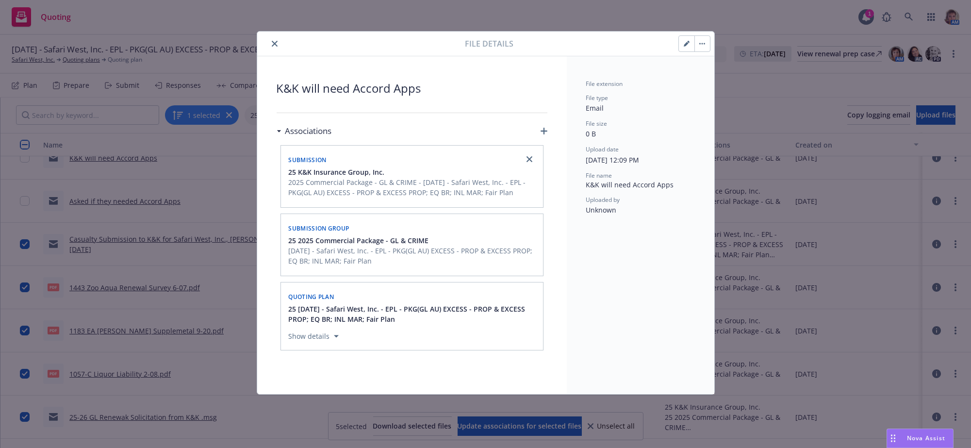
click at [277, 44] on icon "close" at bounding box center [275, 44] width 6 height 6
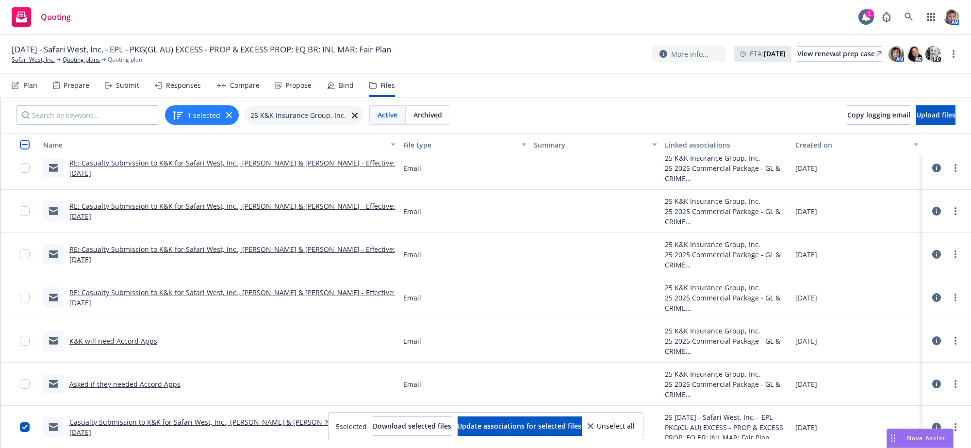
scroll to position [503, 0]
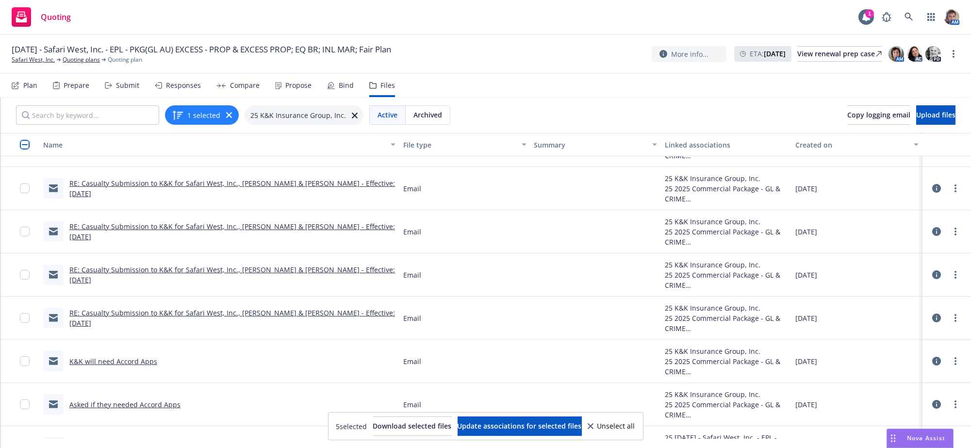
click at [208, 327] on link "RE: Casualty Submission to K&K for Safari West, Inc., Peter & Nancy Lang - Effe…" at bounding box center [232, 317] width 326 height 19
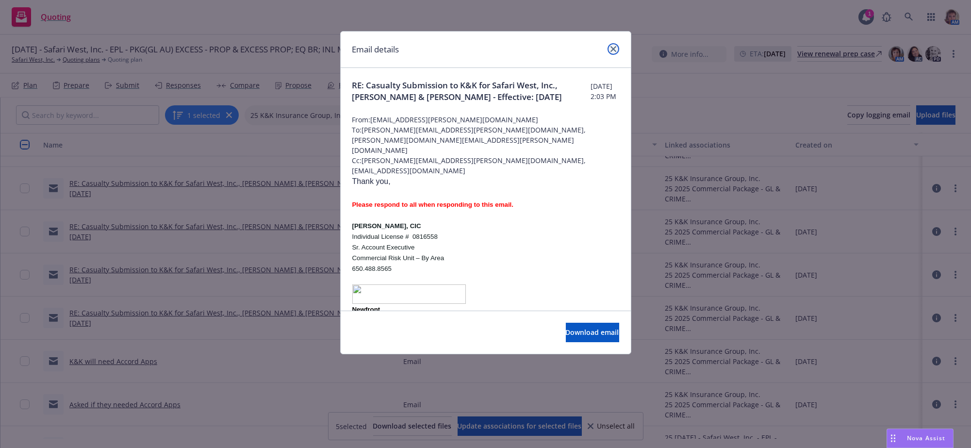
click at [615, 49] on link "close" at bounding box center [613, 49] width 12 height 12
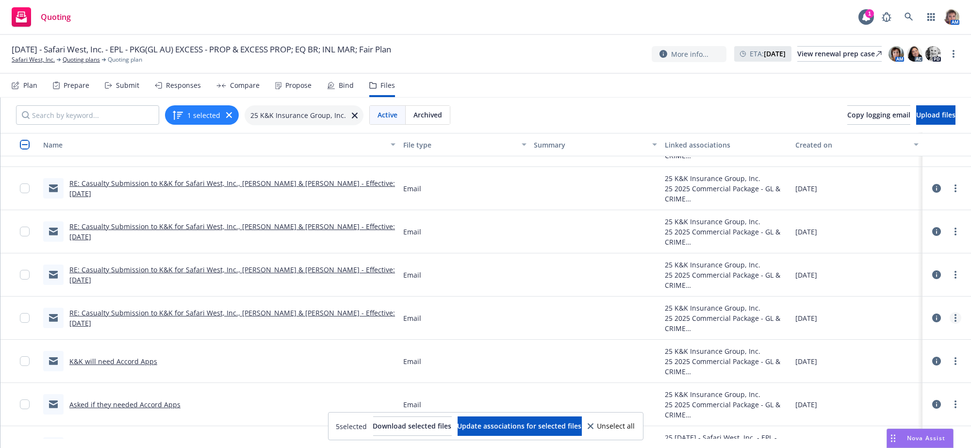
click at [954, 322] on icon "more" at bounding box center [955, 318] width 2 height 8
click at [864, 405] on link "Edit" at bounding box center [902, 396] width 97 height 19
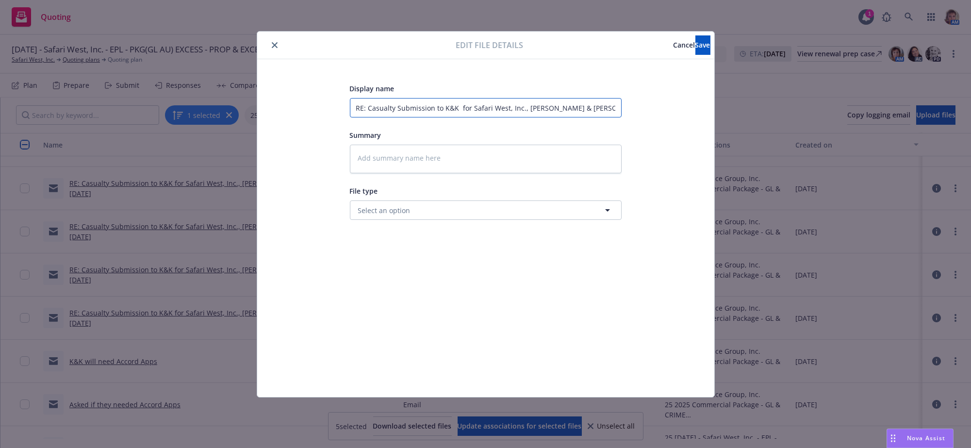
scroll to position [0, 31]
drag, startPoint x: 354, startPoint y: 106, endPoint x: 699, endPoint y: 124, distance: 345.4
click at [699, 117] on div "Display name RE: Casualty Submission to K&K for Safari West, Inc., Peter & Nanc…" at bounding box center [485, 228] width 457 height 338
type textarea "x"
type input "A"
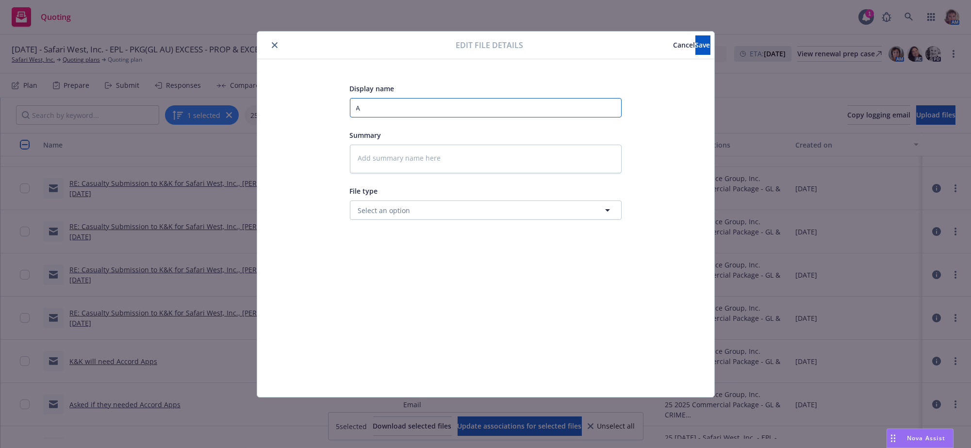
scroll to position [0, 0]
type textarea "x"
type input "Ad"
type textarea "x"
type input "Adv"
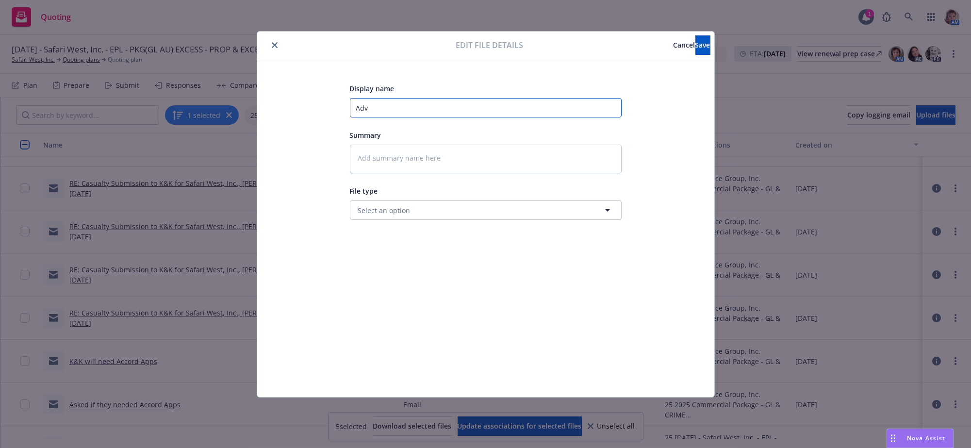
type textarea "x"
type input "Advi"
type textarea "x"
type input "Advis"
type textarea "x"
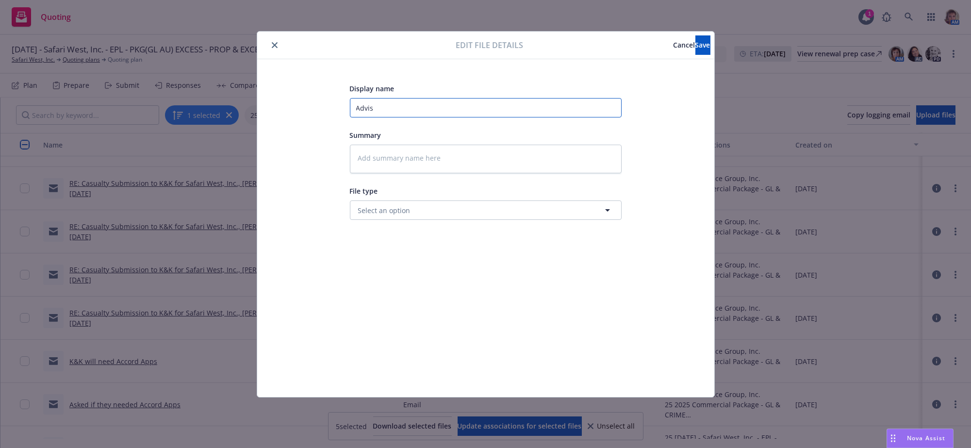
type input "Advise"
type textarea "x"
type input "Advised"
type textarea "x"
type input "Advised"
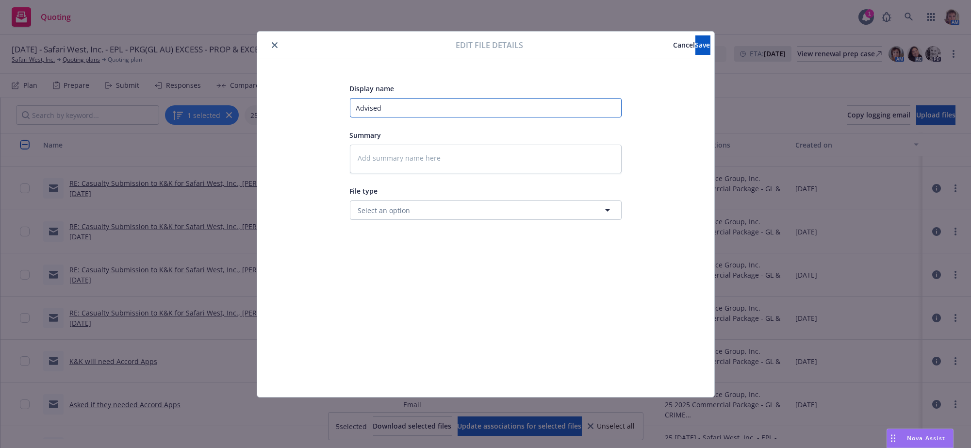
type textarea "x"
type input "Advised w"
type textarea "x"
type input "Advised wh"
type textarea "x"
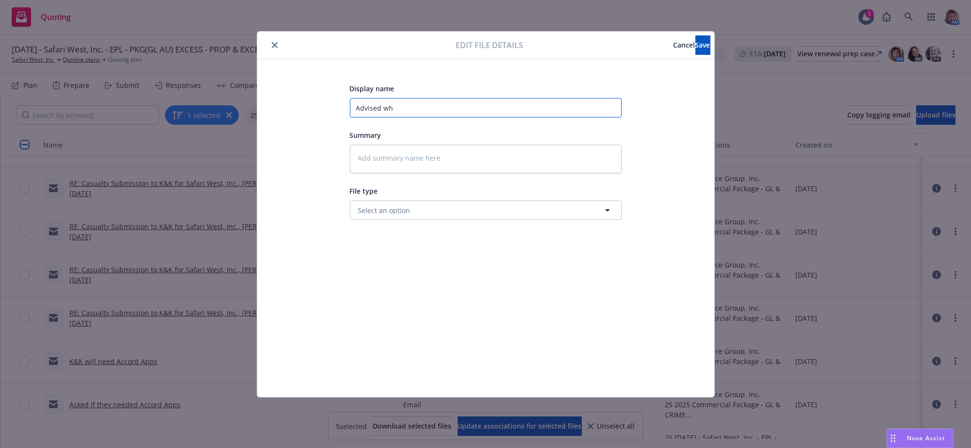
type input "Advised who"
type textarea "x"
type input "Advised whol"
type textarea "x"
type input "Advised whole"
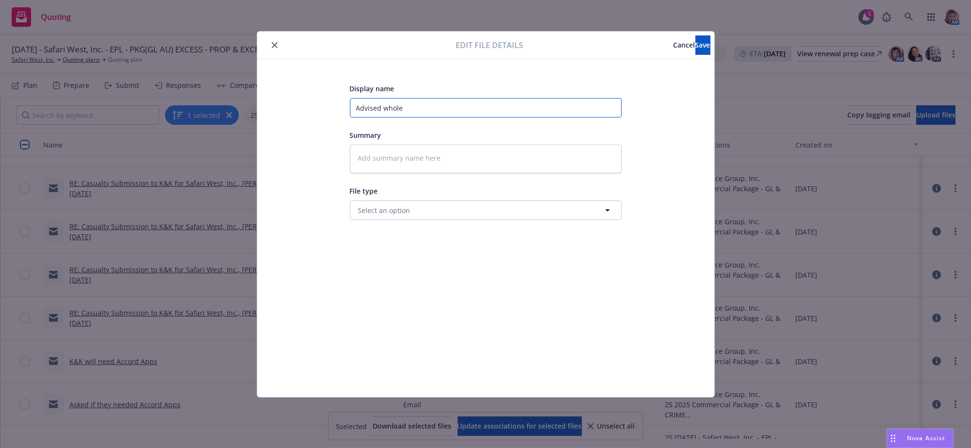
type textarea "x"
type input "Advised wholes"
type textarea "x"
type input "Advised wholesa"
type textarea "x"
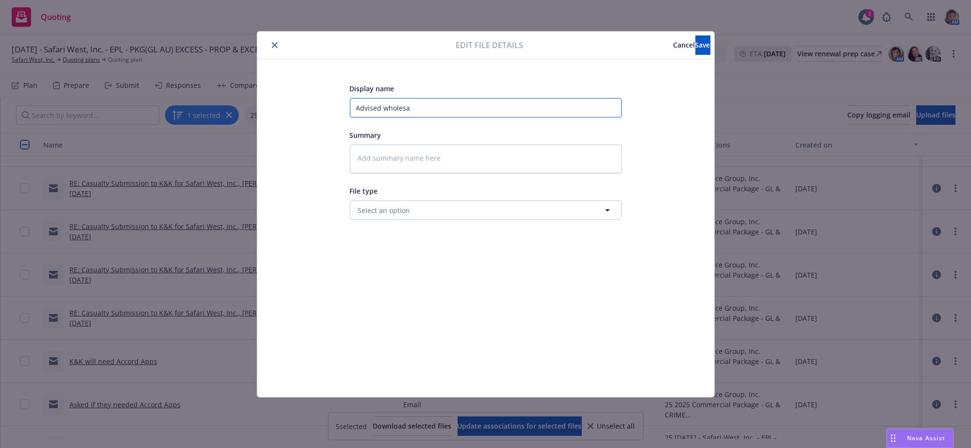
type input "Advised wholesal"
type textarea "x"
type input "Advised wholesale"
click at [695, 38] on button "Save" at bounding box center [702, 44] width 15 height 19
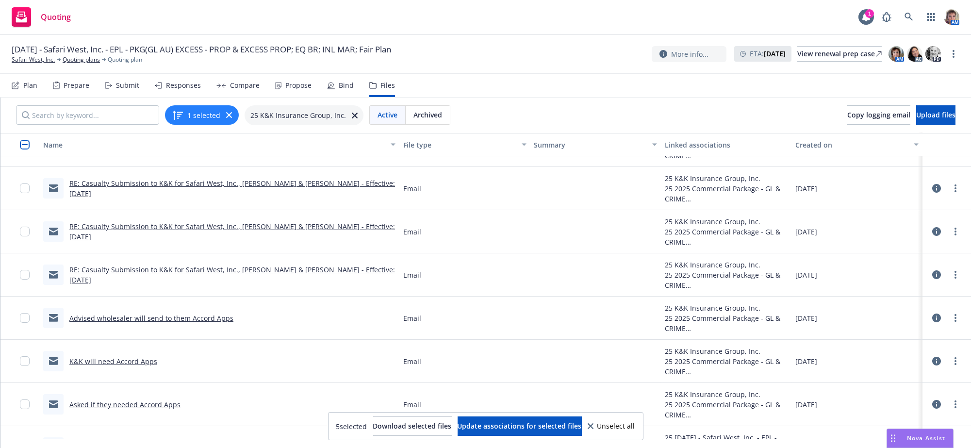
click at [151, 284] on link "RE: Casualty Submission to K&K for Safari West, Inc., Peter & Nancy Lang - Effe…" at bounding box center [232, 274] width 326 height 19
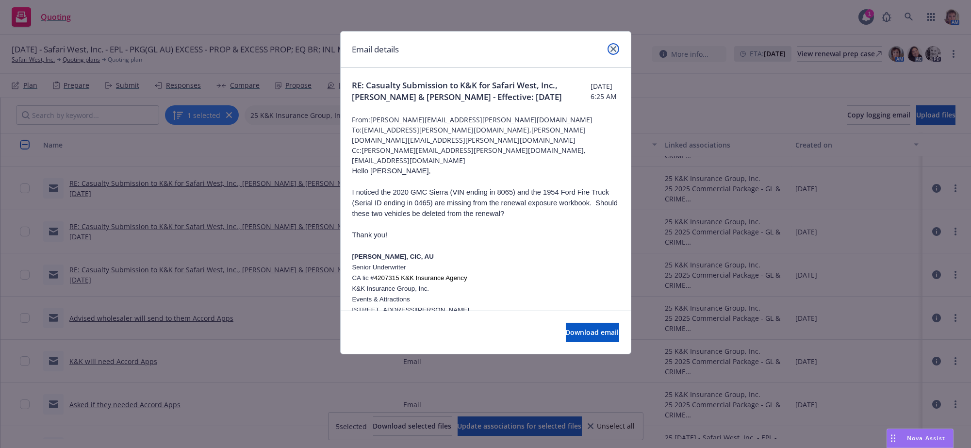
click at [617, 49] on link "close" at bounding box center [613, 49] width 12 height 12
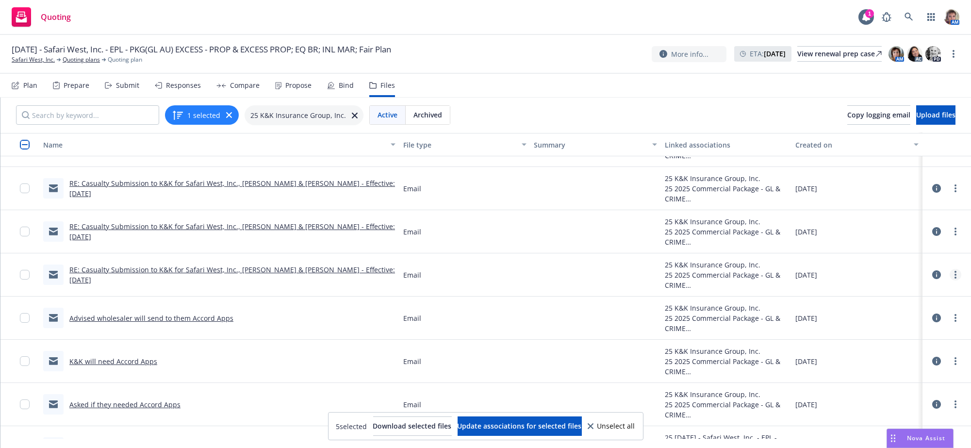
click at [954, 276] on circle "more" at bounding box center [955, 275] width 2 height 2
click at [879, 357] on link "Edit" at bounding box center [902, 352] width 97 height 19
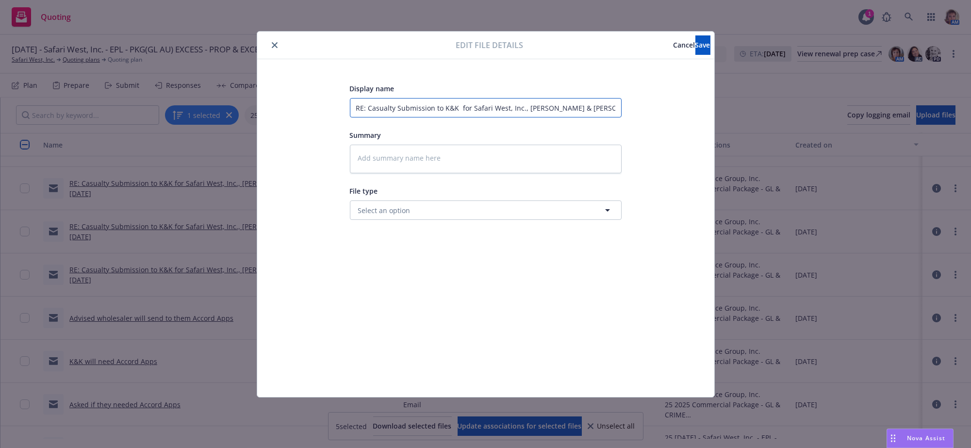
scroll to position [0, 31]
drag, startPoint x: 355, startPoint y: 108, endPoint x: 712, endPoint y: 148, distance: 359.3
click at [712, 148] on div "Display name RE: Casualty Submission to K&K for Safari West, Inc., Peter & Nanc…" at bounding box center [485, 228] width 457 height 338
click at [700, 49] on button "Save" at bounding box center [702, 44] width 15 height 19
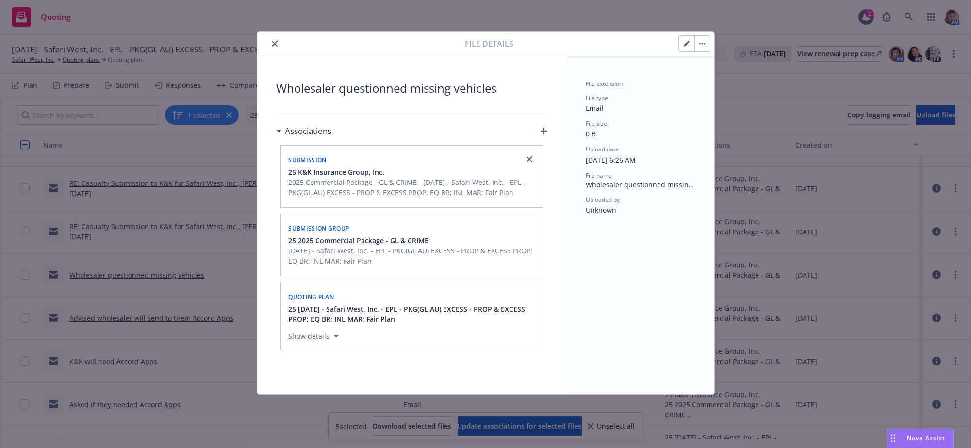
click at [273, 46] on button "close" at bounding box center [275, 44] width 12 height 12
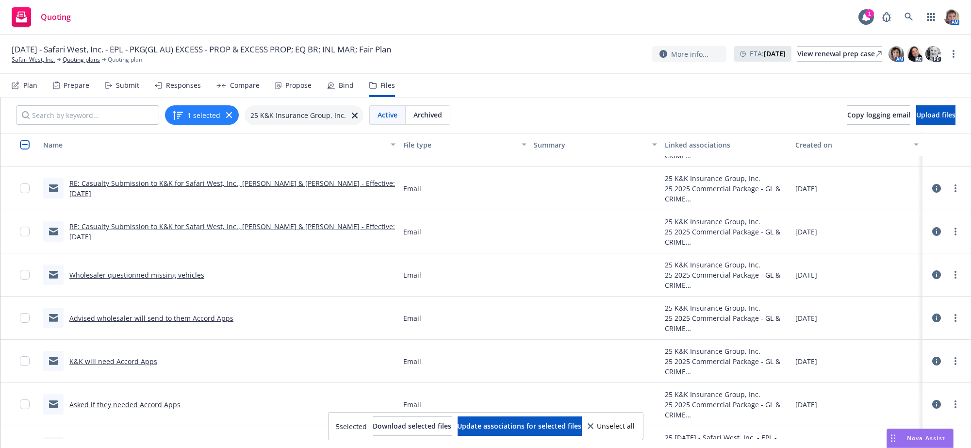
click at [218, 242] on div "RE: Casualty Submission to K&K for Safari West, Inc., Peter & Nancy Lang - Effe…" at bounding box center [219, 231] width 352 height 20
click at [227, 241] on link "RE: Casualty Submission to K&K for Safari West, Inc., Peter & Nancy Lang - Effe…" at bounding box center [232, 231] width 326 height 19
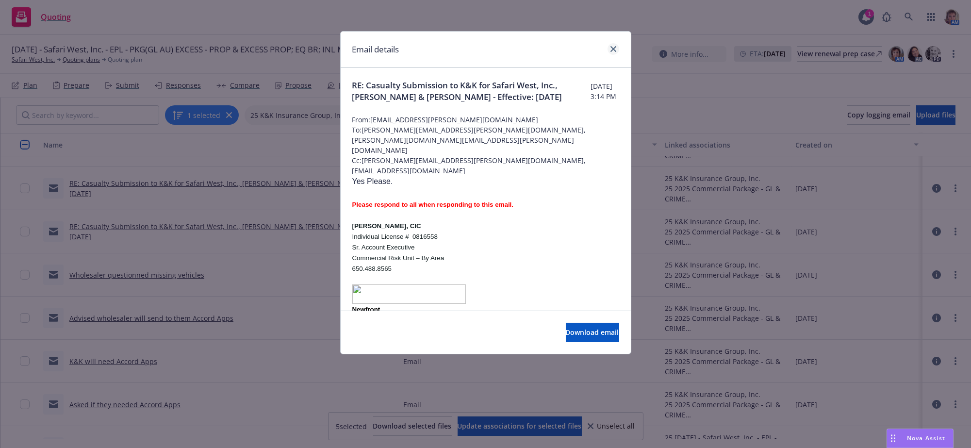
drag, startPoint x: 616, startPoint y: 55, endPoint x: 614, endPoint y: 45, distance: 10.3
click at [616, 54] on div at bounding box center [612, 49] width 16 height 13
click at [614, 45] on link "close" at bounding box center [613, 49] width 12 height 12
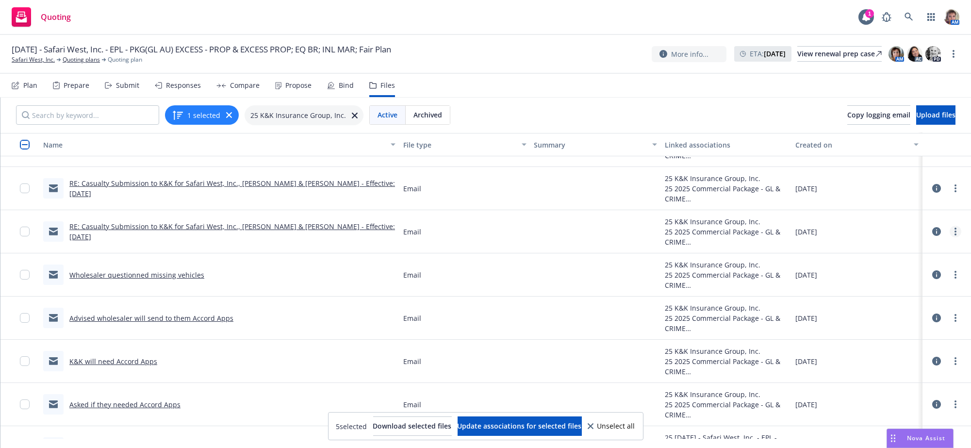
click at [949, 237] on link "more" at bounding box center [955, 232] width 12 height 12
click at [869, 313] on link "Edit" at bounding box center [902, 307] width 97 height 19
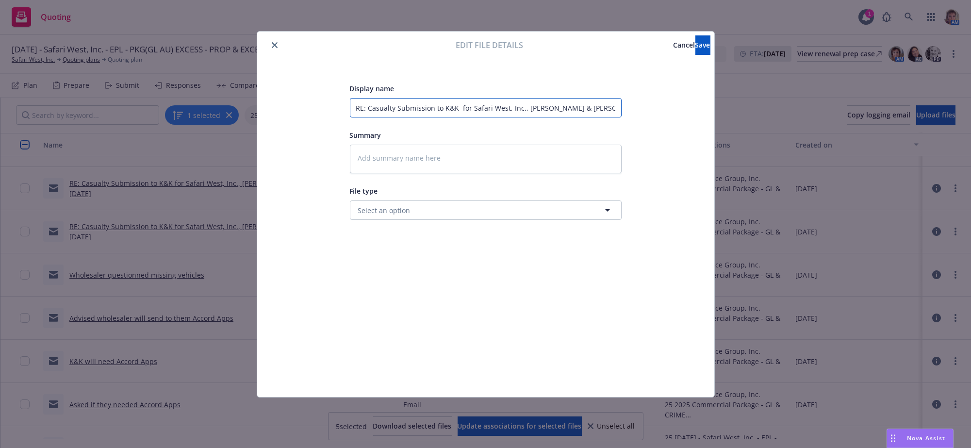
scroll to position [0, 31]
drag, startPoint x: 357, startPoint y: 109, endPoint x: 768, endPoint y: 140, distance: 412.1
click at [768, 140] on div "Edit file details Cancel Save Display name RE: Casualty Submission to K&K for S…" at bounding box center [485, 224] width 971 height 448
click at [695, 49] on span "Save" at bounding box center [702, 44] width 15 height 9
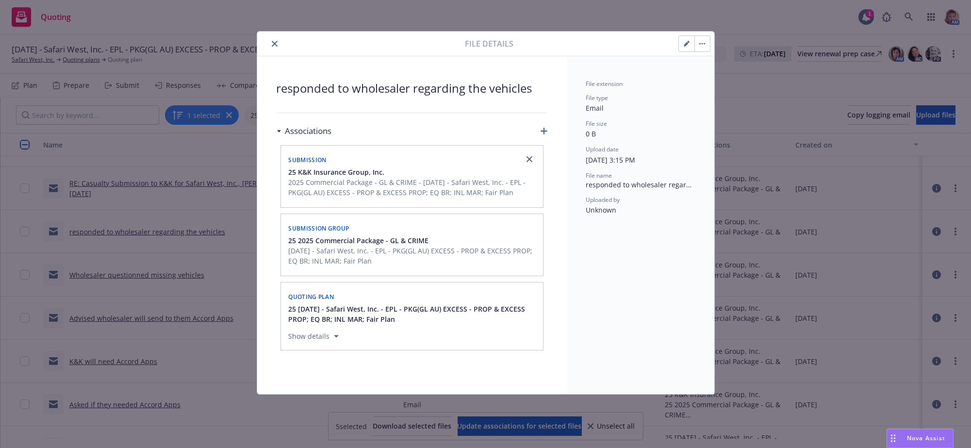
click at [280, 45] on button "close" at bounding box center [275, 44] width 12 height 12
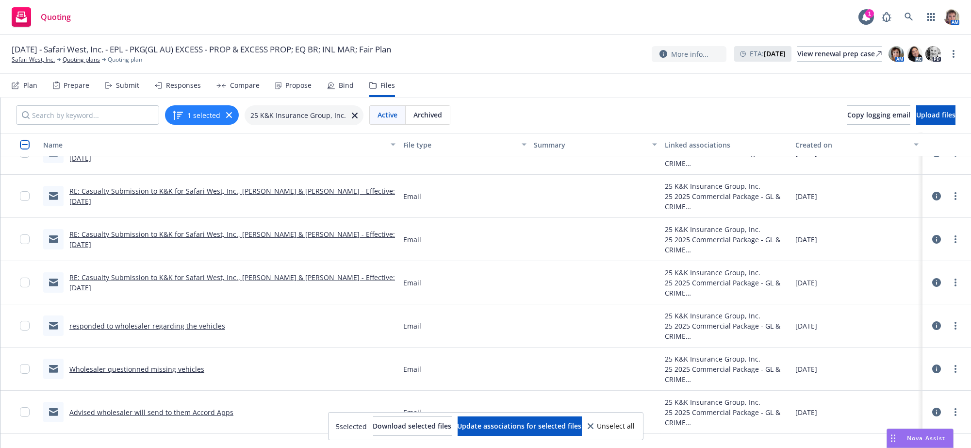
scroll to position [406, 0]
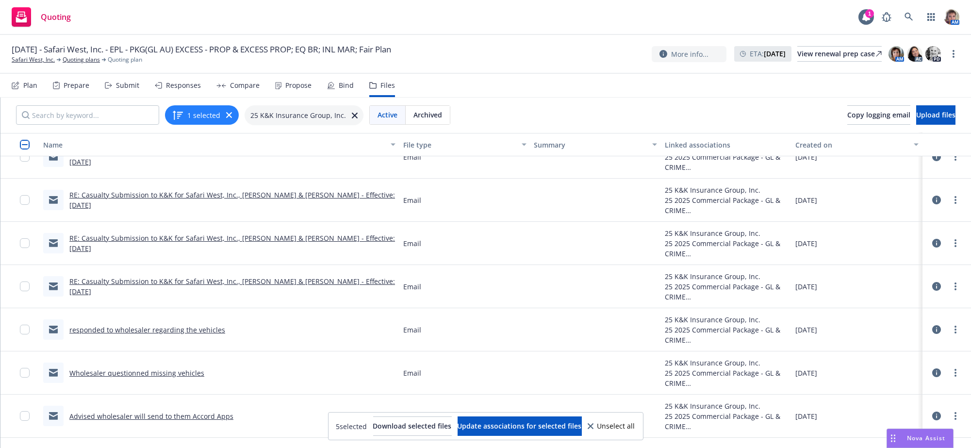
click at [310, 296] on link "RE: Casualty Submission to K&K for Safari West, Inc., Peter & Nancy Lang - Effe…" at bounding box center [232, 286] width 326 height 19
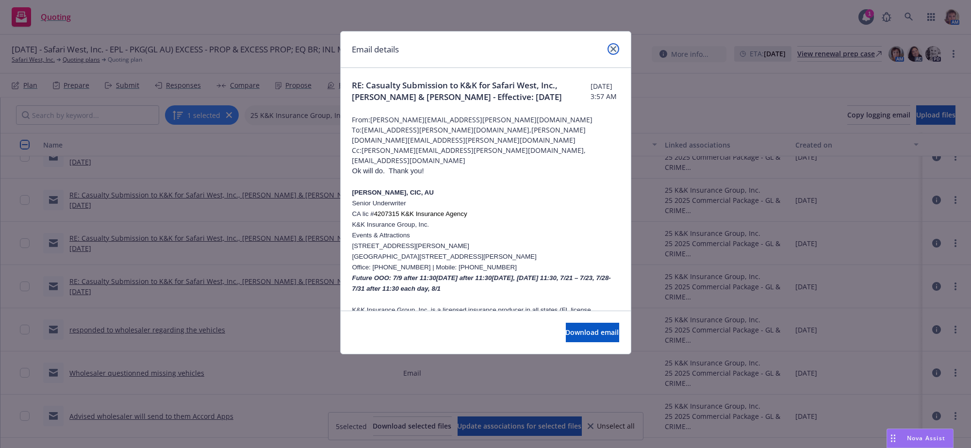
click at [614, 49] on icon "close" at bounding box center [613, 49] width 6 height 6
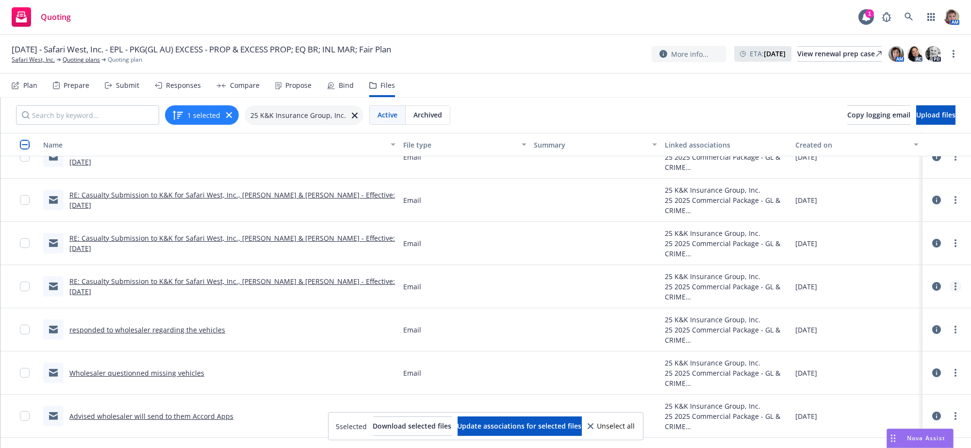
click at [949, 292] on link "more" at bounding box center [955, 286] width 12 height 12
click at [871, 366] on link "Edit" at bounding box center [902, 363] width 97 height 19
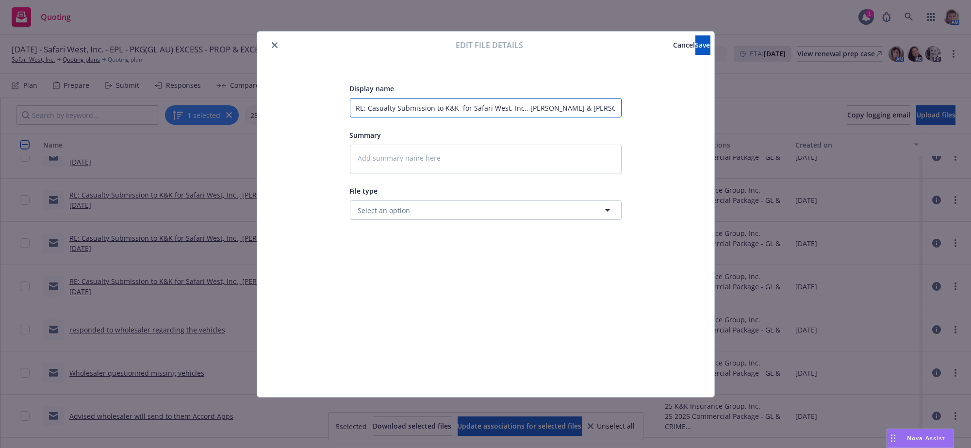
scroll to position [0, 31]
drag, startPoint x: 355, startPoint y: 108, endPoint x: 758, endPoint y: 126, distance: 403.6
click at [758, 126] on div "Edit file details Cancel Save Display name RE: Casualty Submission to K&K for S…" at bounding box center [485, 224] width 971 height 448
click at [695, 49] on span "Save" at bounding box center [702, 44] width 15 height 9
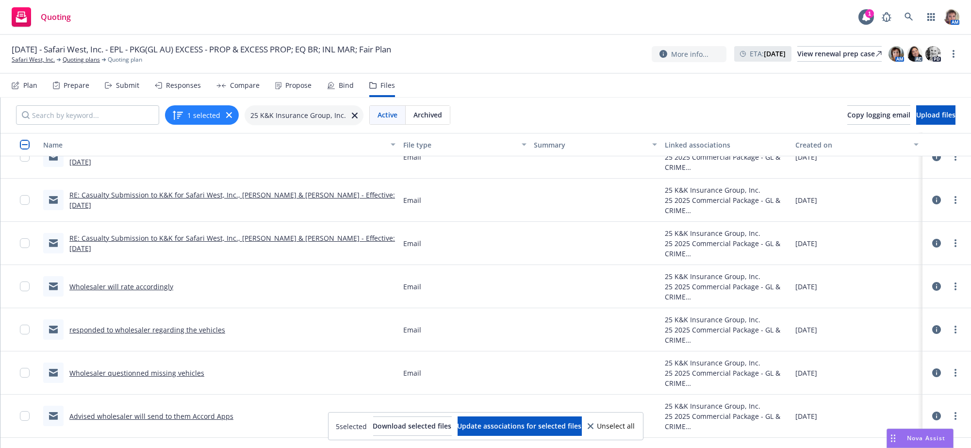
click at [138, 253] on link "RE: Casualty Submission to K&K for Safari West, Inc., Peter & Nancy Lang - Effe…" at bounding box center [232, 242] width 326 height 19
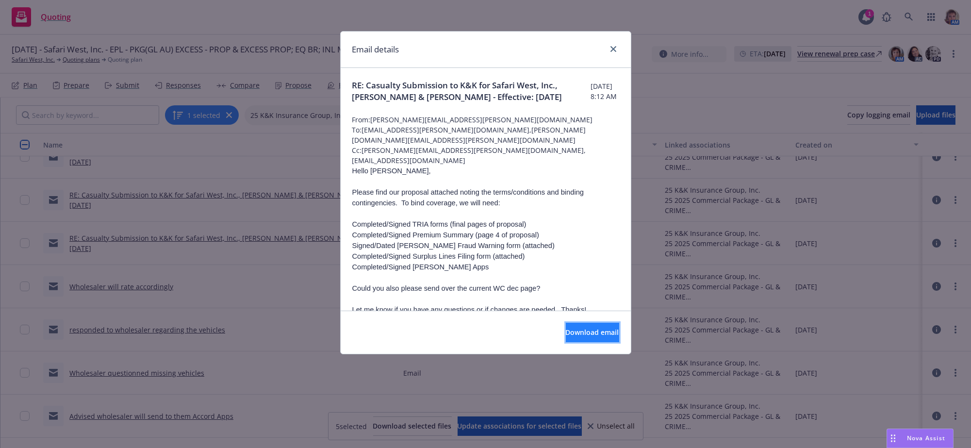
click at [587, 337] on span "Download email" at bounding box center [592, 331] width 53 height 9
click at [615, 50] on link "close" at bounding box center [613, 49] width 12 height 12
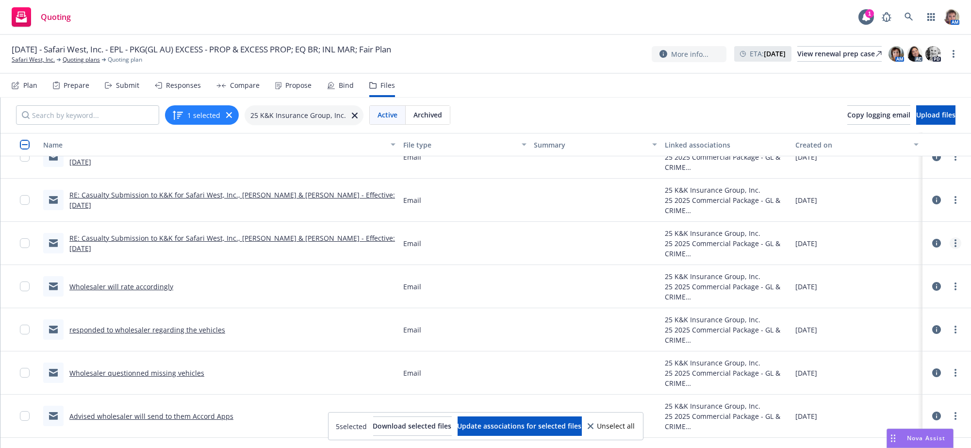
click at [954, 244] on circle "more" at bounding box center [955, 243] width 2 height 2
click at [877, 325] on link "Edit" at bounding box center [902, 319] width 97 height 19
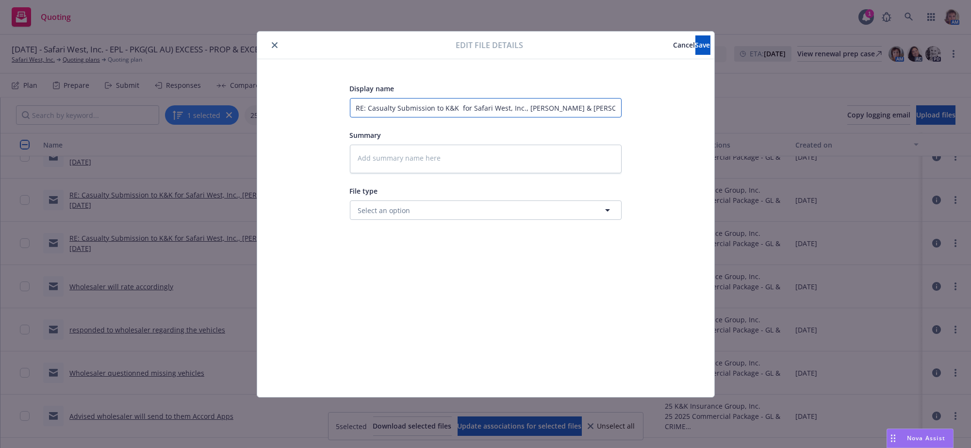
click at [452, 112] on input "RE: Casualty Submission to K&K for Safari West, Inc., Peter & Nancy Lang - Effe…" at bounding box center [486, 107] width 272 height 19
drag, startPoint x: 356, startPoint y: 106, endPoint x: 792, endPoint y: 109, distance: 436.2
click at [792, 109] on div "Edit file details Cancel Save Display name RE: Casualty Submission to K&K for S…" at bounding box center [485, 224] width 971 height 448
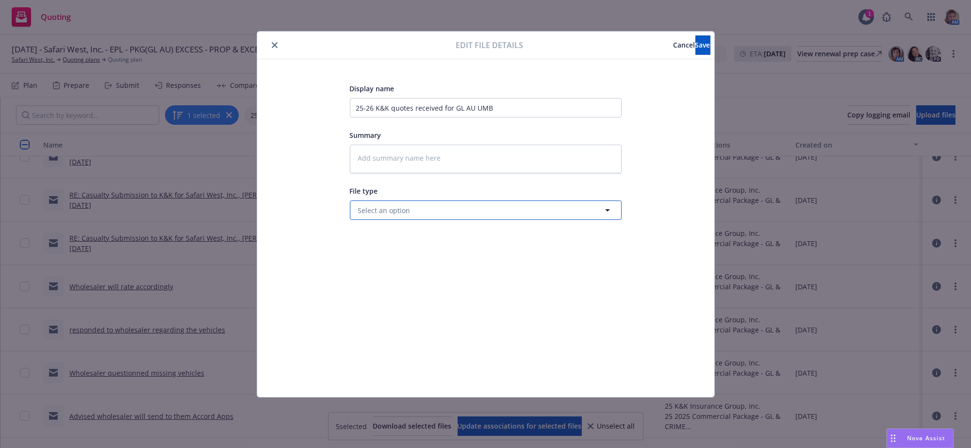
click at [580, 220] on button "Select an option" at bounding box center [486, 209] width 272 height 19
click at [442, 216] on input "qauot" at bounding box center [484, 210] width 236 height 12
click at [435, 274] on div "Quote received" at bounding box center [485, 267] width 259 height 14
click at [700, 45] on button "Save" at bounding box center [702, 44] width 15 height 19
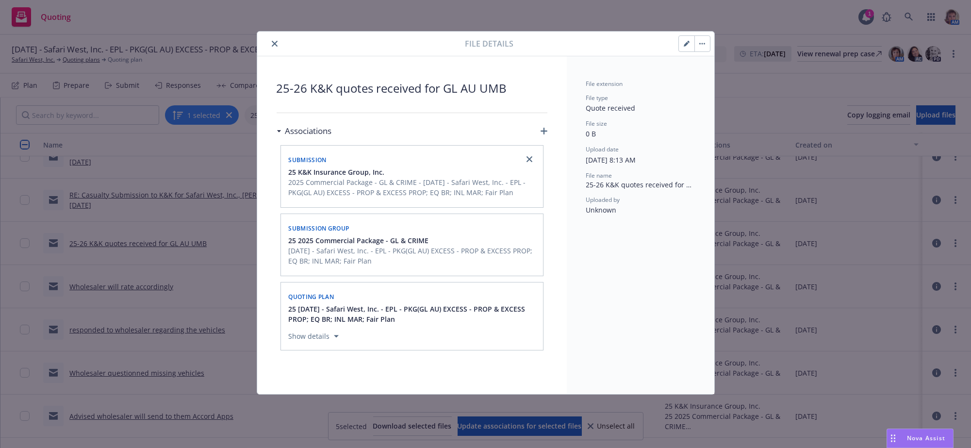
click at [275, 44] on icon "close" at bounding box center [275, 44] width 6 height 6
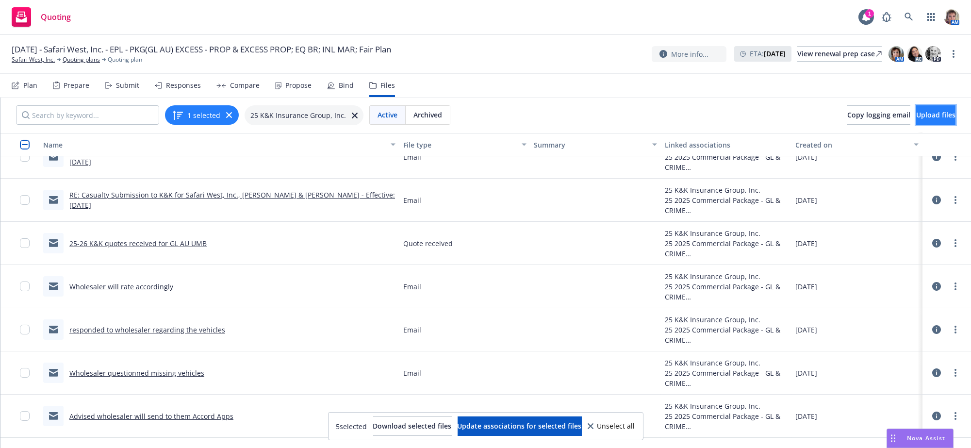
click at [916, 119] on span "Upload files" at bounding box center [935, 114] width 39 height 9
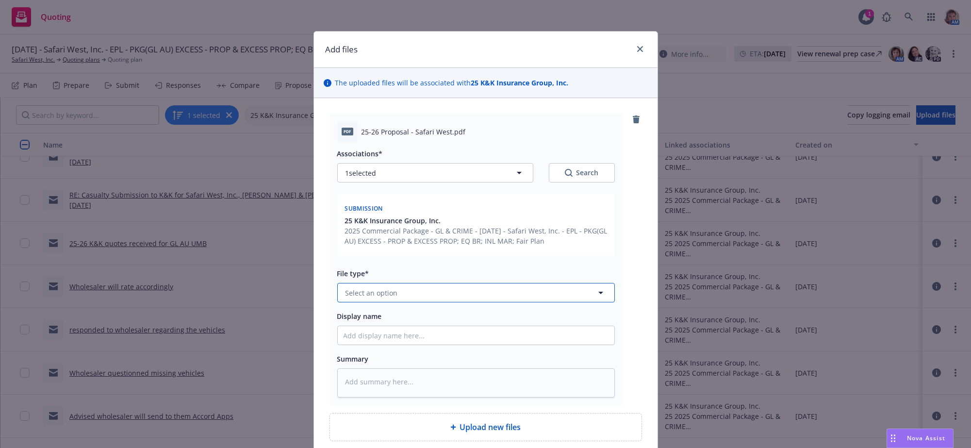
click at [411, 302] on button "Select an option" at bounding box center [476, 292] width 278 height 19
drag, startPoint x: 411, startPoint y: 312, endPoint x: 341, endPoint y: 319, distance: 70.7
click at [341, 302] on div "qute" at bounding box center [476, 292] width 278 height 19
click at [359, 239] on span "Quote" at bounding box center [357, 234] width 21 height 10
click at [369, 344] on input "Display name" at bounding box center [476, 335] width 277 height 18
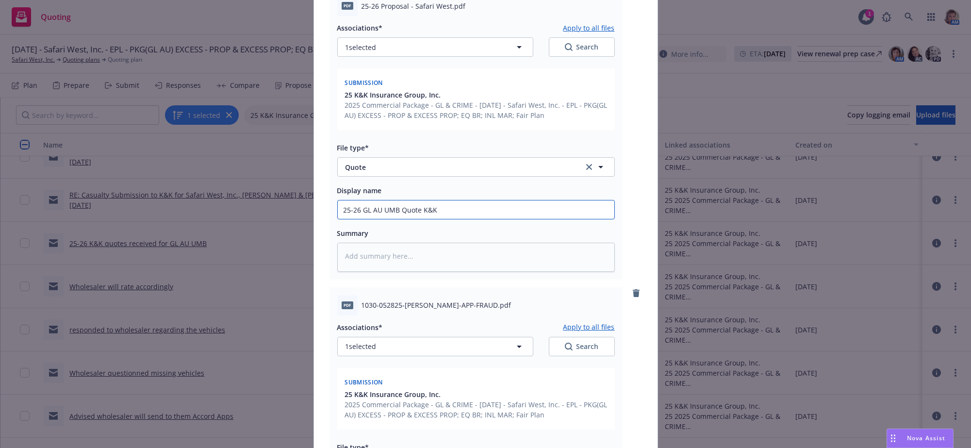
scroll to position [452, 0]
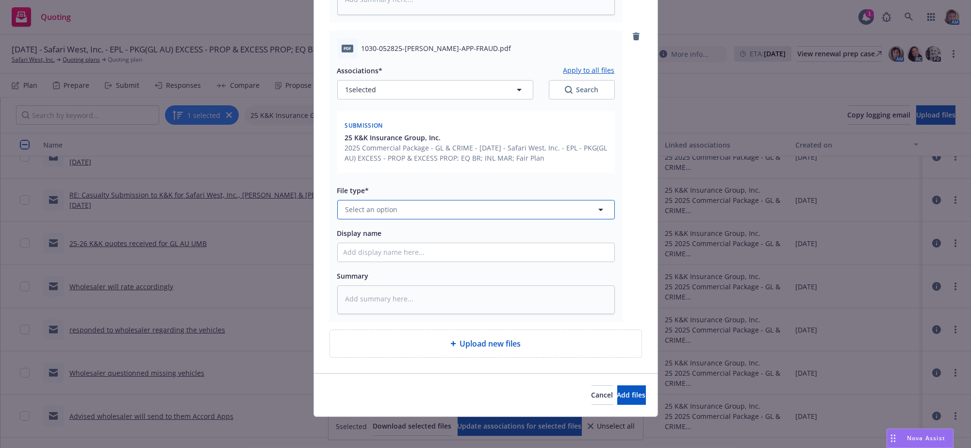
click at [372, 204] on span "Select an option" at bounding box center [371, 209] width 52 height 10
click at [405, 289] on span "Application - unsigned" at bounding box center [384, 294] width 75 height 10
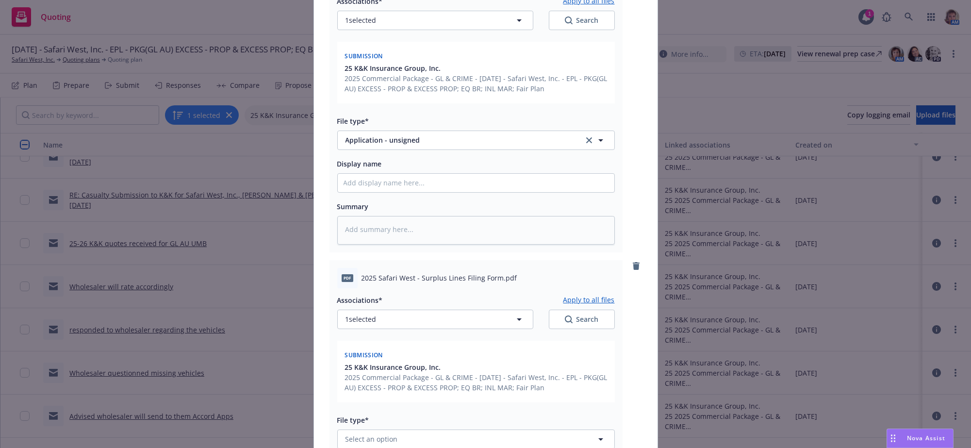
scroll to position [778, 0]
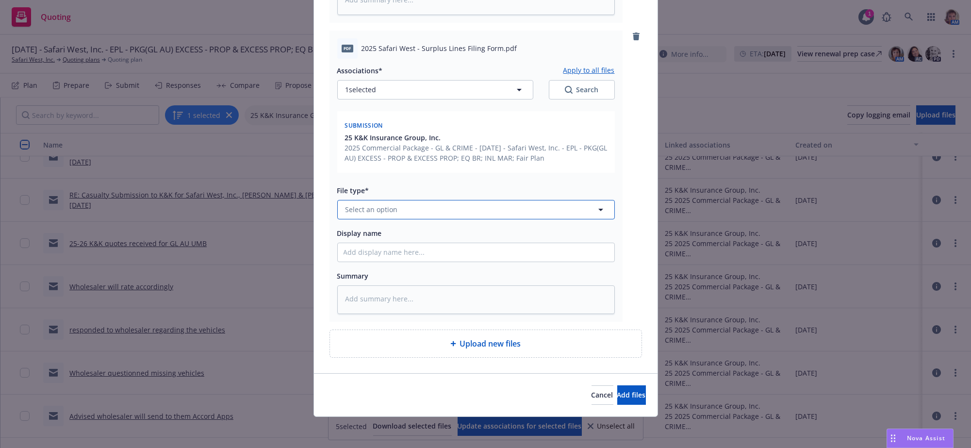
click at [383, 204] on span "Select an option" at bounding box center [371, 209] width 52 height 10
click at [410, 234] on span "Surplus lines affidavit" at bounding box center [383, 239] width 72 height 10
click at [617, 401] on button "Add files" at bounding box center [631, 394] width 29 height 19
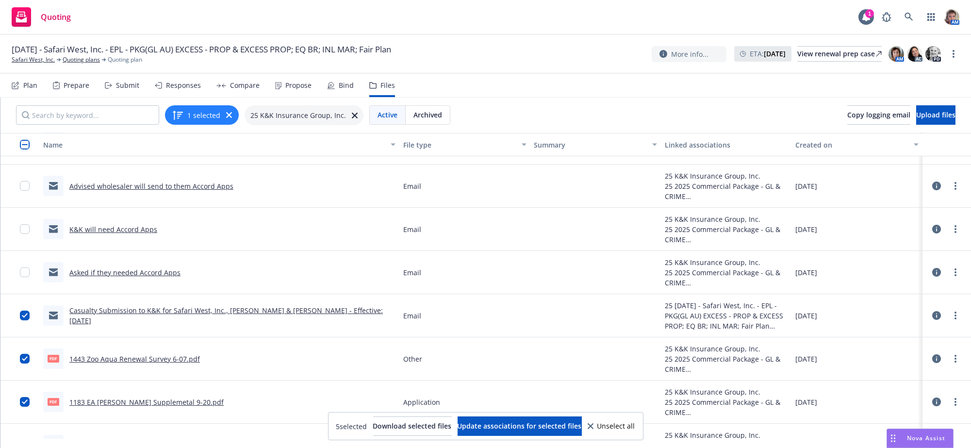
scroll to position [759, 0]
click at [22, 279] on input "checkbox" at bounding box center [25, 274] width 10 height 10
click at [23, 236] on input "checkbox" at bounding box center [25, 231] width 10 height 10
click at [20, 193] on input "checkbox" at bounding box center [25, 188] width 10 height 10
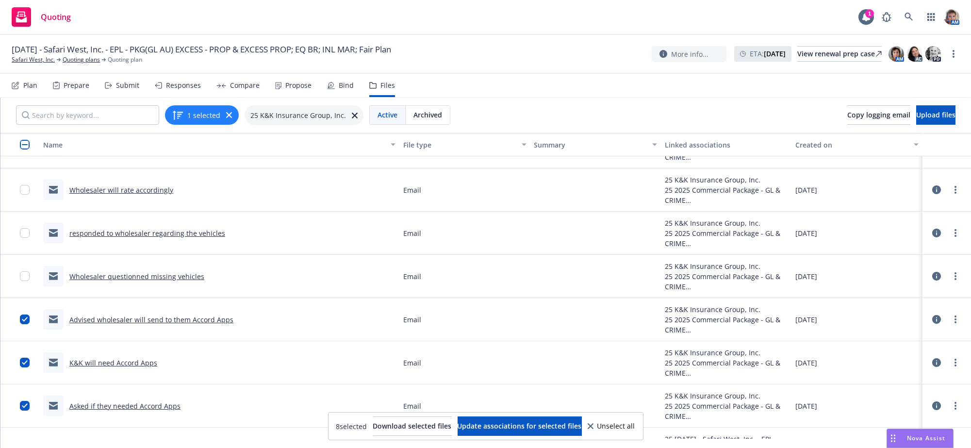
scroll to position [621, 0]
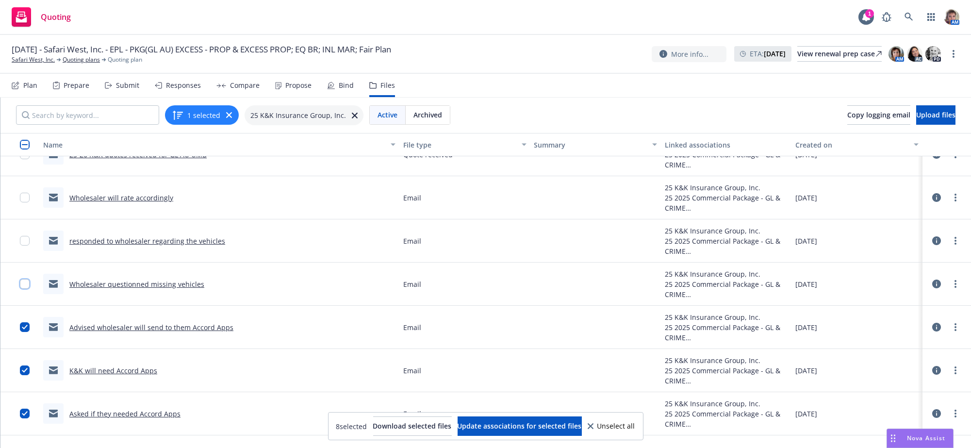
drag, startPoint x: 20, startPoint y: 303, endPoint x: 28, endPoint y: 275, distance: 29.8
click at [20, 289] on input "checkbox" at bounding box center [25, 284] width 10 height 10
click at [25, 245] on input "checkbox" at bounding box center [25, 241] width 10 height 10
click at [20, 202] on input "checkbox" at bounding box center [25, 198] width 10 height 10
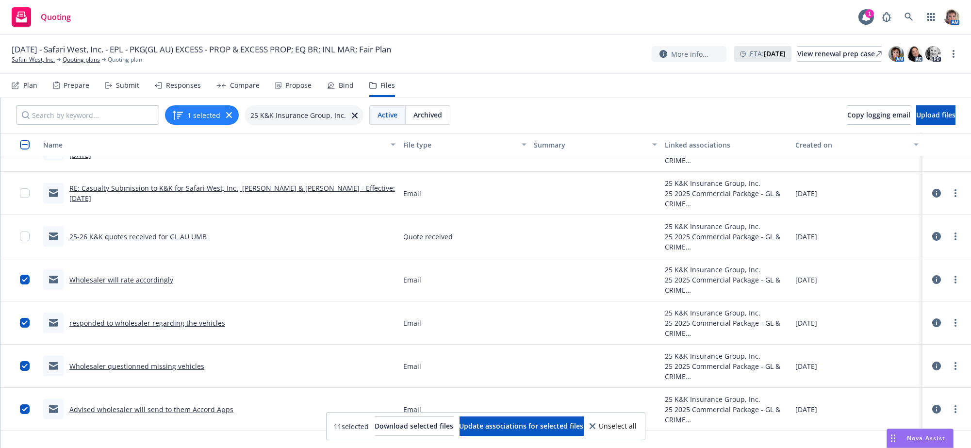
scroll to position [526, 0]
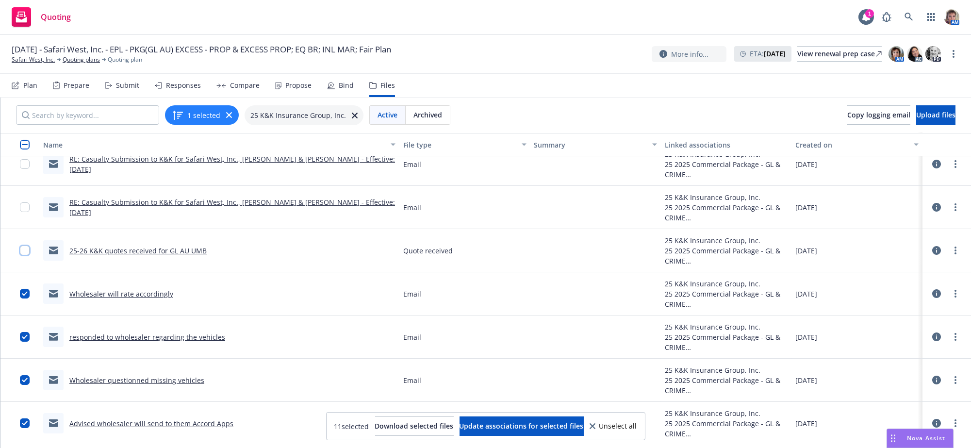
click at [22, 255] on input "checkbox" at bounding box center [25, 250] width 10 height 10
click at [180, 217] on link "RE: Casualty Submission to K&K for Safari West, Inc., Peter & Nancy Lang - Effe…" at bounding box center [232, 206] width 326 height 19
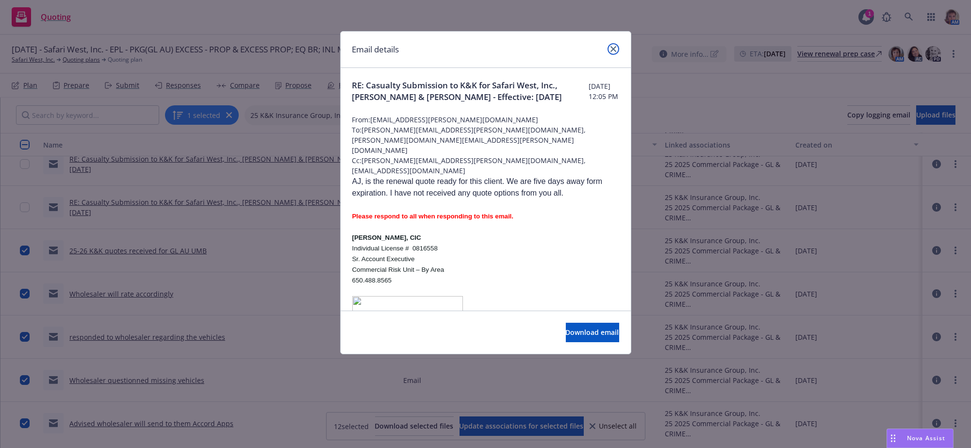
click at [612, 52] on icon "close" at bounding box center [613, 49] width 6 height 6
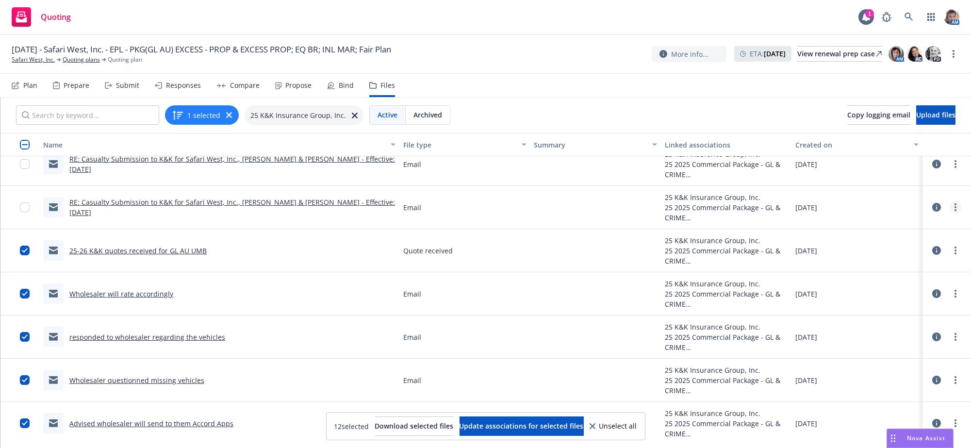
click at [949, 213] on link "more" at bounding box center [955, 207] width 12 height 12
click at [887, 289] on link "Edit" at bounding box center [902, 281] width 97 height 19
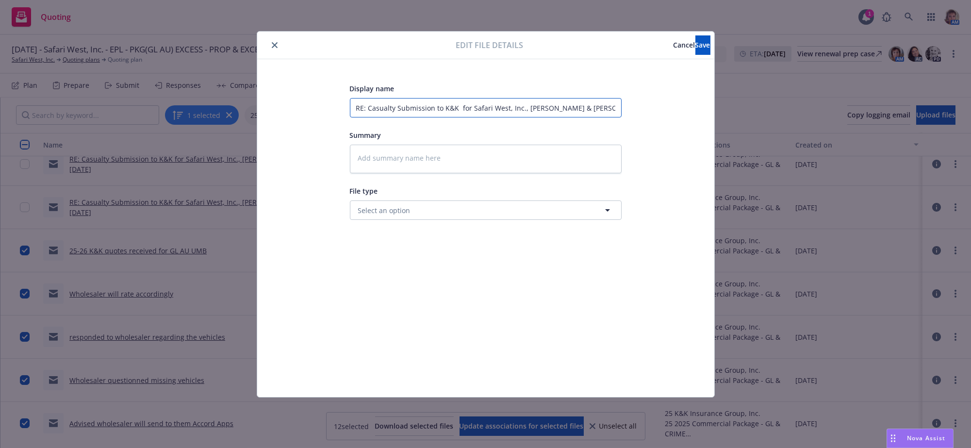
scroll to position [0, 31]
drag, startPoint x: 358, startPoint y: 109, endPoint x: 656, endPoint y: 120, distance: 298.1
click at [656, 120] on div "Display name RE: Casualty Submission to K&K for Safari West, Inc., Peter & Nanc…" at bounding box center [486, 227] width 418 height 291
click at [695, 46] on span "Save" at bounding box center [702, 44] width 15 height 9
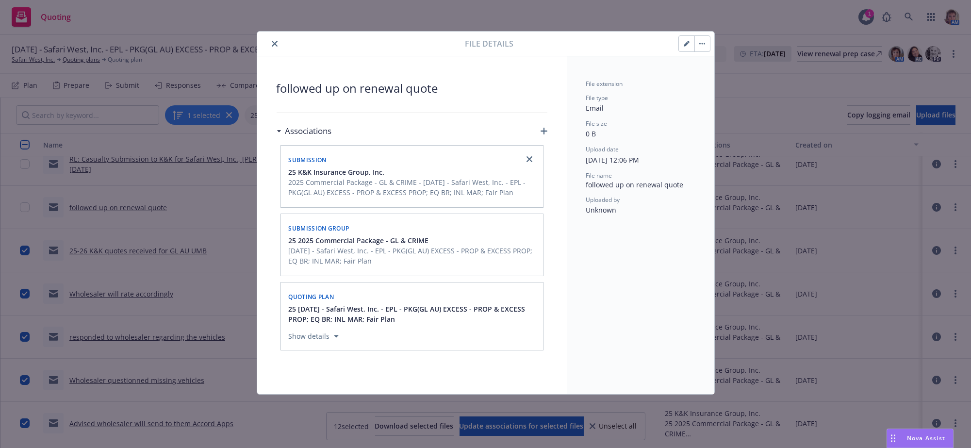
click at [280, 46] on button "close" at bounding box center [275, 44] width 12 height 12
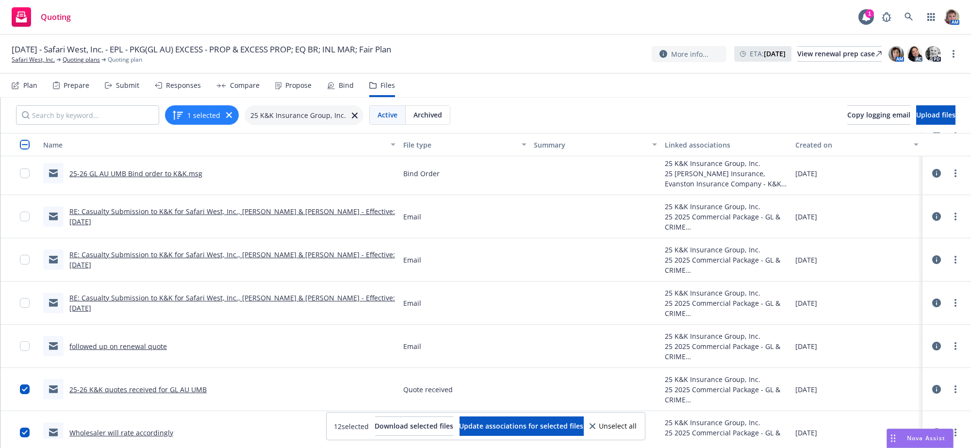
scroll to position [383, 0]
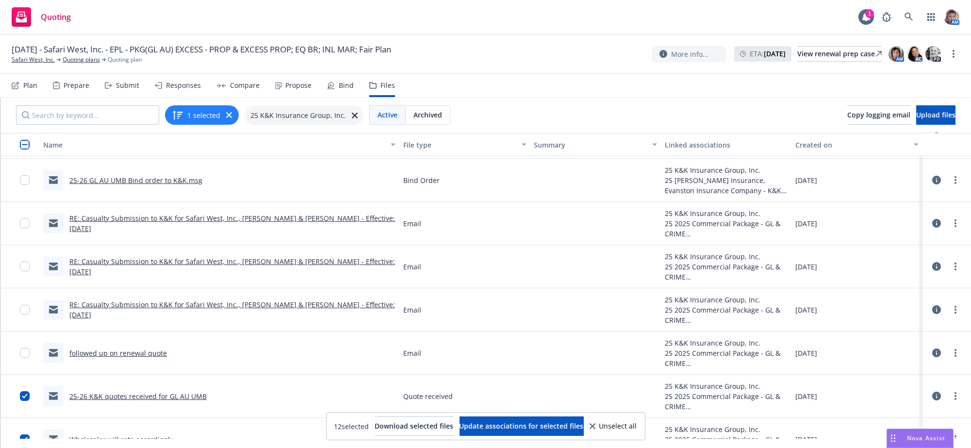
click at [263, 319] on link "RE: Casualty Submission to K&K for Safari West, Inc., Peter & Nancy Lang - Effe…" at bounding box center [232, 309] width 326 height 19
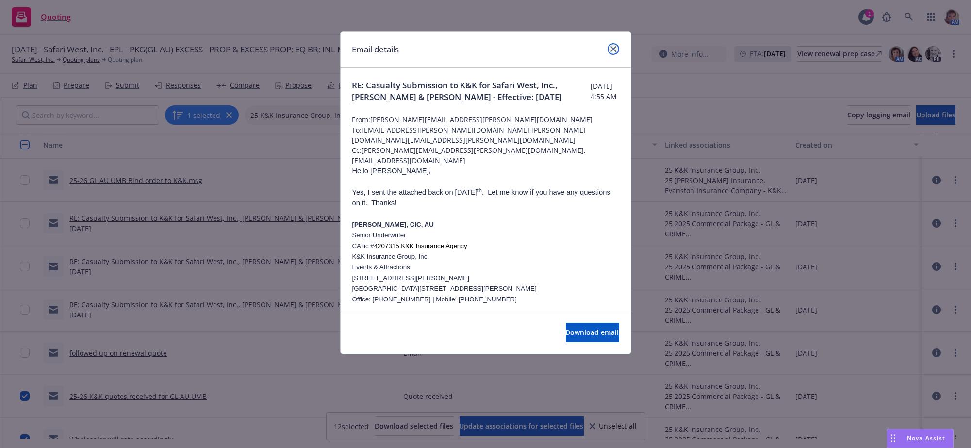
click at [610, 49] on icon "close" at bounding box center [613, 49] width 6 height 6
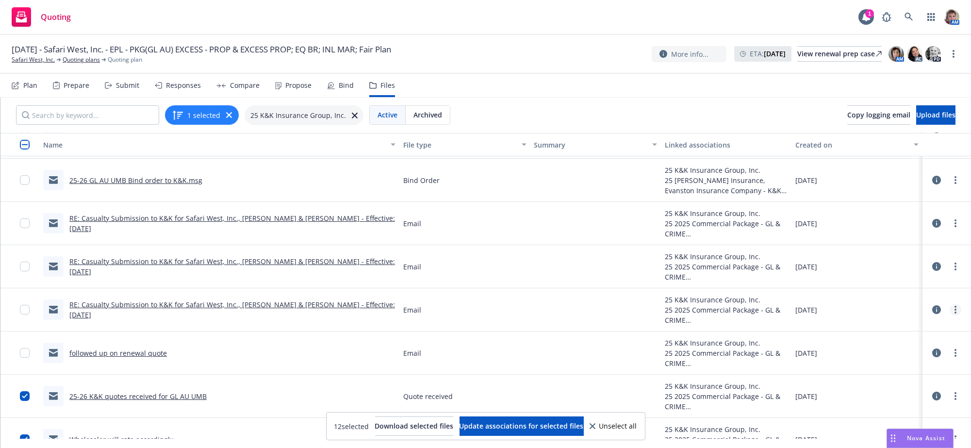
click at [954, 313] on icon "more" at bounding box center [955, 310] width 2 height 8
click at [879, 396] on link "Edit" at bounding box center [902, 388] width 97 height 19
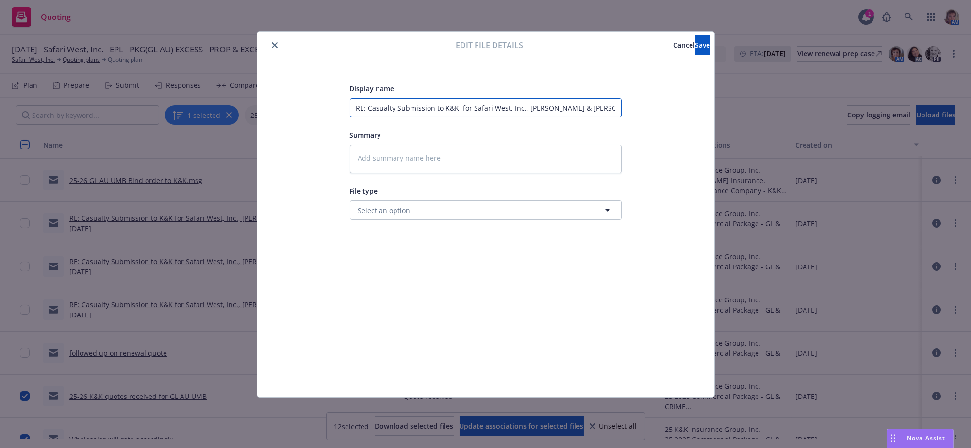
scroll to position [0, 31]
drag, startPoint x: 350, startPoint y: 111, endPoint x: 690, endPoint y: 112, distance: 339.6
click at [690, 112] on div "Display name RE: Casualty Submission to K&K for Safari West, Inc., Peter & Nanc…" at bounding box center [486, 227] width 418 height 291
click at [695, 48] on span "Save" at bounding box center [702, 44] width 15 height 9
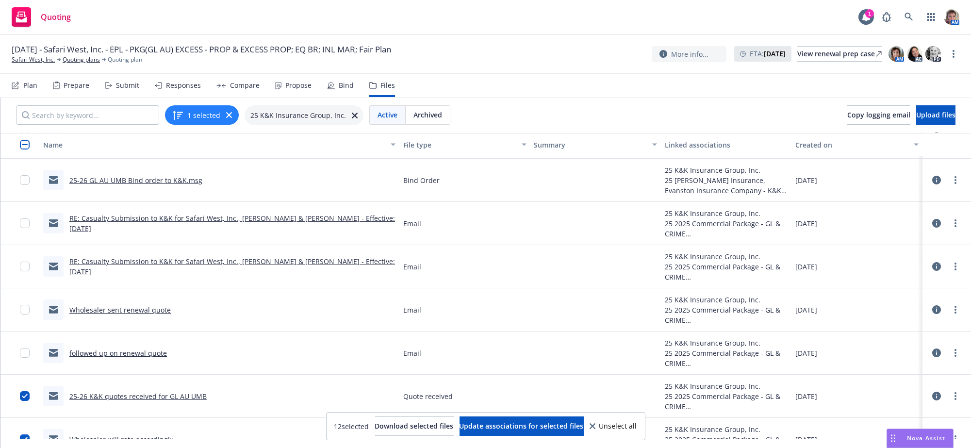
click at [135, 276] on link "RE: Casualty Submission to K&K for Safari West, Inc., Peter & Nancy Lang - Effe…" at bounding box center [232, 266] width 326 height 19
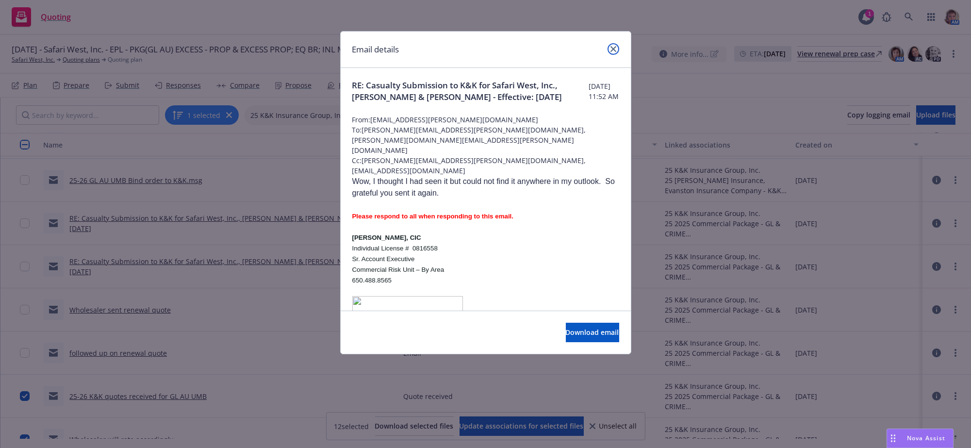
click at [610, 52] on icon "close" at bounding box center [613, 49] width 6 height 6
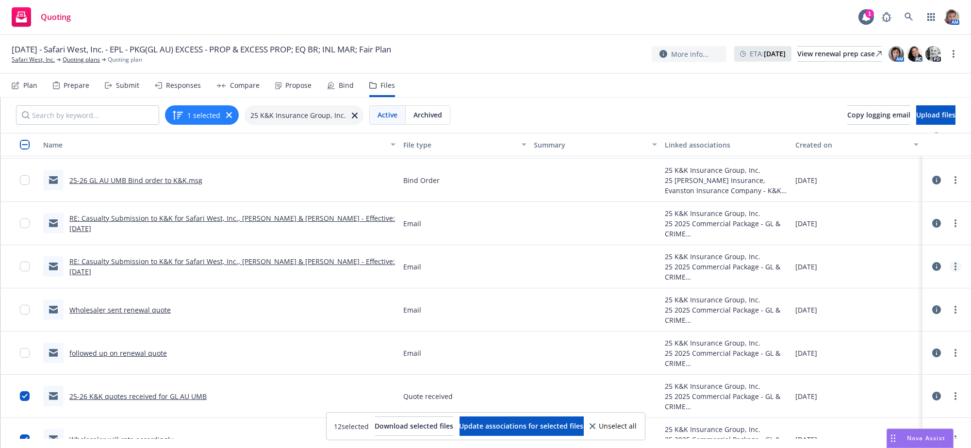
click at [954, 267] on circle "more" at bounding box center [955, 266] width 2 height 2
click at [872, 348] on link "Edit" at bounding box center [902, 343] width 97 height 19
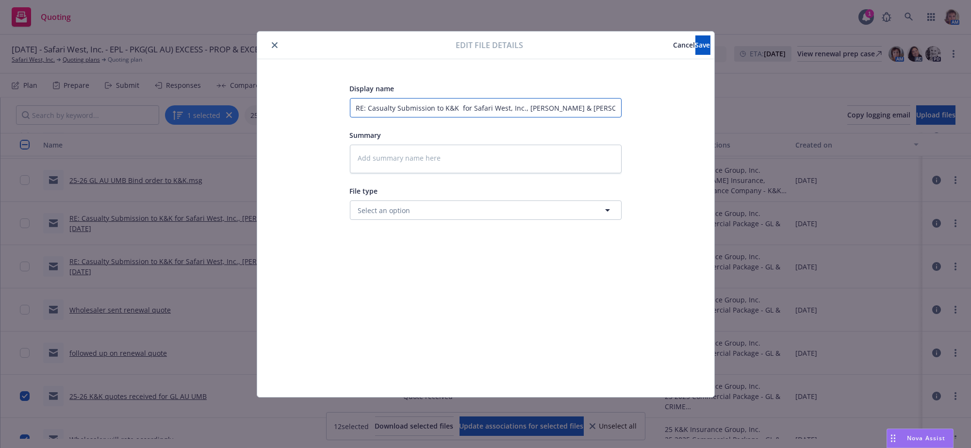
scroll to position [0, 31]
drag, startPoint x: 352, startPoint y: 112, endPoint x: 840, endPoint y: 112, distance: 487.6
click at [840, 112] on div "Edit file details Cancel Save Display name RE: Casualty Submission to K&K for S…" at bounding box center [485, 224] width 971 height 448
click at [699, 45] on button "Save" at bounding box center [702, 44] width 15 height 19
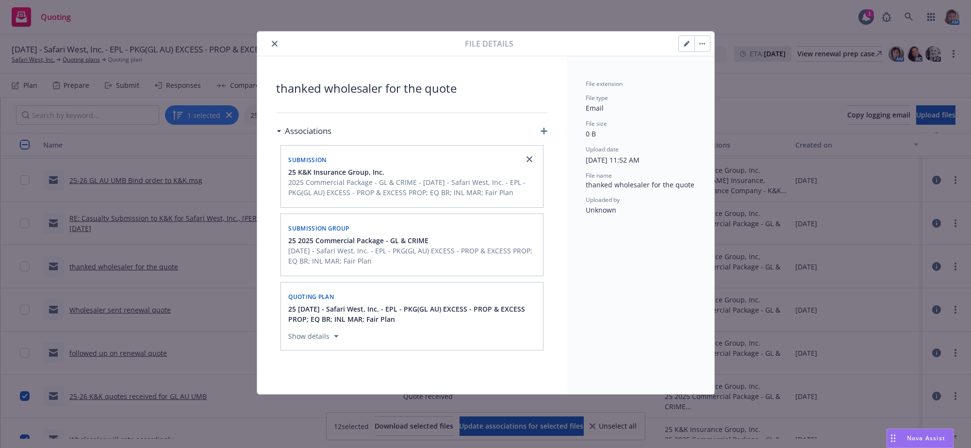
click at [275, 44] on icon "close" at bounding box center [275, 44] width 6 height 6
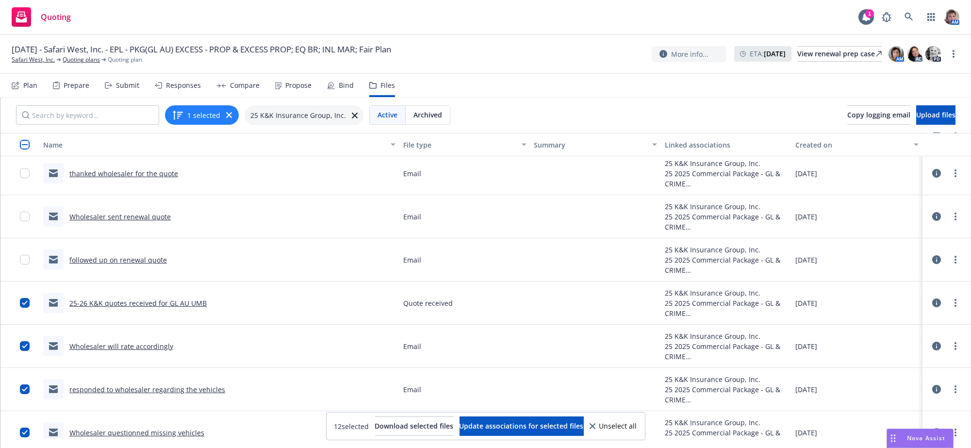
scroll to position [433, 0]
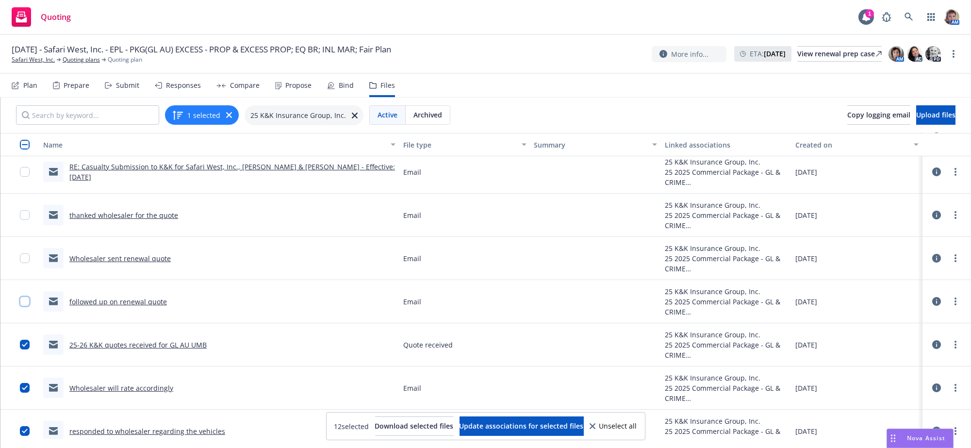
drag, startPoint x: 25, startPoint y: 315, endPoint x: 32, endPoint y: 276, distance: 40.3
click at [25, 311] on div at bounding box center [28, 301] width 16 height 31
click at [25, 306] on input "checkbox" at bounding box center [25, 301] width 10 height 10
drag, startPoint x: 22, startPoint y: 279, endPoint x: 26, endPoint y: 247, distance: 32.7
click at [22, 263] on input "checkbox" at bounding box center [25, 258] width 10 height 10
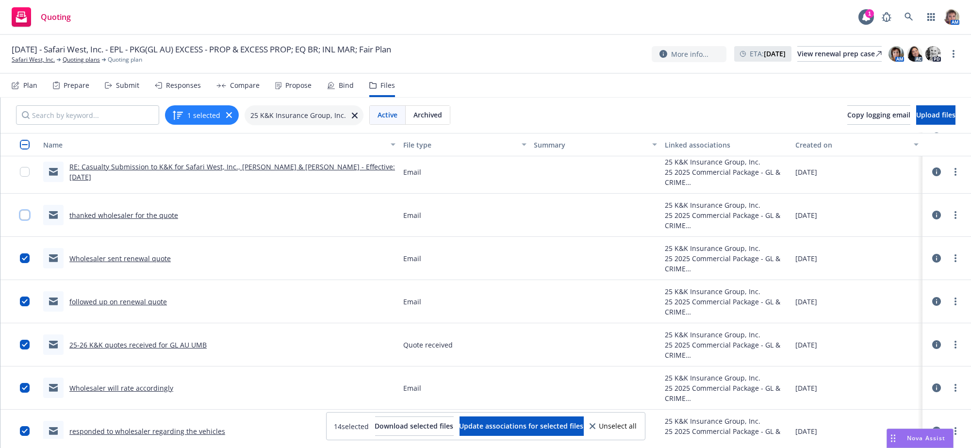
click at [25, 220] on input "checkbox" at bounding box center [25, 215] width 10 height 10
click at [21, 177] on input "checkbox" at bounding box center [25, 172] width 10 height 10
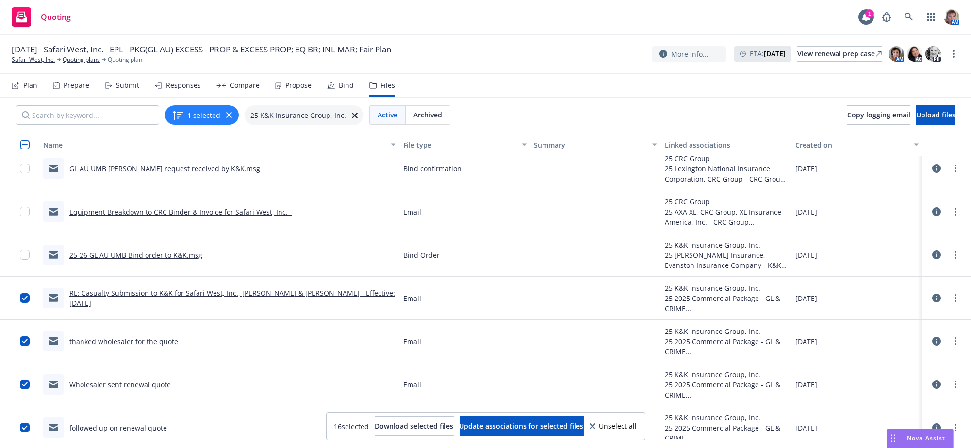
scroll to position [307, 0]
drag, startPoint x: 25, startPoint y: 271, endPoint x: 24, endPoint y: 258, distance: 12.6
click at [24, 268] on div at bounding box center [28, 256] width 16 height 31
click at [23, 218] on input "checkbox" at bounding box center [25, 214] width 10 height 10
click at [23, 175] on input "checkbox" at bounding box center [25, 170] width 10 height 10
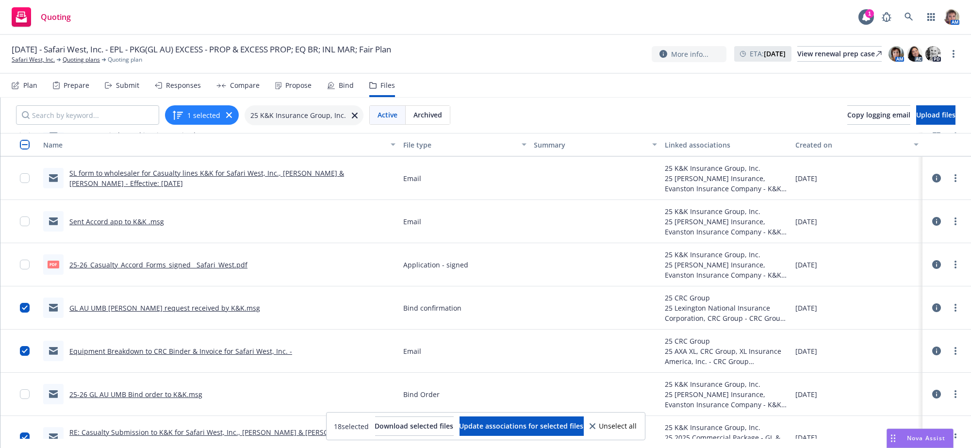
scroll to position [135, 0]
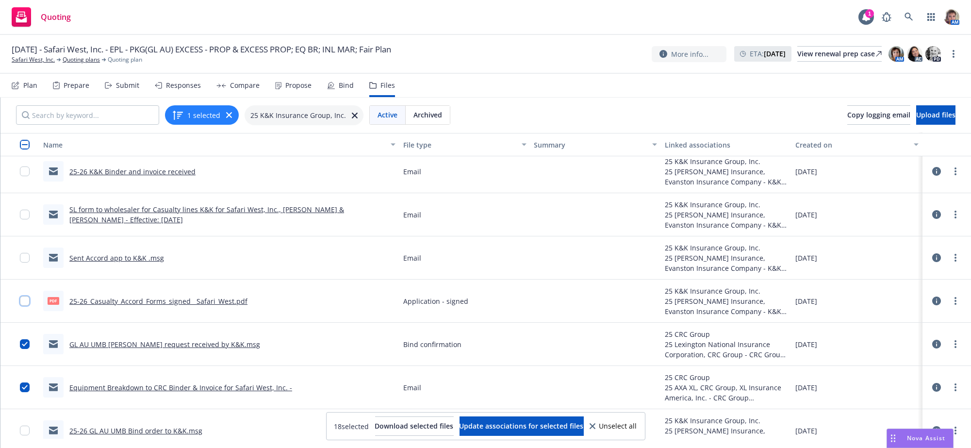
click at [27, 306] on input "checkbox" at bounding box center [25, 301] width 10 height 10
click at [25, 262] on input "checkbox" at bounding box center [25, 258] width 10 height 10
drag, startPoint x: 25, startPoint y: 234, endPoint x: 26, endPoint y: 207, distance: 26.7
click at [25, 219] on input "checkbox" at bounding box center [25, 215] width 10 height 10
drag, startPoint x: 27, startPoint y: 183, endPoint x: 40, endPoint y: 180, distance: 13.8
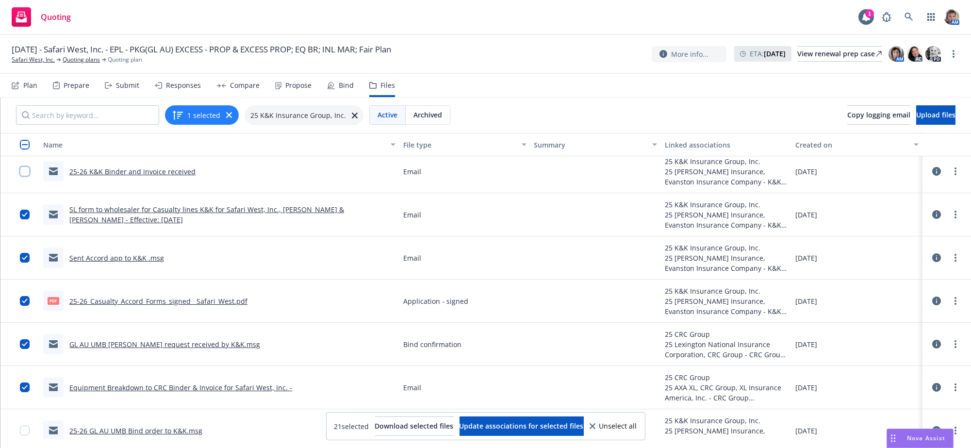
click at [27, 176] on input "checkbox" at bounding box center [25, 171] width 10 height 10
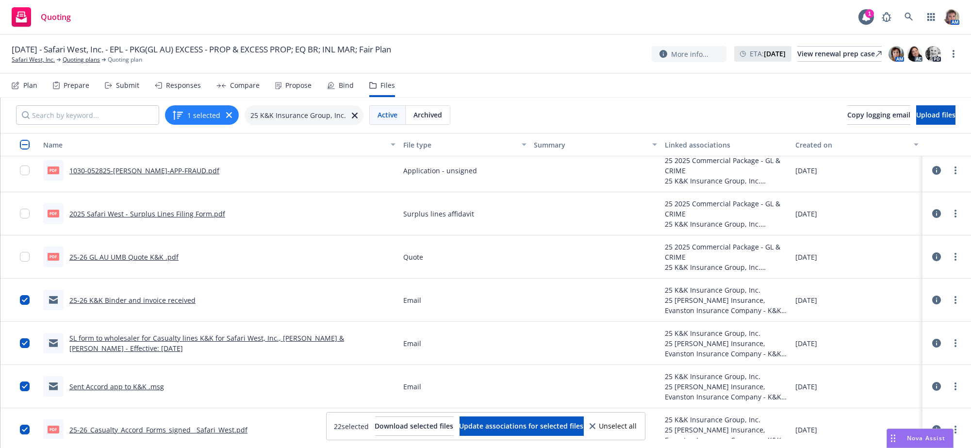
scroll to position [0, 0]
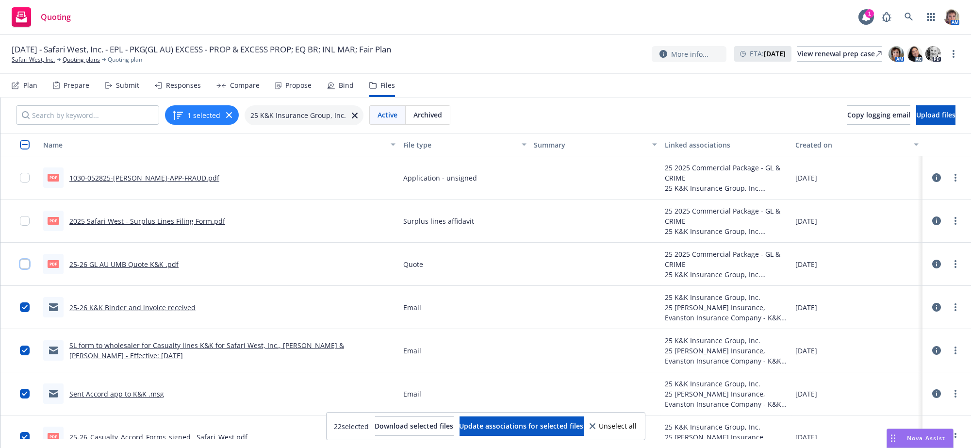
click at [24, 269] on input "checkbox" at bounding box center [25, 264] width 10 height 10
drag, startPoint x: 26, startPoint y: 236, endPoint x: 26, endPoint y: 205, distance: 31.5
click at [26, 225] on div at bounding box center [28, 220] width 16 height 31
click at [22, 182] on input "checkbox" at bounding box center [25, 178] width 10 height 10
click at [22, 226] on input "checkbox" at bounding box center [25, 221] width 10 height 10
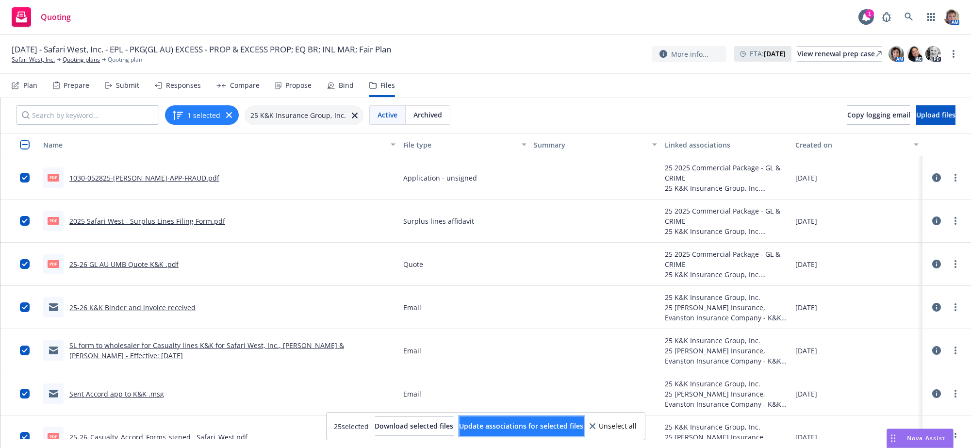
click at [554, 427] on span "Update associations for selected files" at bounding box center [521, 425] width 124 height 9
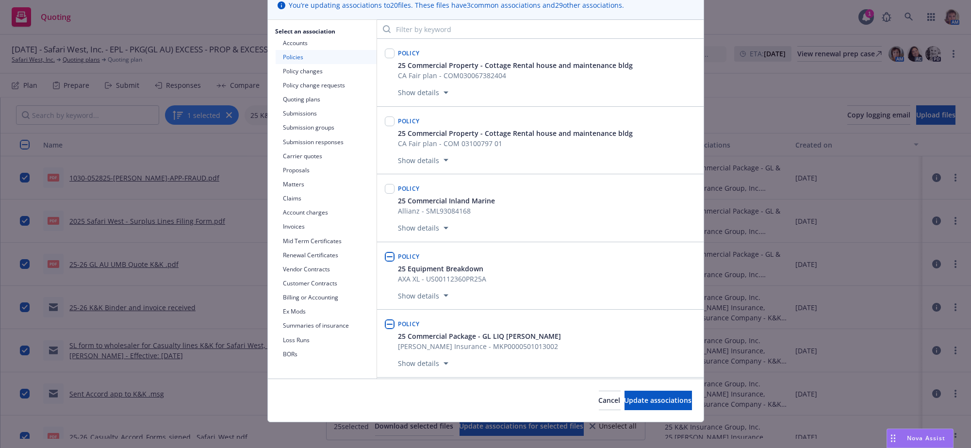
scroll to position [97, 0]
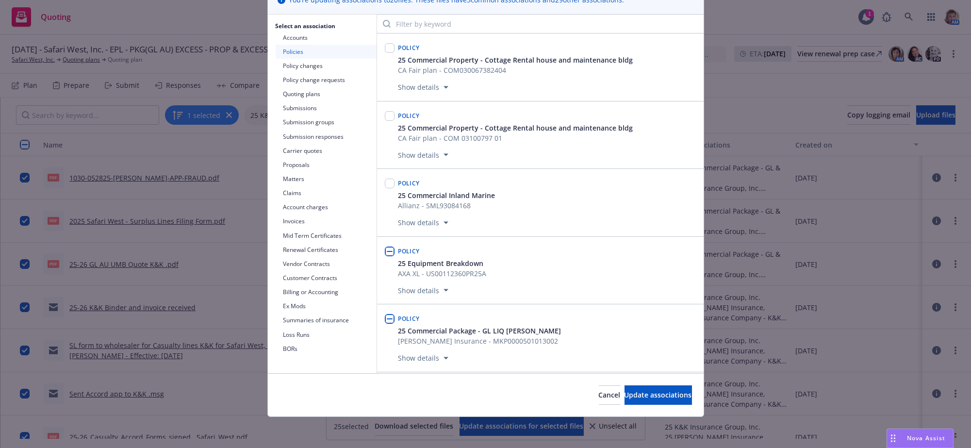
click at [297, 120] on button "Submission groups" at bounding box center [326, 122] width 101 height 14
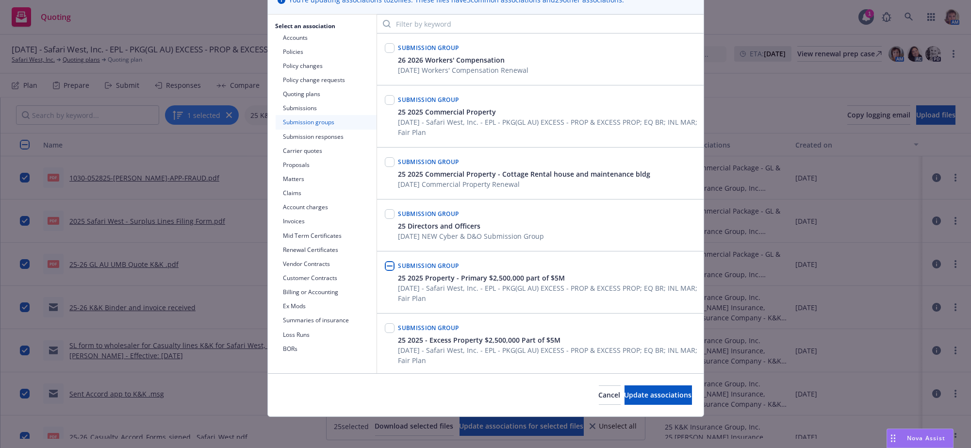
click at [385, 271] on input "checkbox" at bounding box center [390, 266] width 10 height 10
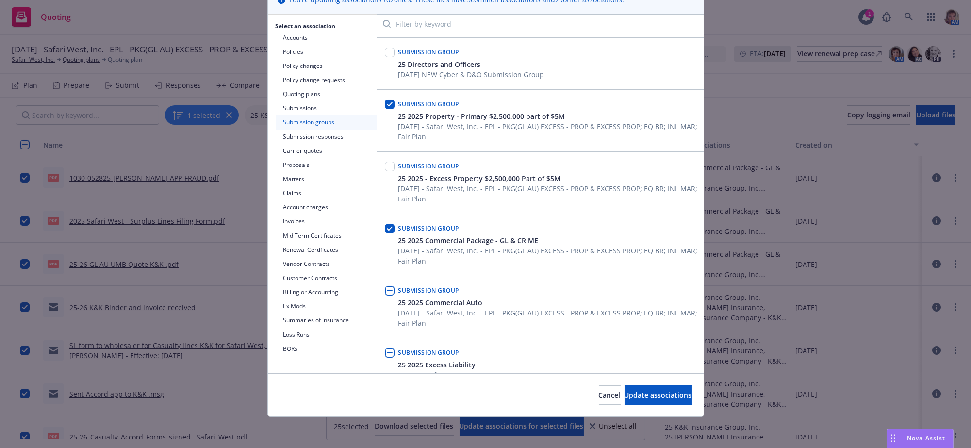
scroll to position [170, 0]
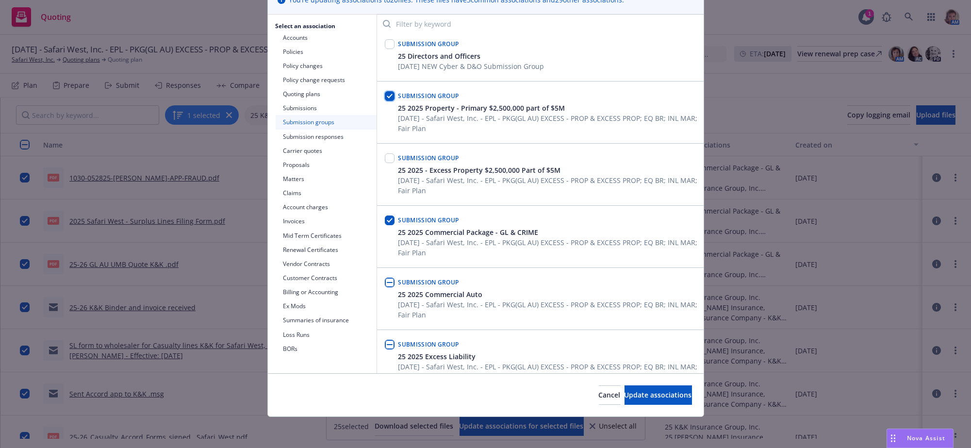
click at [385, 101] on input "checkbox" at bounding box center [390, 96] width 10 height 10
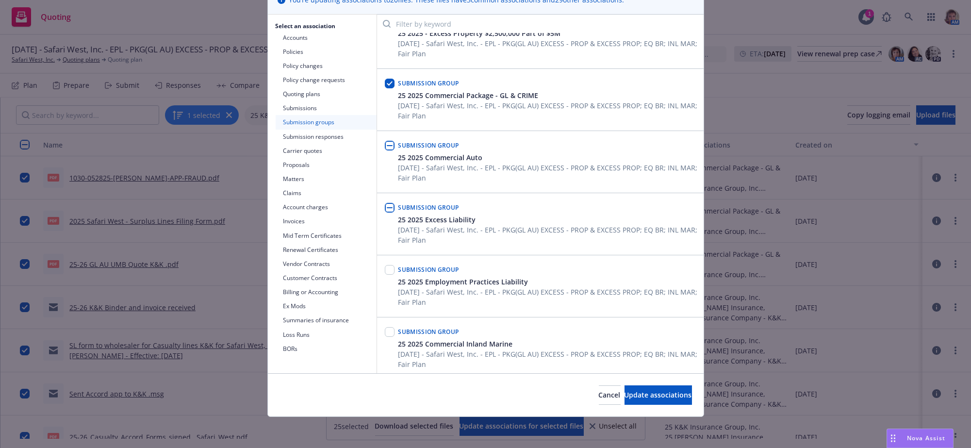
scroll to position [315, 0]
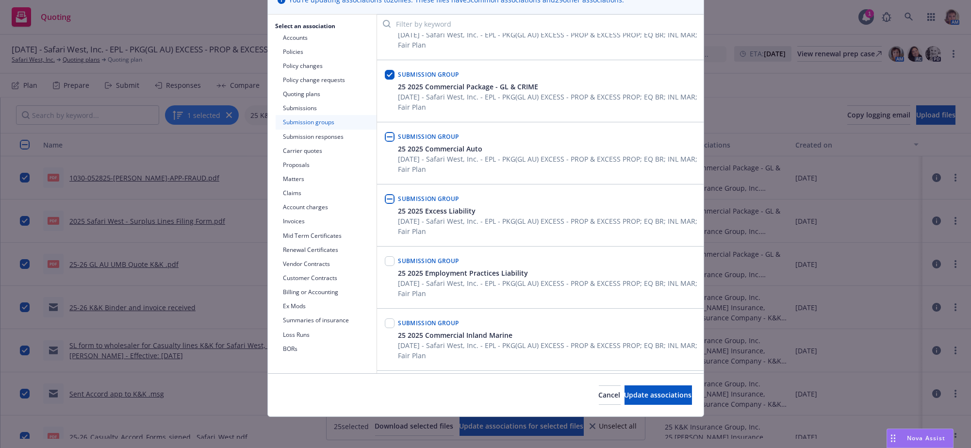
click at [385, 142] on input "checkbox" at bounding box center [390, 137] width 10 height 10
click at [385, 204] on input "checkbox" at bounding box center [390, 199] width 10 height 10
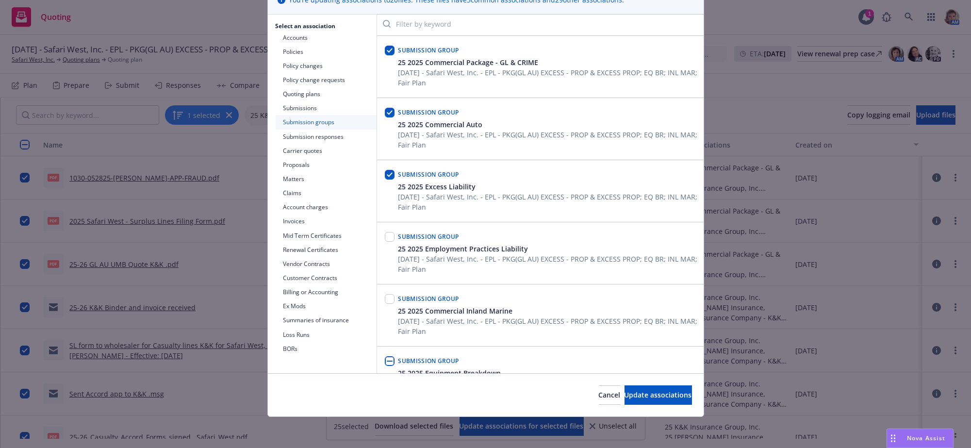
scroll to position [412, 0]
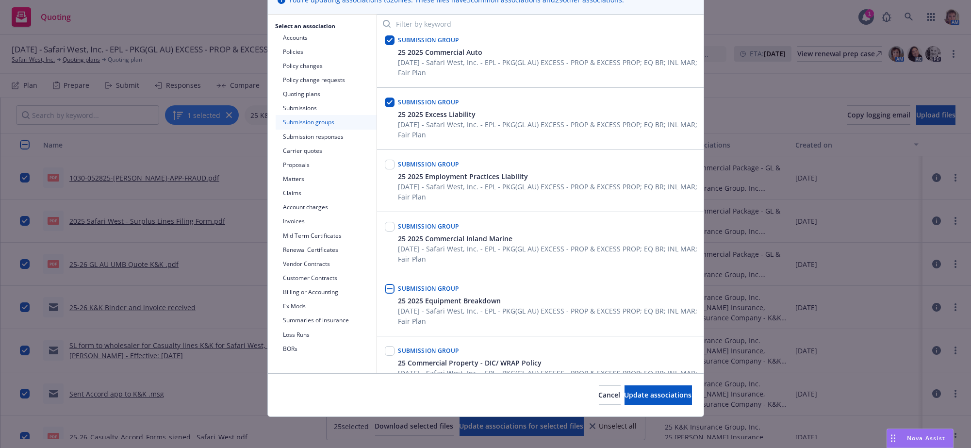
click at [304, 134] on button "Submission responses" at bounding box center [326, 137] width 101 height 14
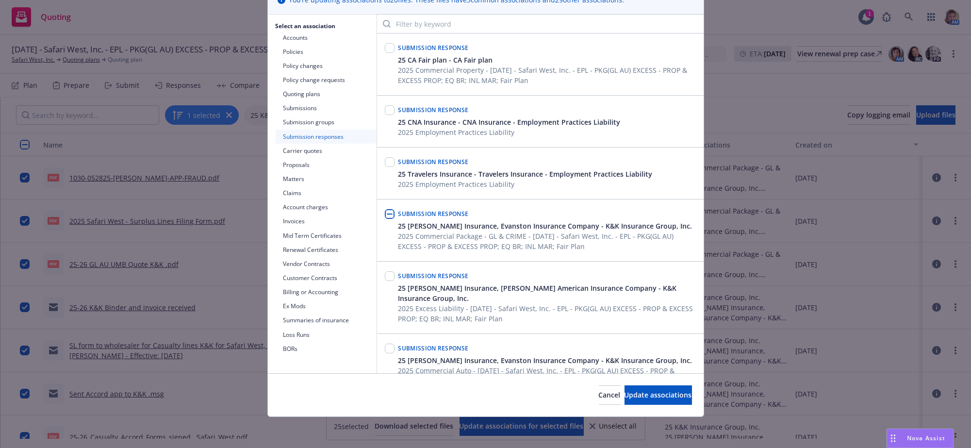
click at [385, 218] on input "checkbox" at bounding box center [390, 214] width 10 height 10
click at [385, 281] on input "checkbox" at bounding box center [390, 276] width 10 height 10
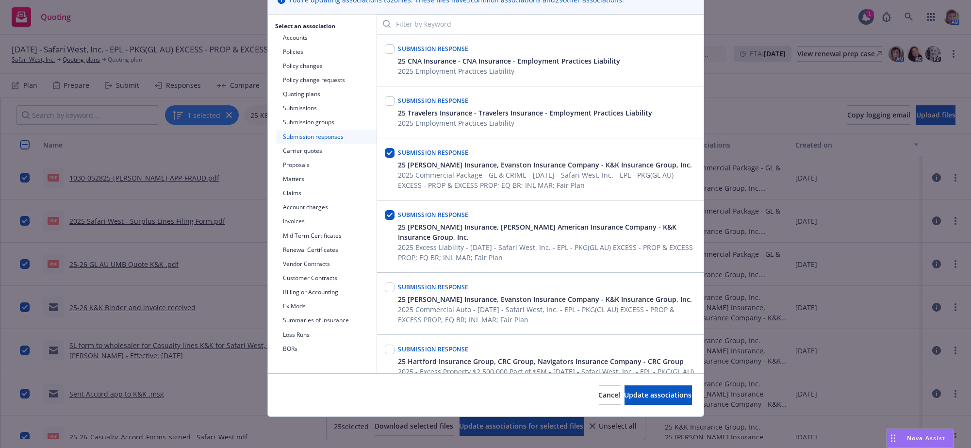
scroll to position [73, 0]
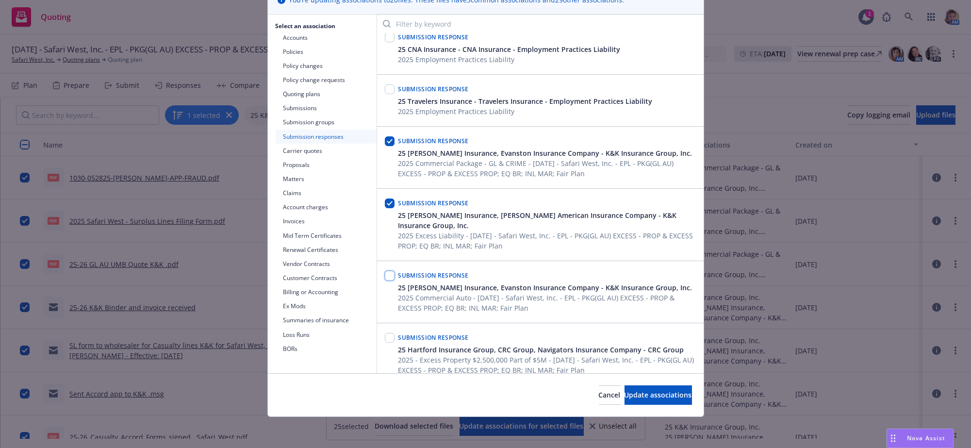
click at [385, 275] on input "checkbox" at bounding box center [390, 276] width 10 height 10
click at [626, 398] on button "Update associations" at bounding box center [657, 394] width 67 height 19
click at [639, 398] on button "Update associations" at bounding box center [657, 394] width 67 height 19
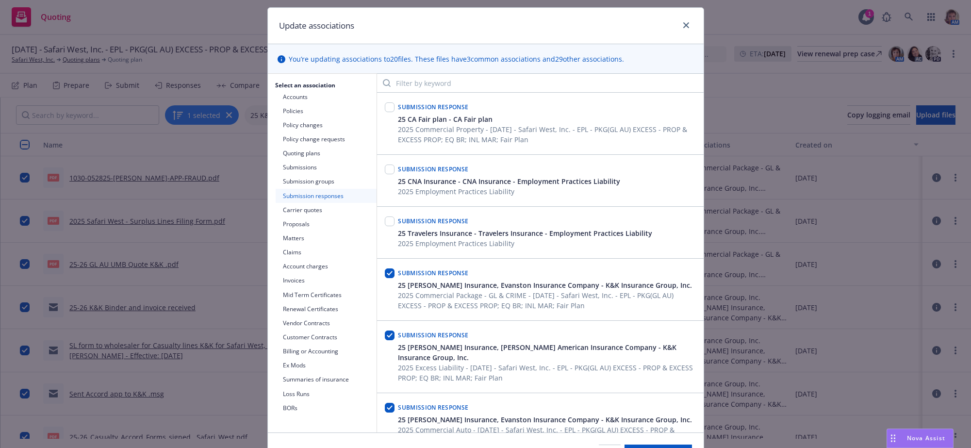
scroll to position [0, 0]
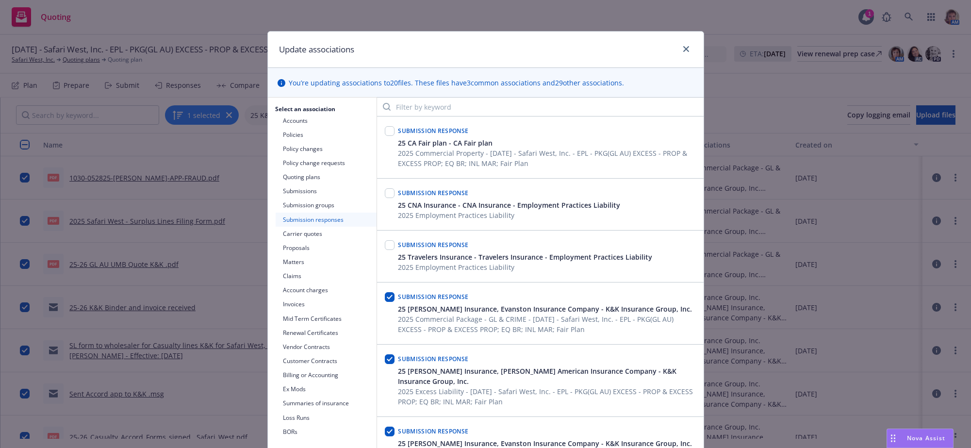
click at [328, 212] on button "Submission groups" at bounding box center [326, 205] width 101 height 14
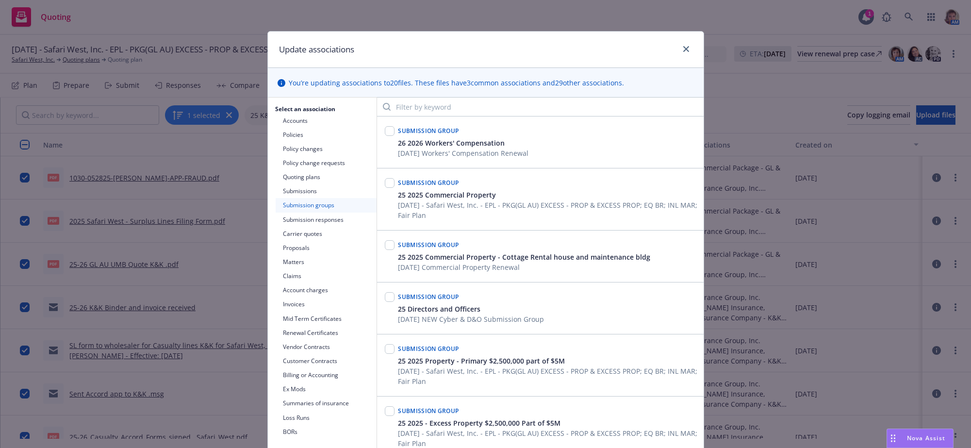
scroll to position [1092, 0]
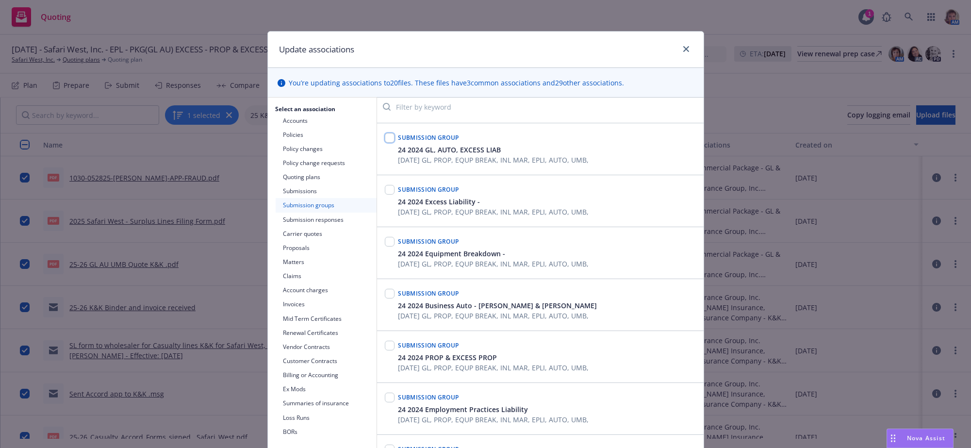
click at [387, 143] on input "checkbox" at bounding box center [390, 138] width 10 height 10
click at [386, 195] on input "checkbox" at bounding box center [390, 190] width 10 height 10
click at [389, 298] on input "checkbox" at bounding box center [390, 294] width 10 height 10
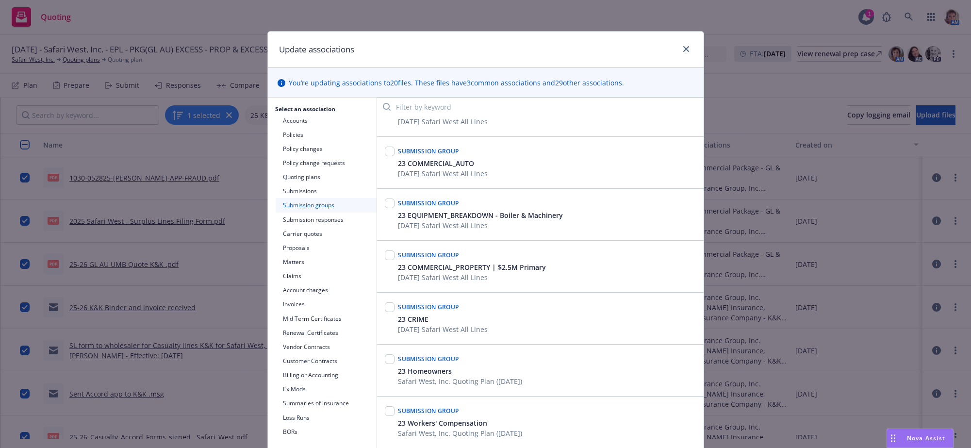
scroll to position [97, 0]
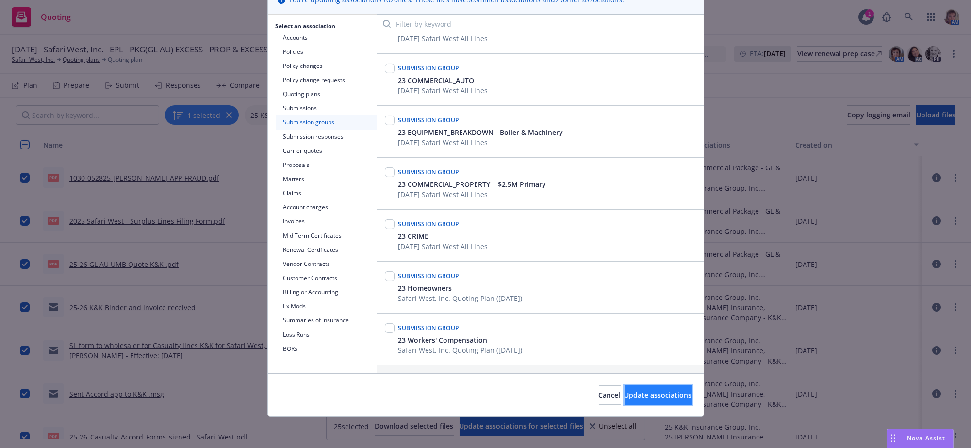
click at [624, 394] on span "Update associations" at bounding box center [657, 394] width 67 height 9
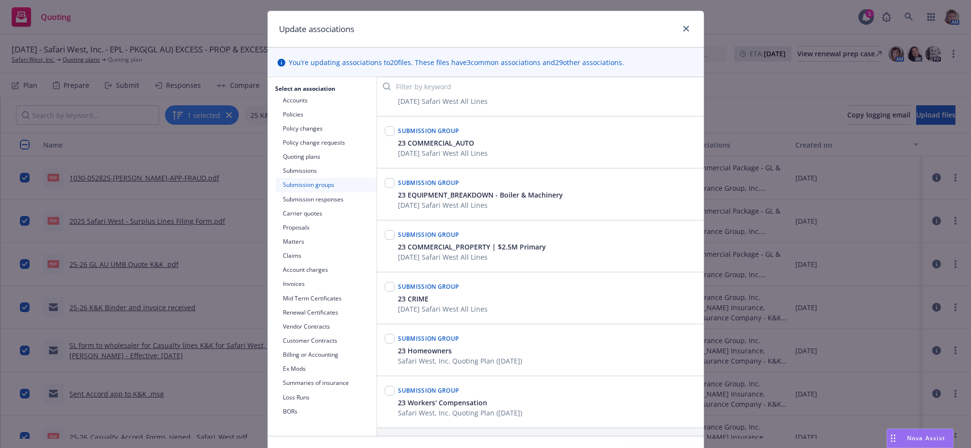
scroll to position [0, 0]
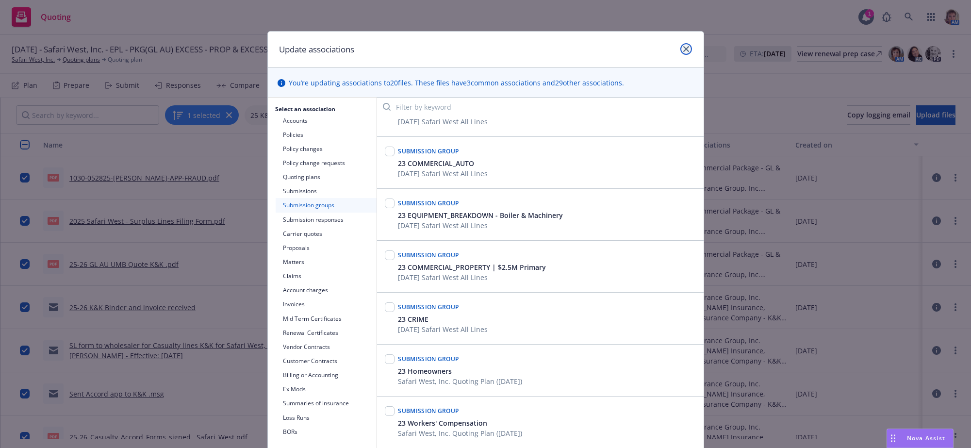
click at [683, 49] on icon "close" at bounding box center [686, 49] width 6 height 6
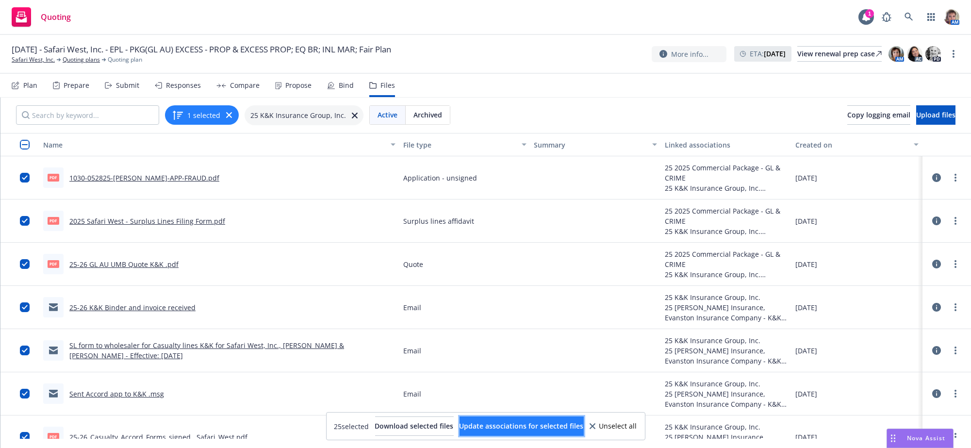
click at [528, 427] on span "Update associations for selected files" at bounding box center [521, 425] width 124 height 9
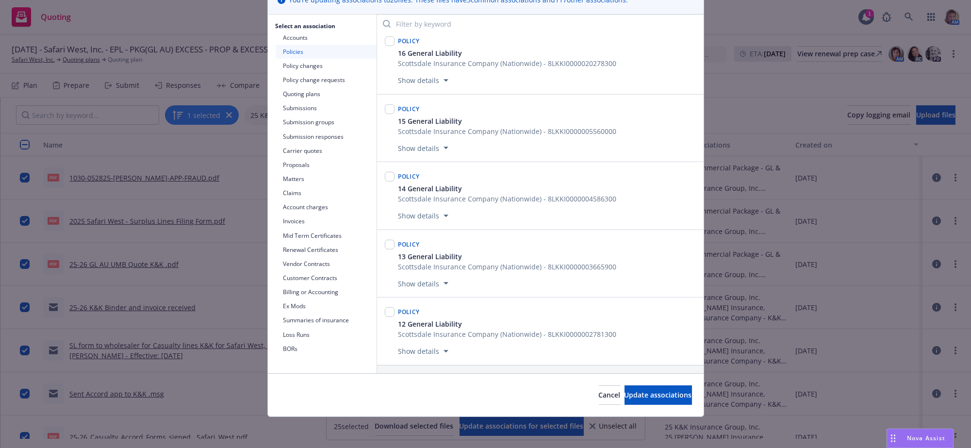
scroll to position [97, 0]
click at [624, 395] on span "Update associations" at bounding box center [657, 394] width 67 height 9
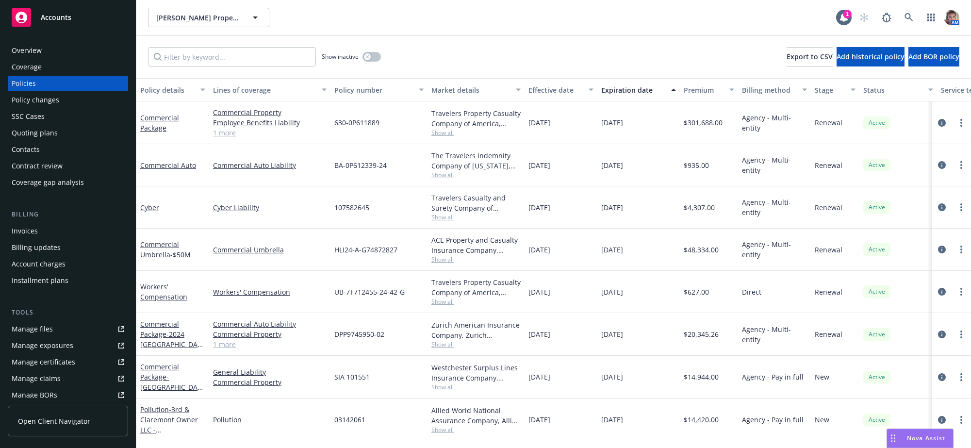
click at [70, 141] on div "Quoting plans" at bounding box center [68, 133] width 113 height 16
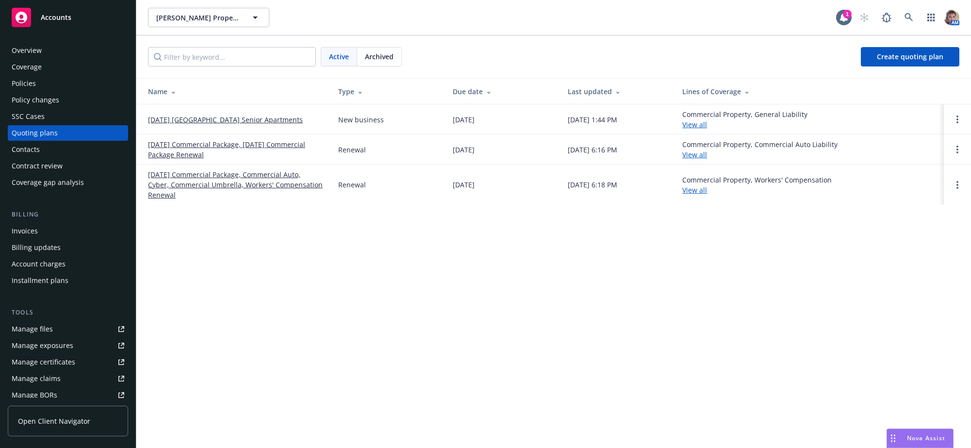
click at [256, 122] on link "[DATE] [GEOGRAPHIC_DATA] Senior Apartments" at bounding box center [225, 119] width 155 height 10
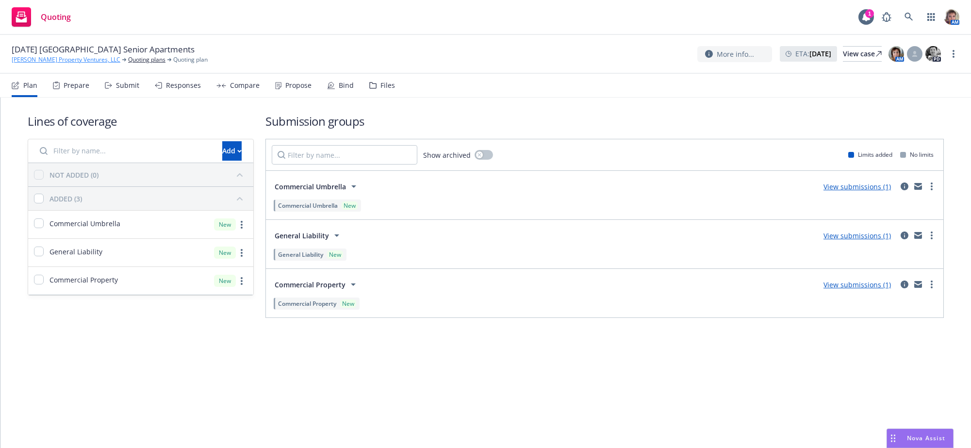
click at [32, 60] on link "[PERSON_NAME] Property Ventures, LLC" at bounding box center [66, 59] width 109 height 9
